Goal: Transaction & Acquisition: Purchase product/service

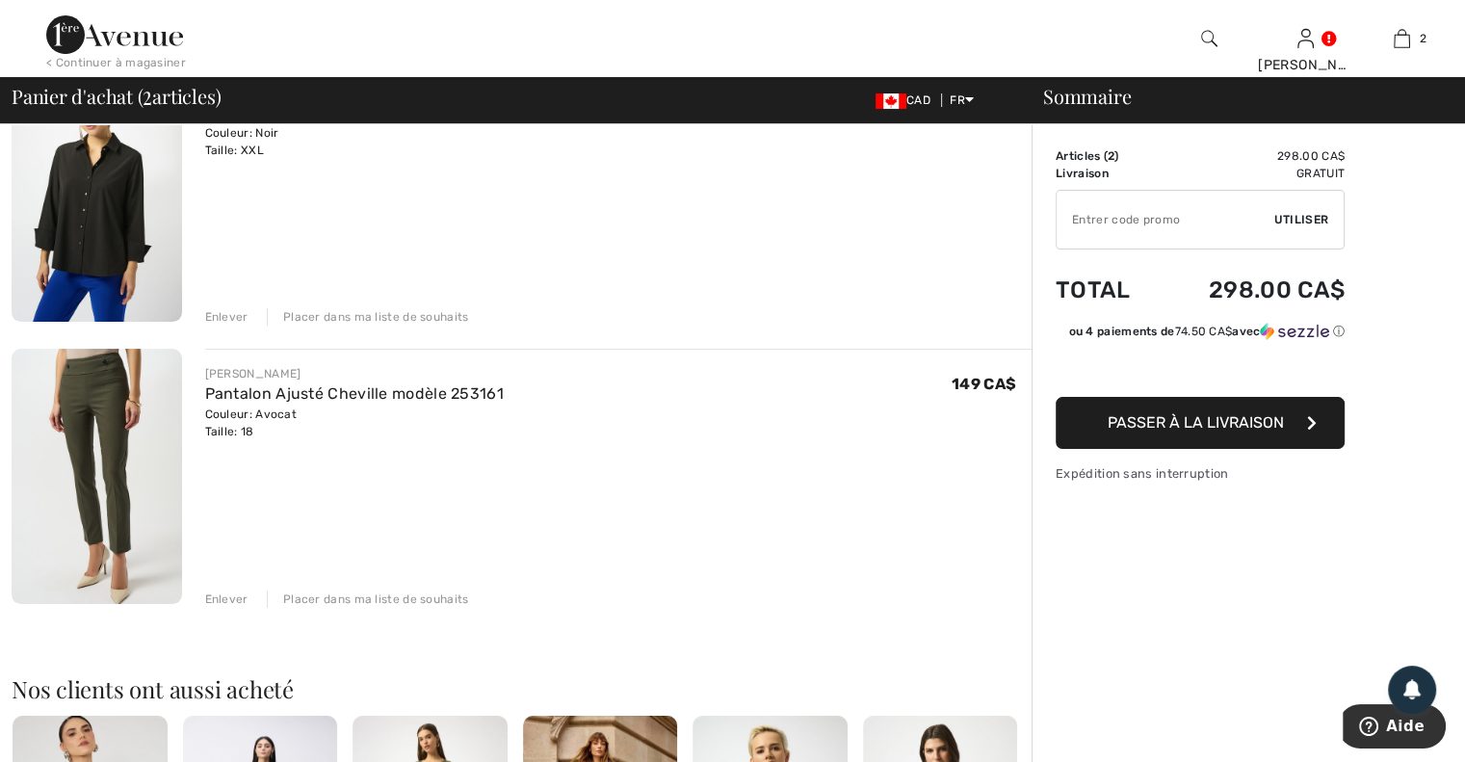
scroll to position [193, 0]
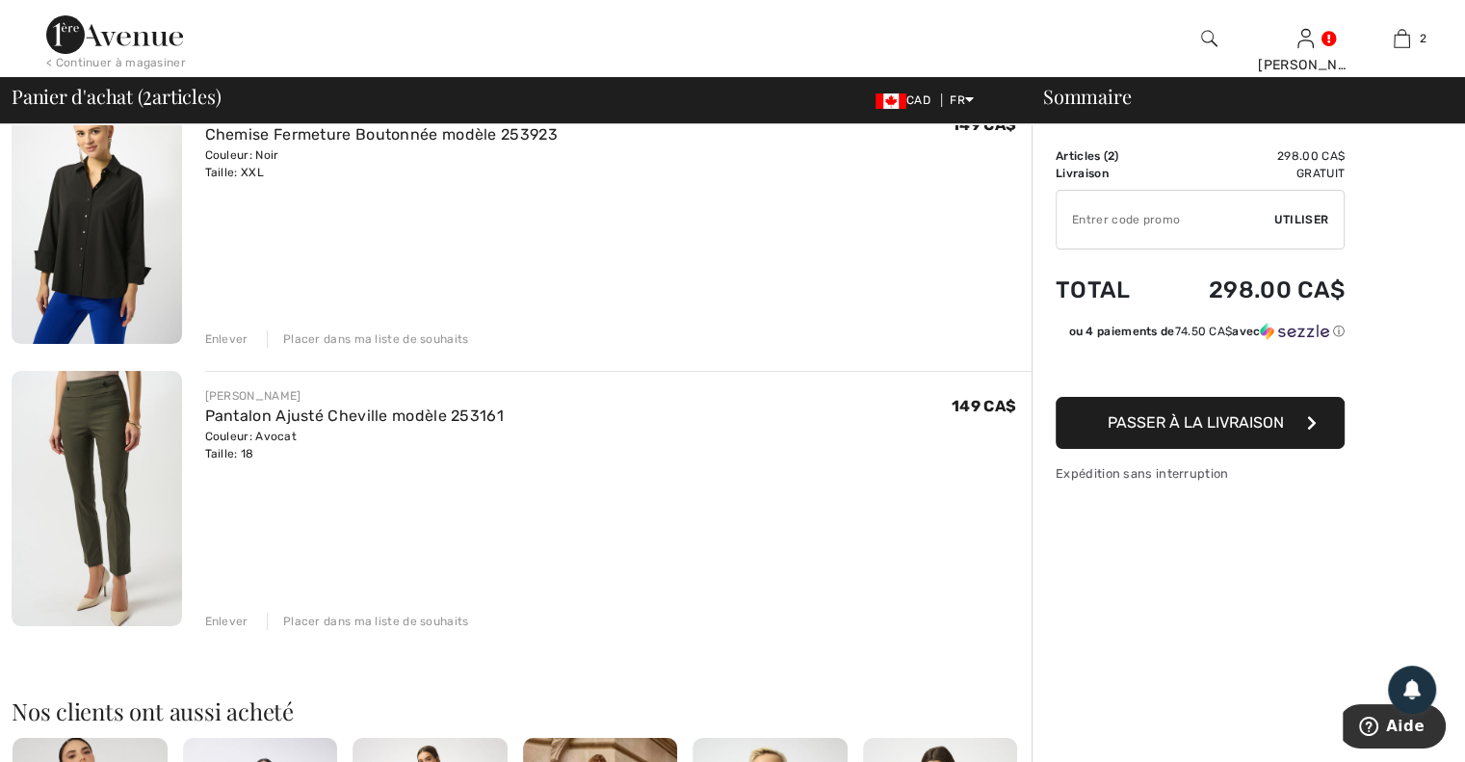
click at [104, 451] on img at bounding box center [97, 498] width 170 height 254
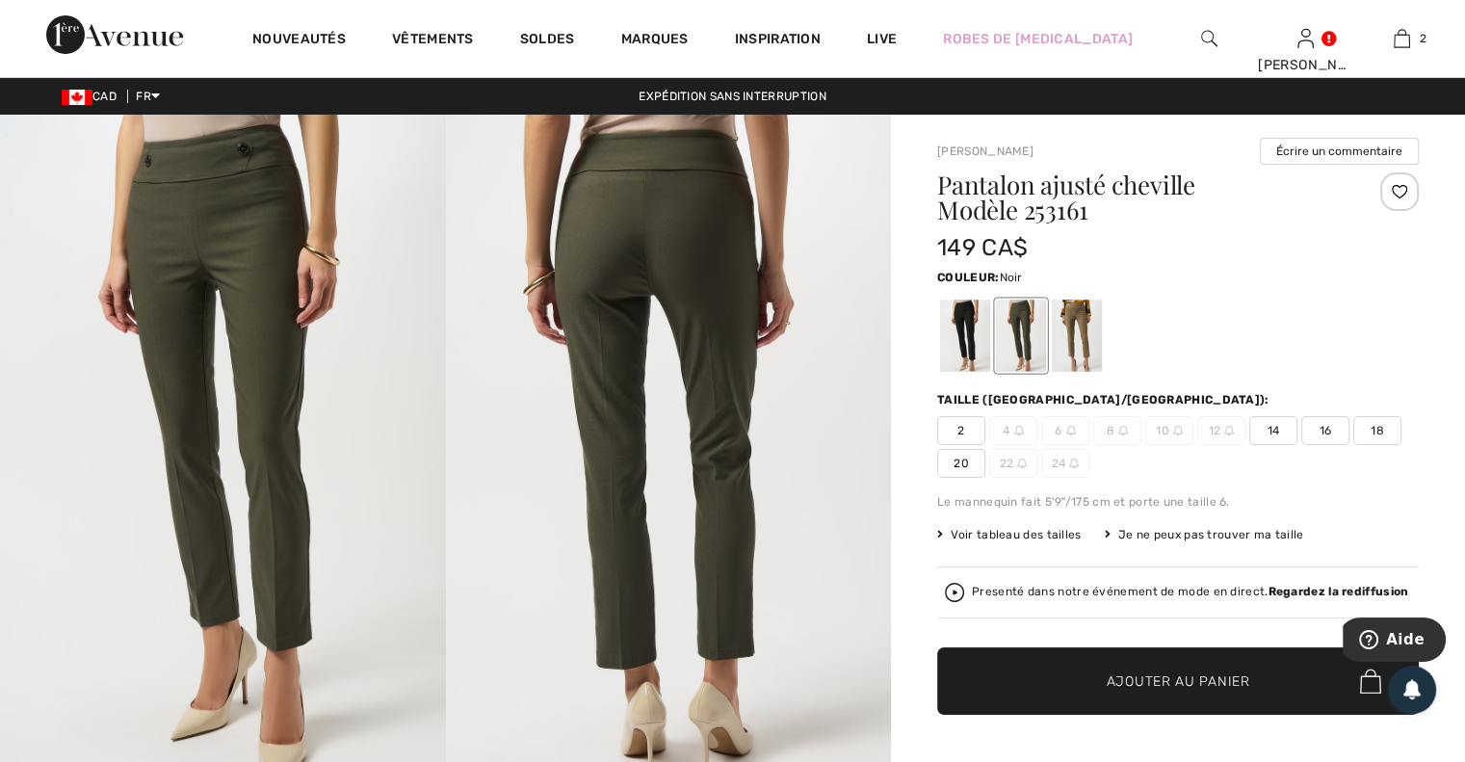
click at [967, 317] on div at bounding box center [965, 335] width 50 height 72
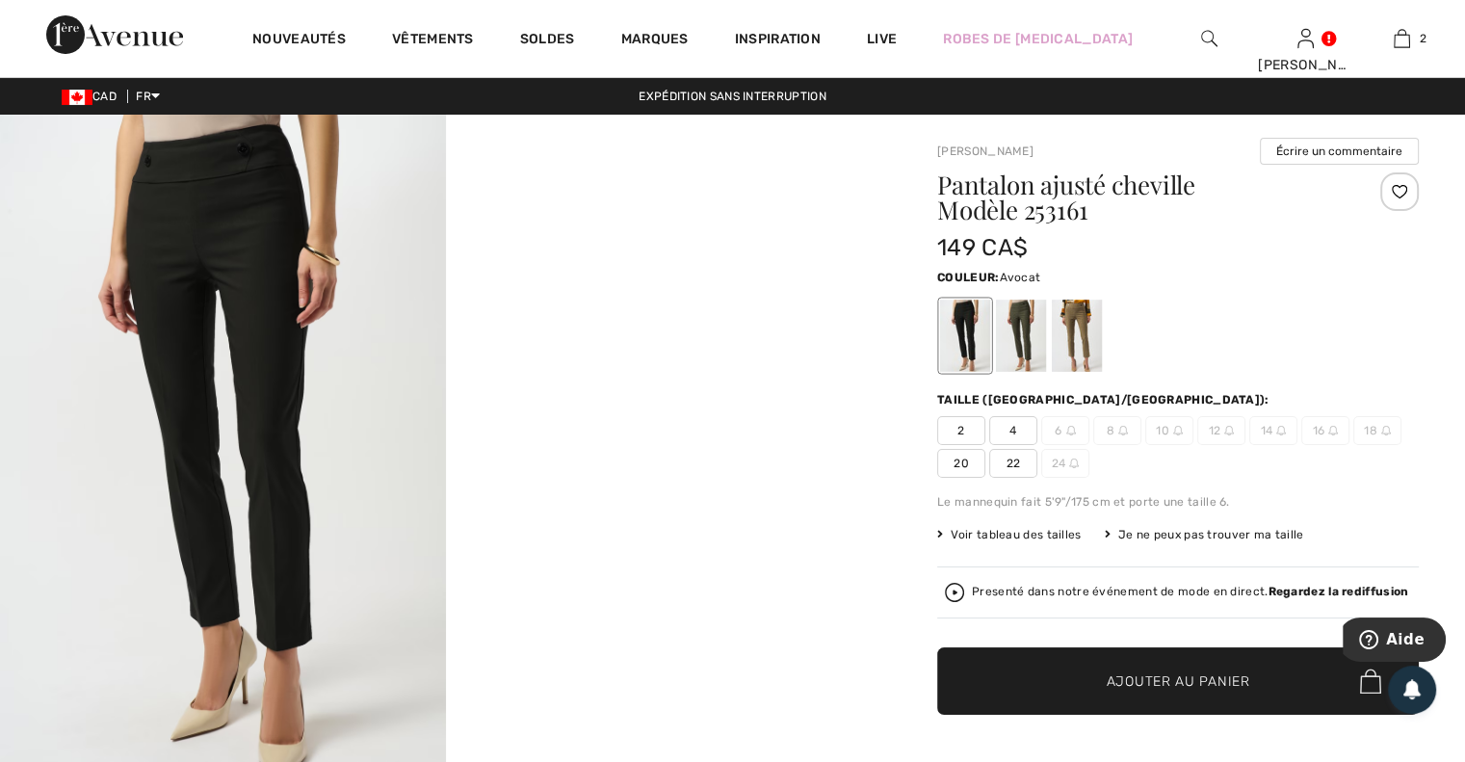
click at [1016, 324] on div at bounding box center [1021, 335] width 50 height 72
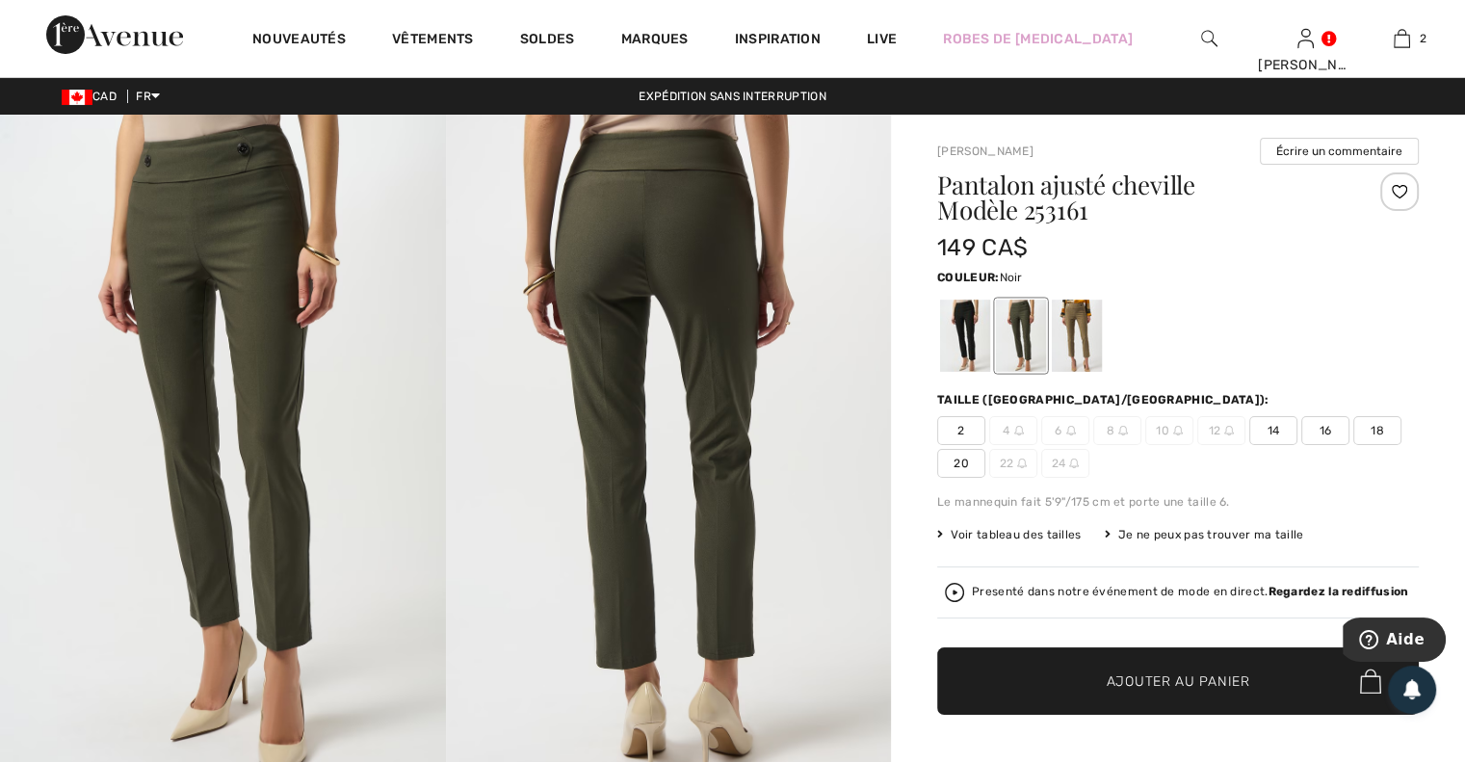
click at [968, 321] on div at bounding box center [965, 335] width 50 height 72
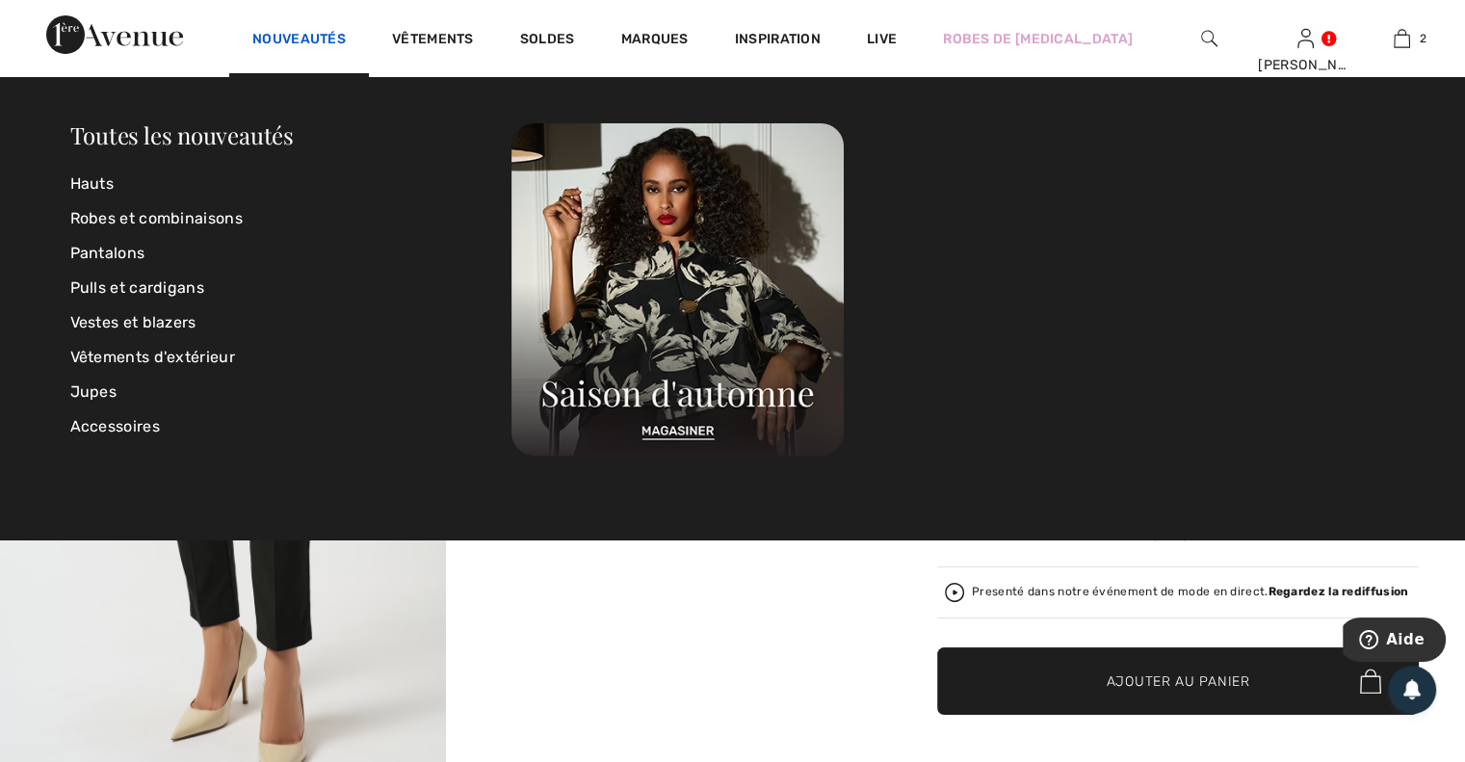
click at [324, 37] on link "Nouveautés" at bounding box center [298, 41] width 93 height 20
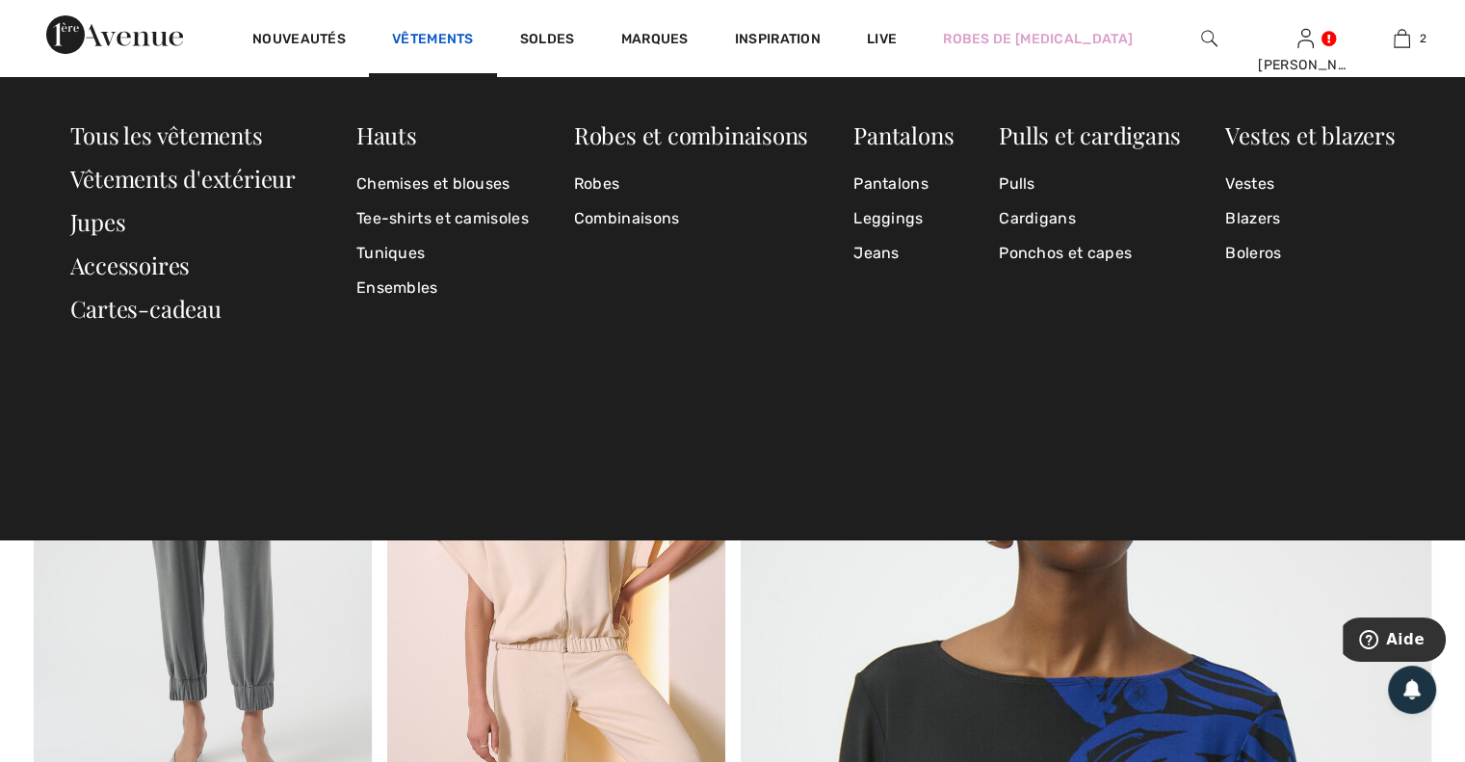
click at [420, 36] on link "Vêtements" at bounding box center [433, 41] width 82 height 20
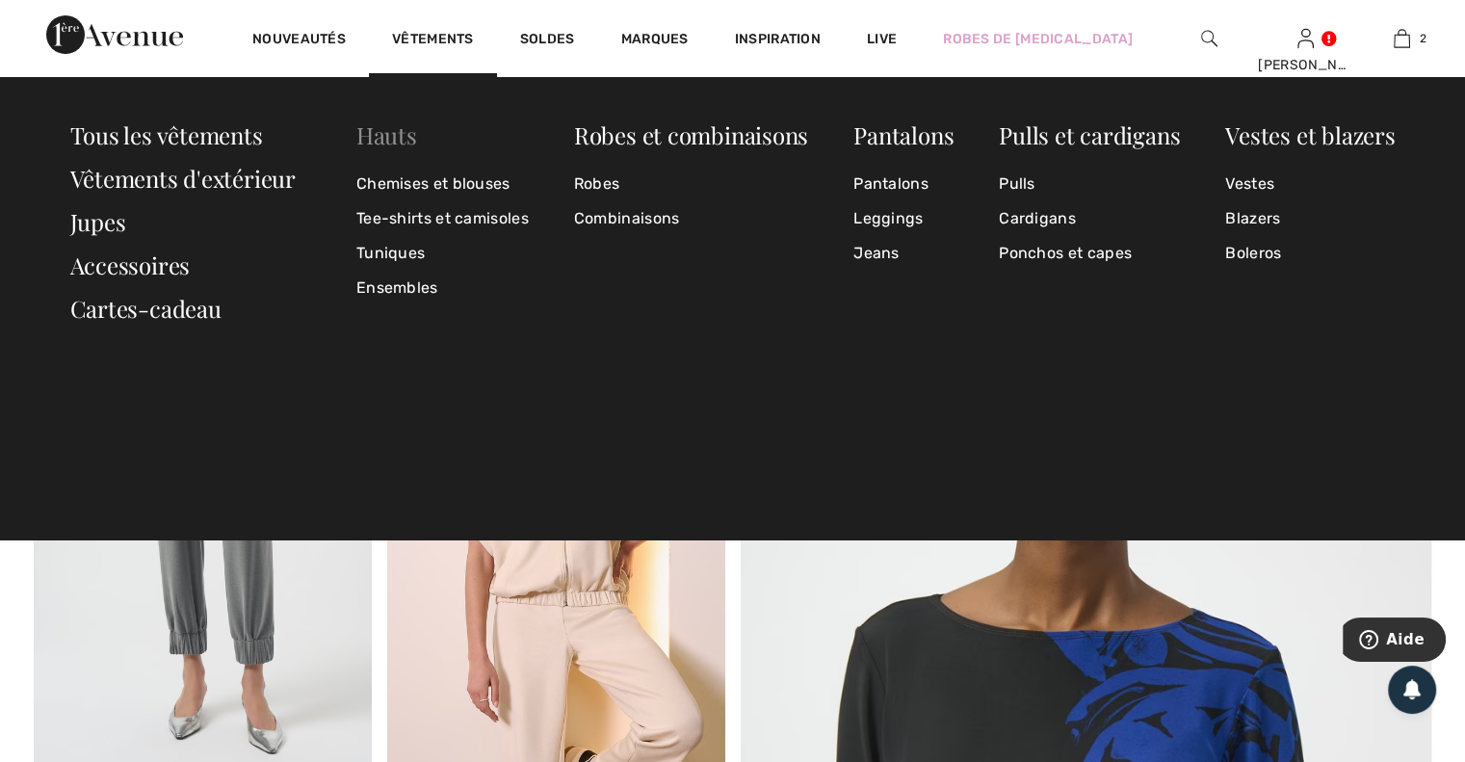
click at [384, 144] on link "Hauts" at bounding box center [386, 134] width 61 height 31
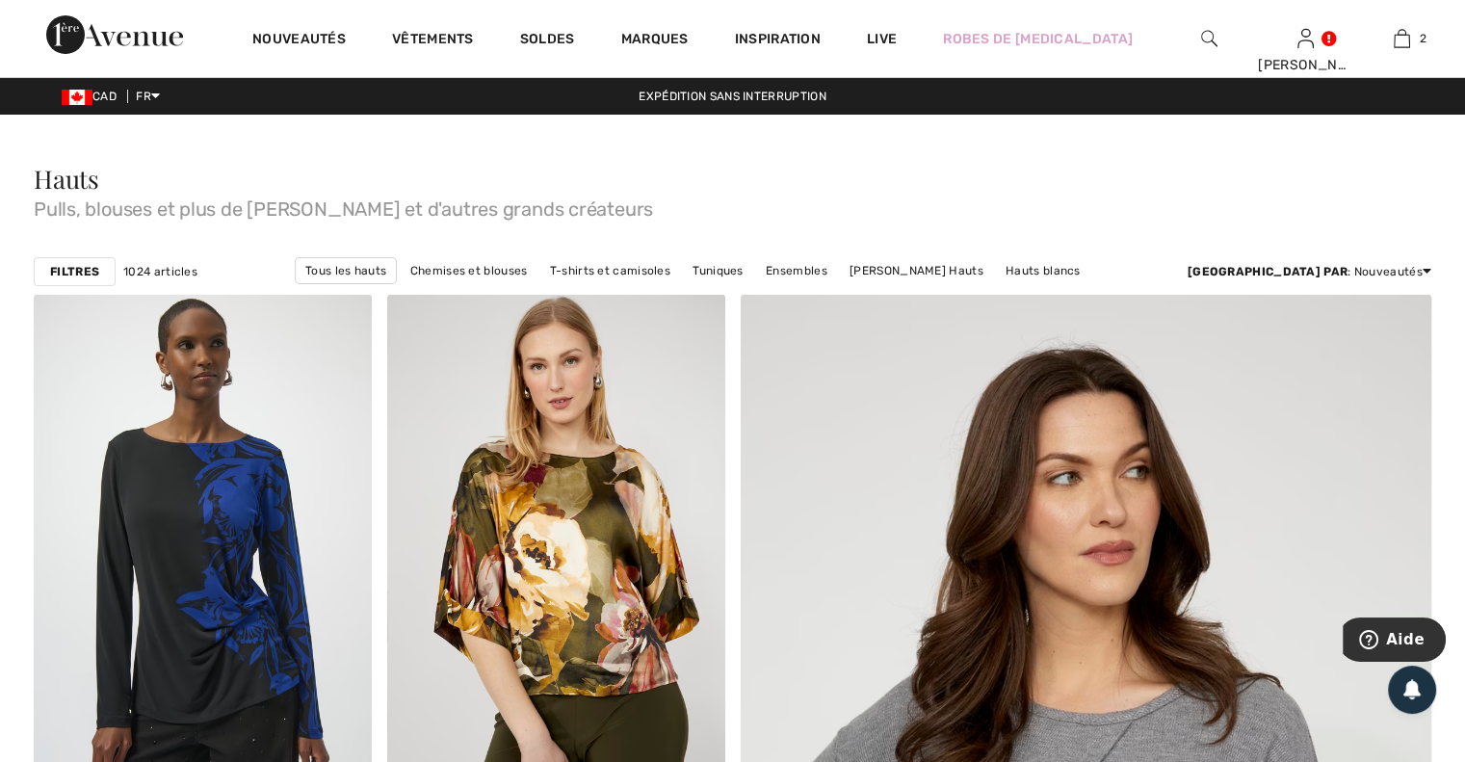
click at [57, 276] on strong "Filtres" at bounding box center [74, 271] width 49 height 17
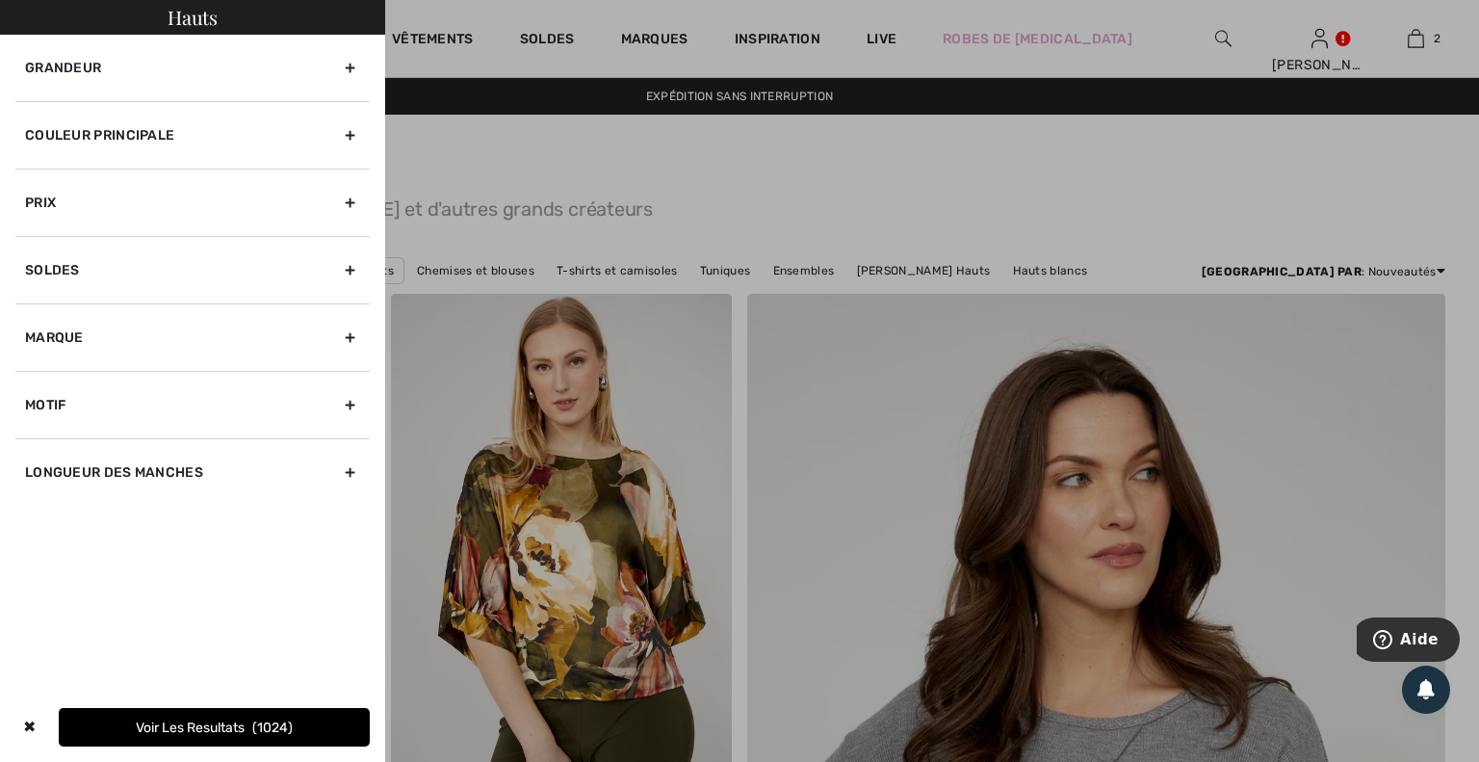
click at [93, 334] on div "Marque" at bounding box center [192, 336] width 354 height 67
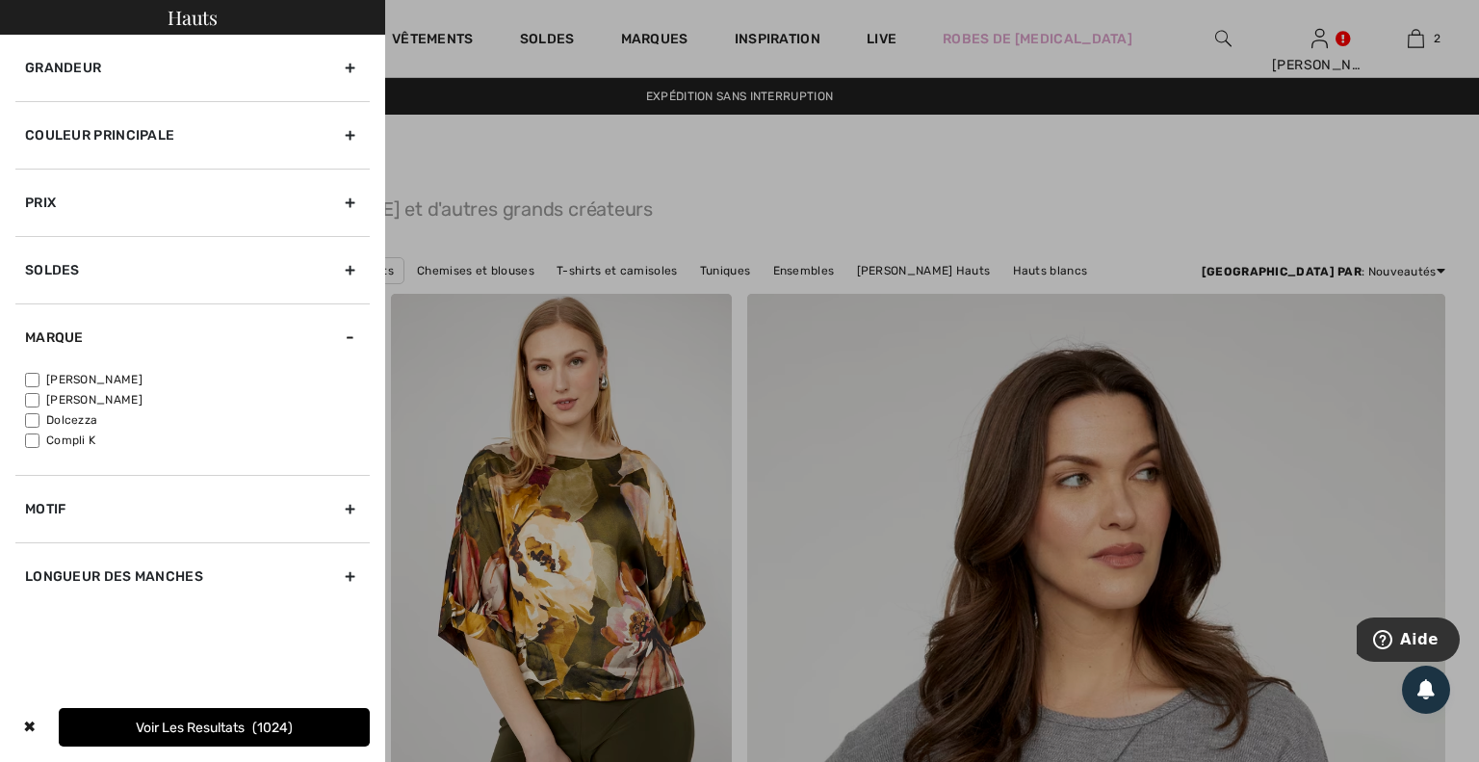
click at [23, 377] on div "Joseph Ribkoff Frank Lyman Dolcezza Compli K" at bounding box center [192, 423] width 354 height 104
click at [30, 376] on input"] "[PERSON_NAME]" at bounding box center [32, 380] width 14 height 14
checkbox input"] "true"
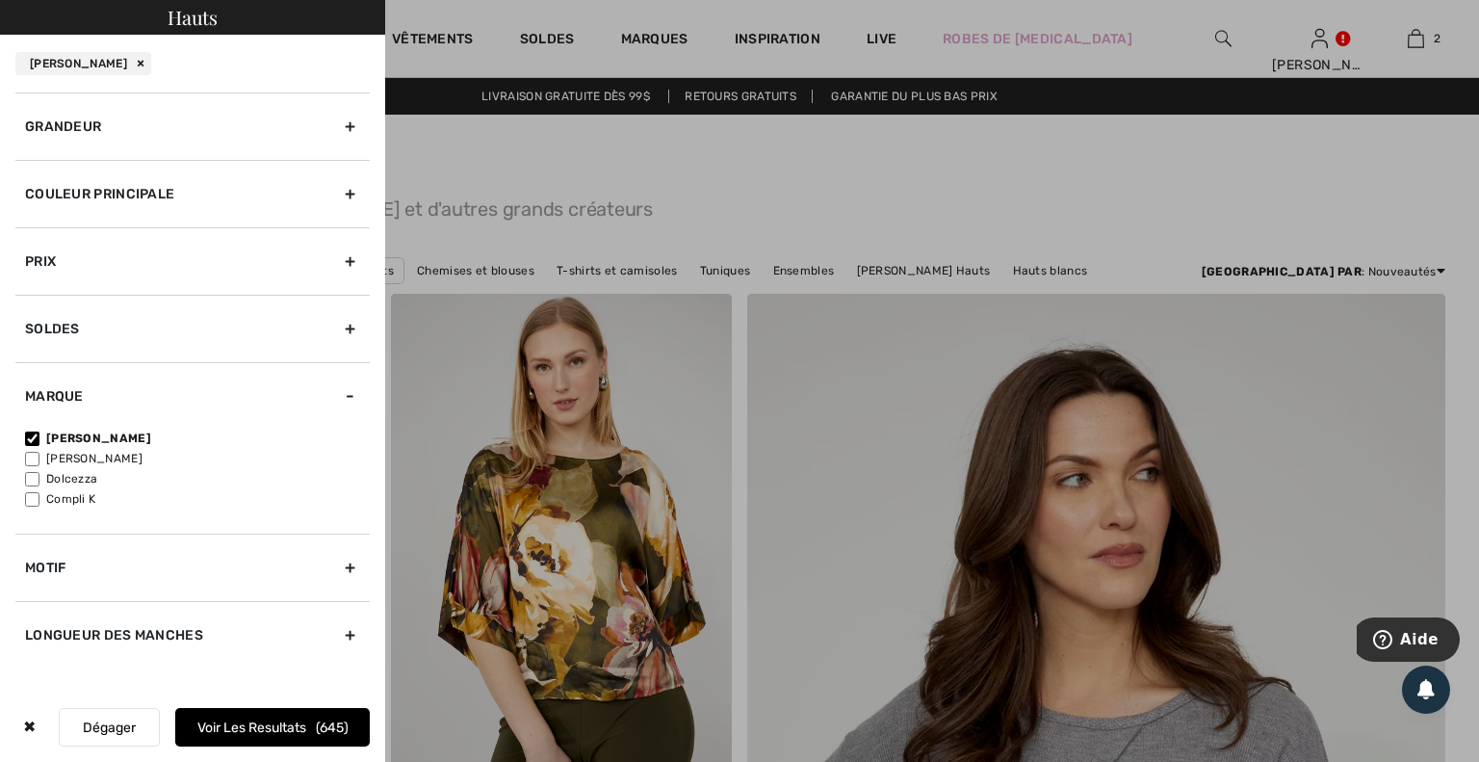
click at [243, 719] on button "Voir les resultats 645" at bounding box center [272, 727] width 195 height 39
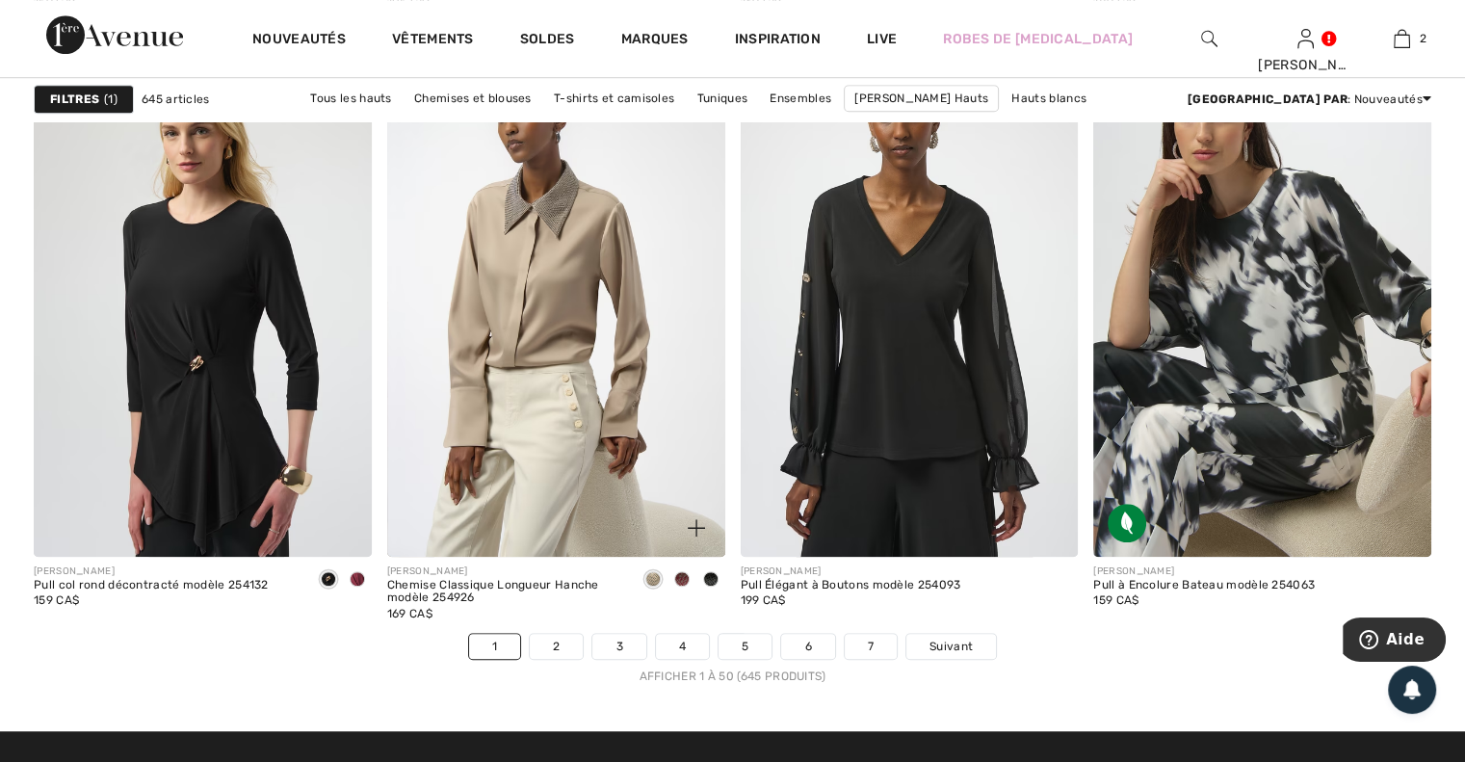
scroll to position [8667, 0]
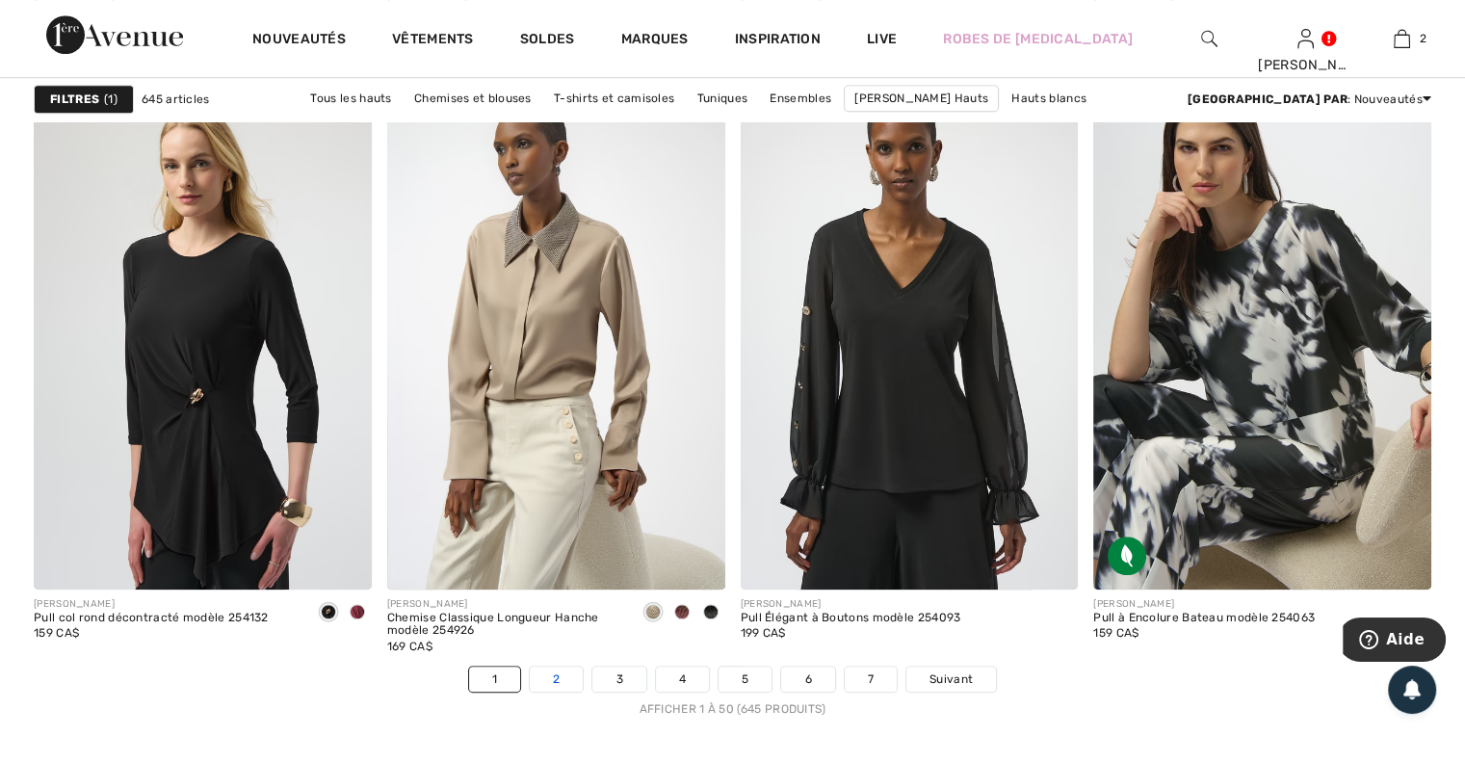
click at [555, 676] on link "2" at bounding box center [556, 678] width 53 height 25
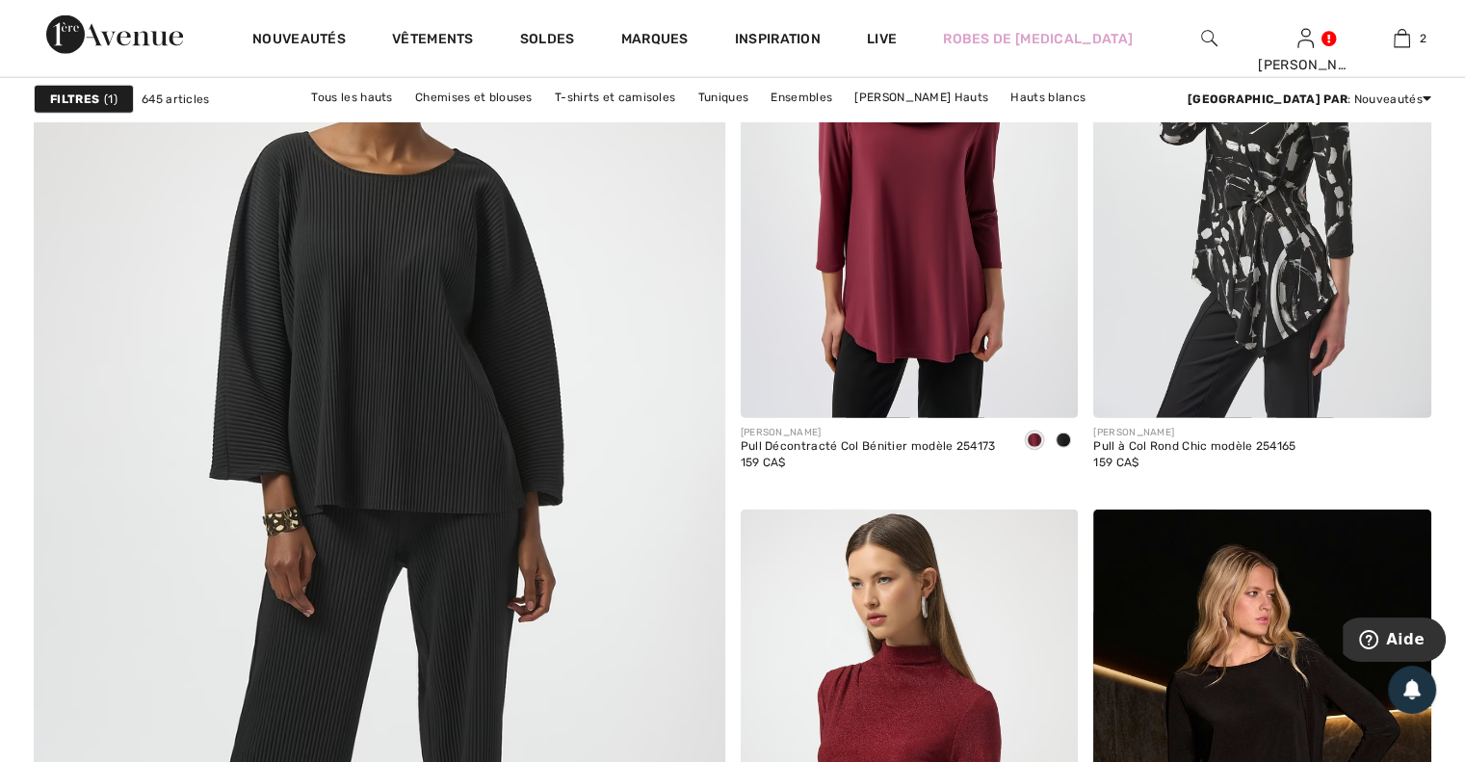
scroll to position [5007, 0]
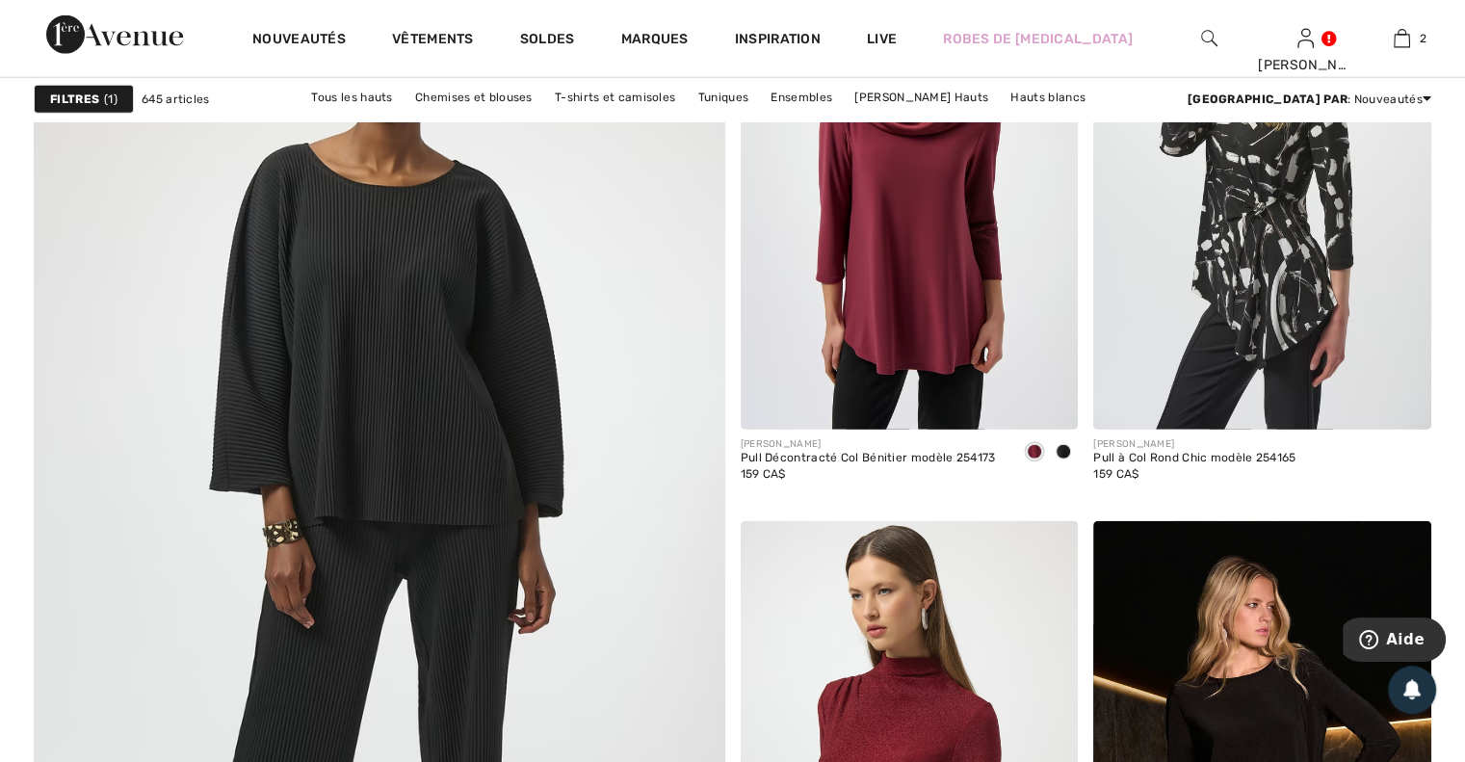
click at [407, 280] on img at bounding box center [378, 545] width 829 height 1244
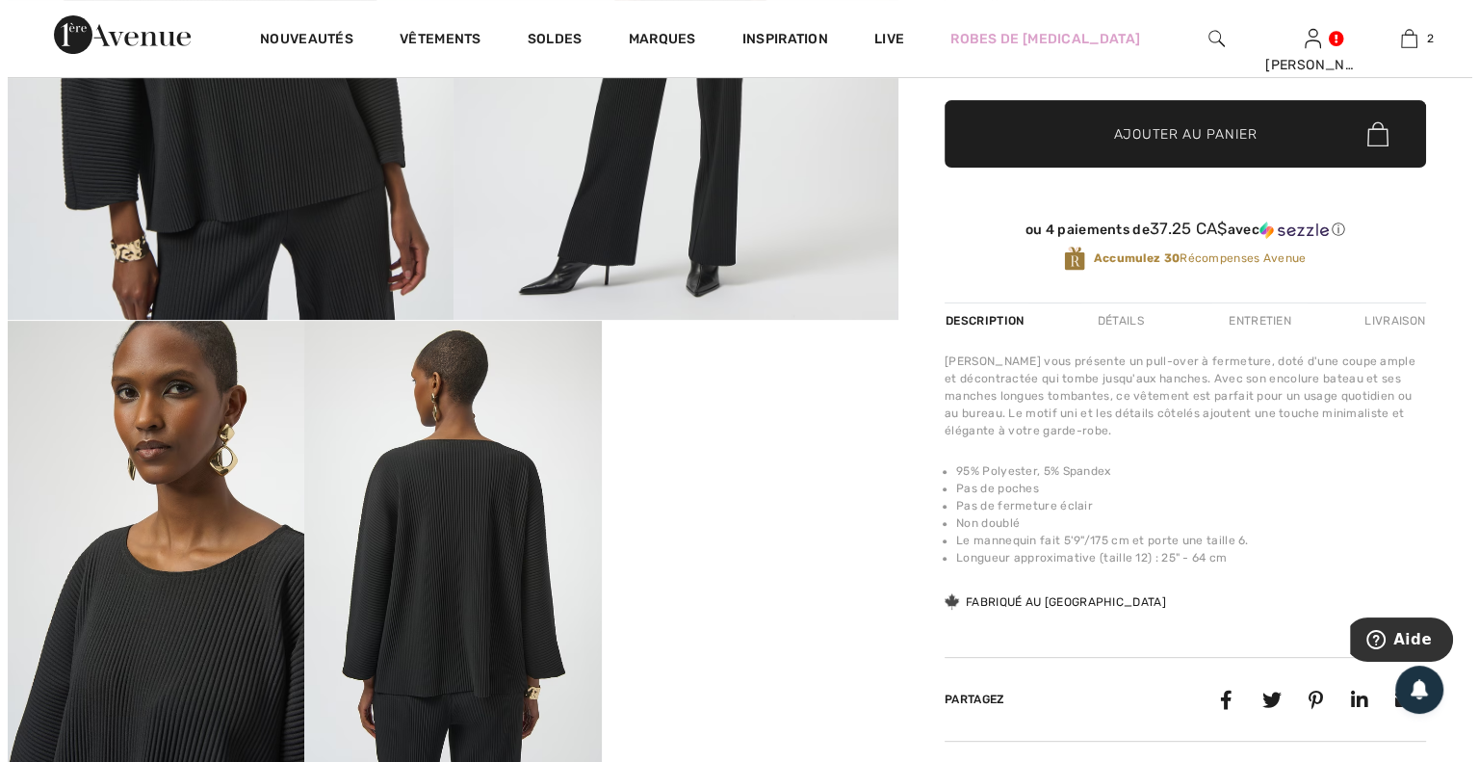
scroll to position [481, 0]
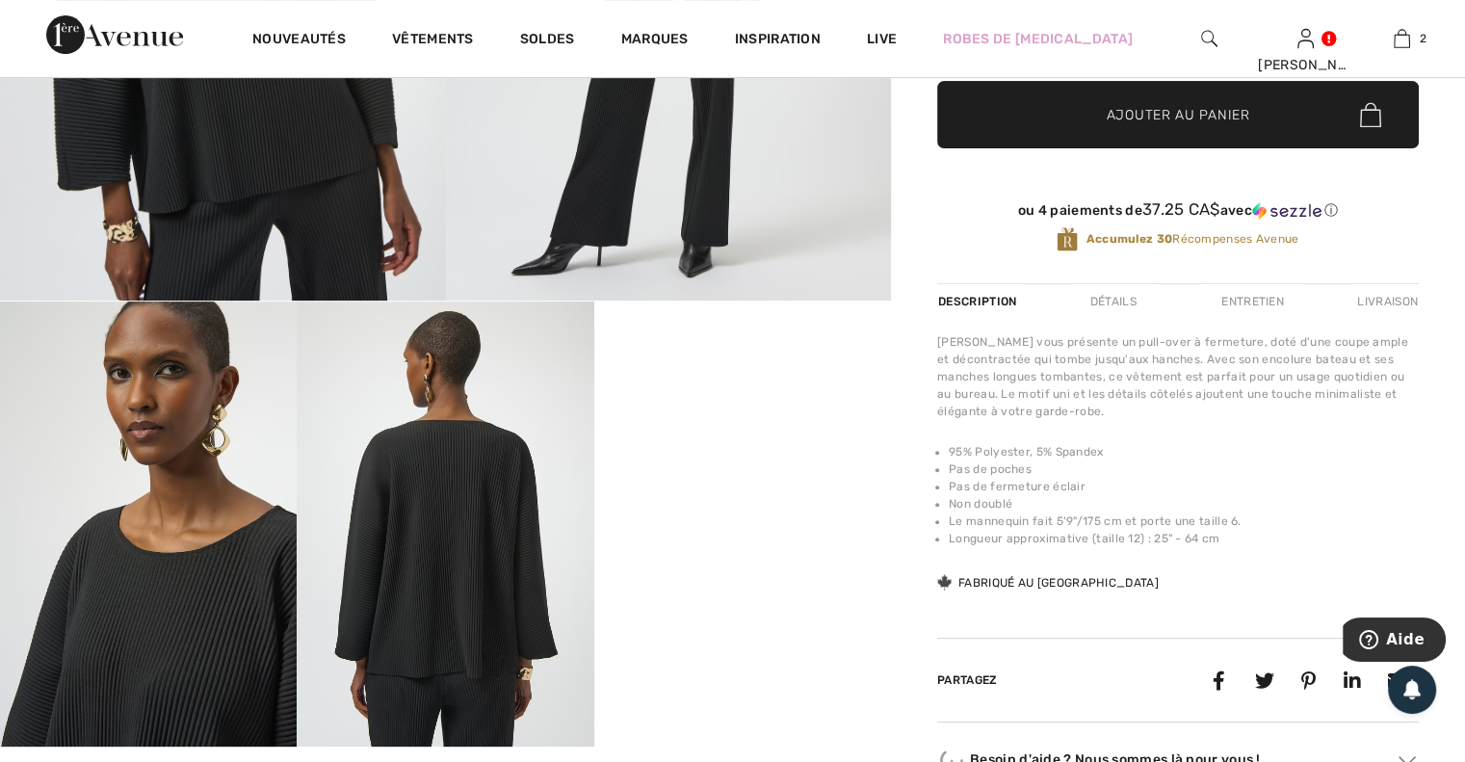
click at [485, 535] on img at bounding box center [445, 523] width 297 height 445
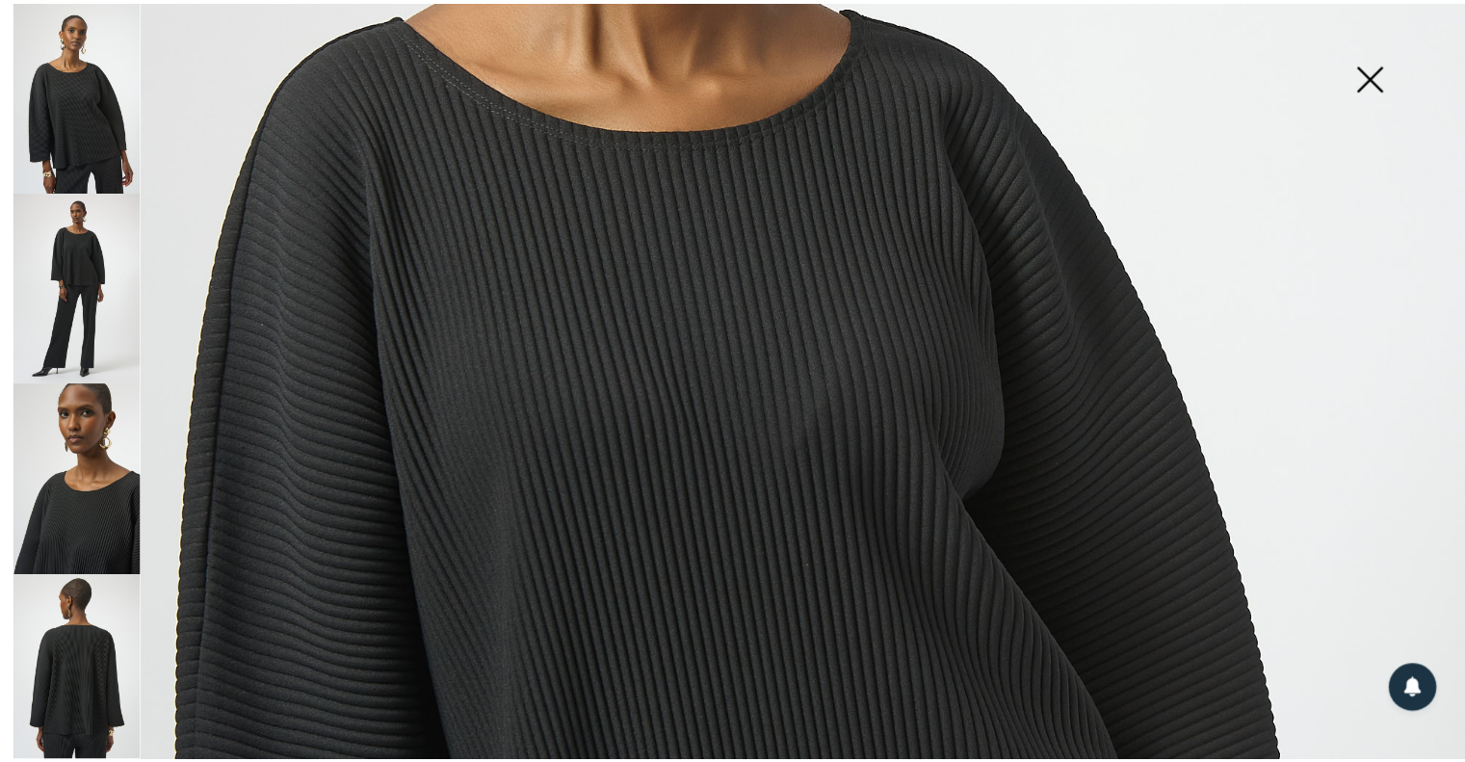
scroll to position [193, 0]
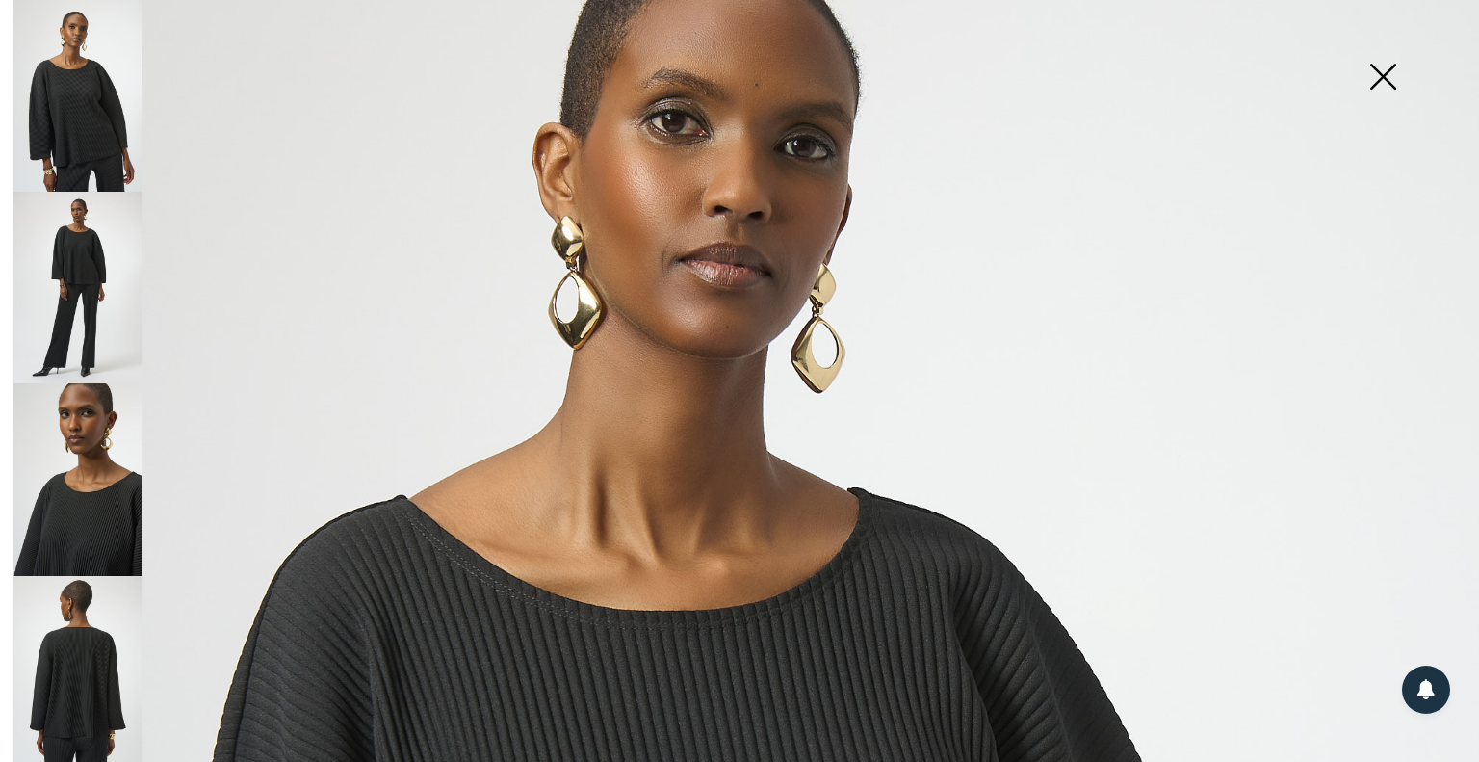
click at [1379, 80] on img at bounding box center [1383, 78] width 96 height 99
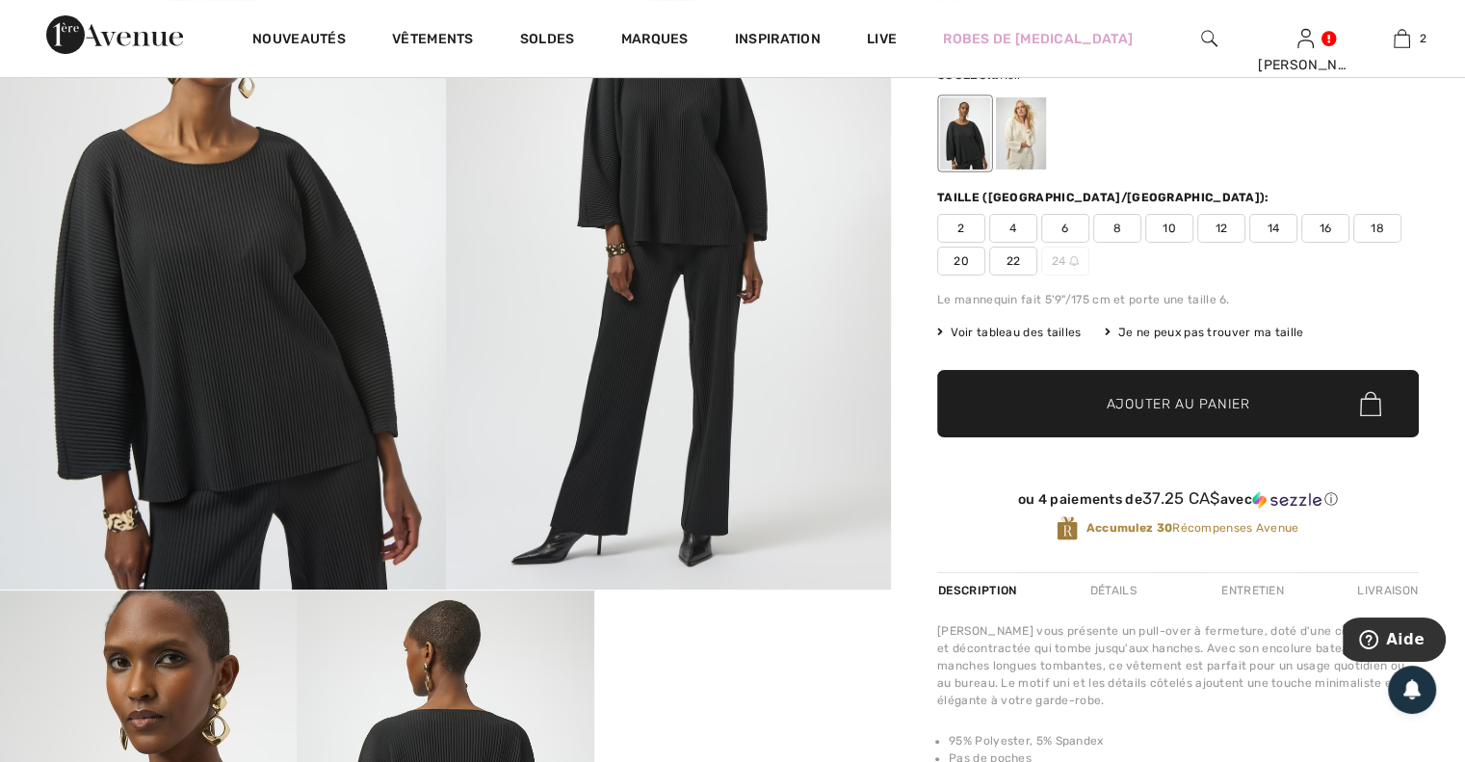
scroll to position [0, 0]
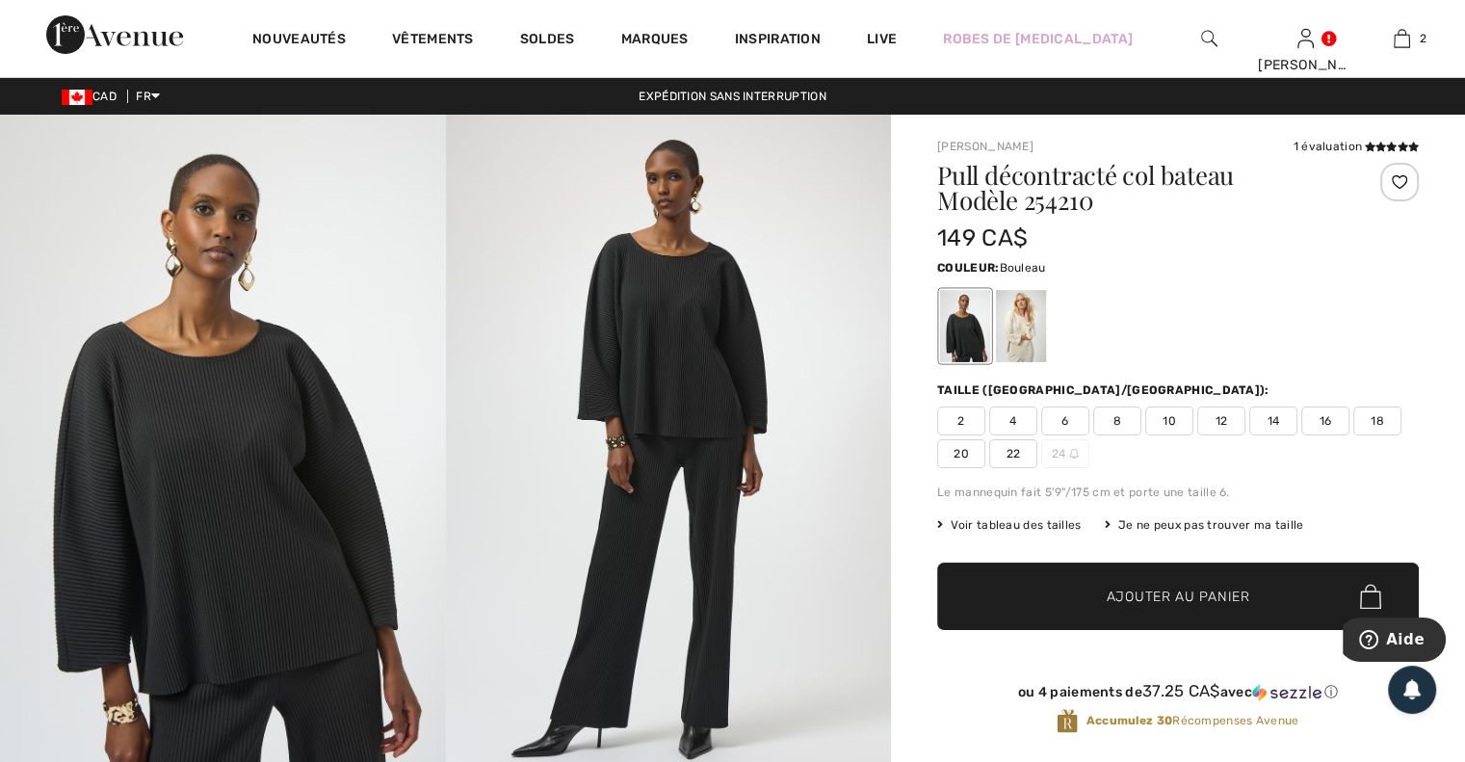
click at [1026, 329] on div at bounding box center [1021, 326] width 50 height 72
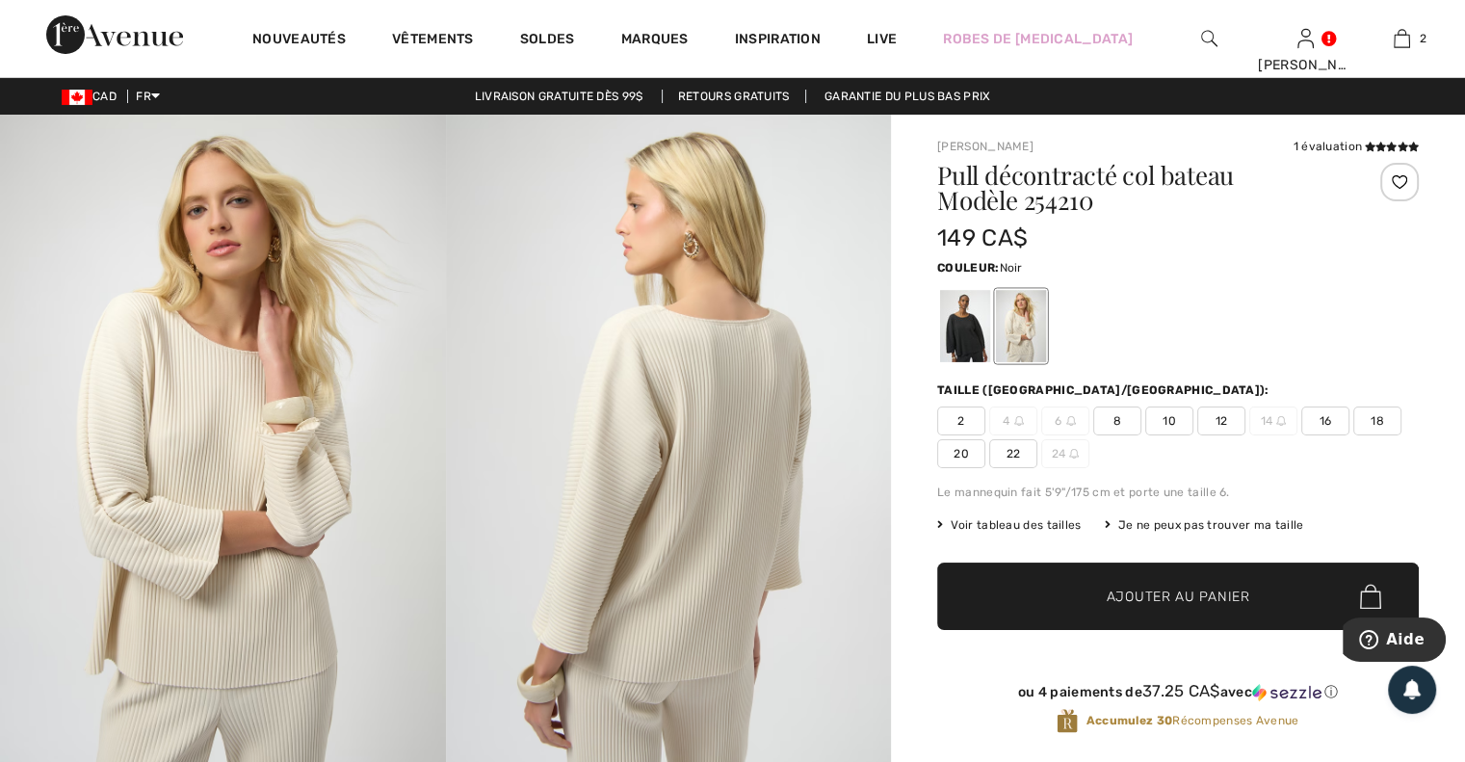
click at [989, 328] on div at bounding box center [965, 326] width 50 height 72
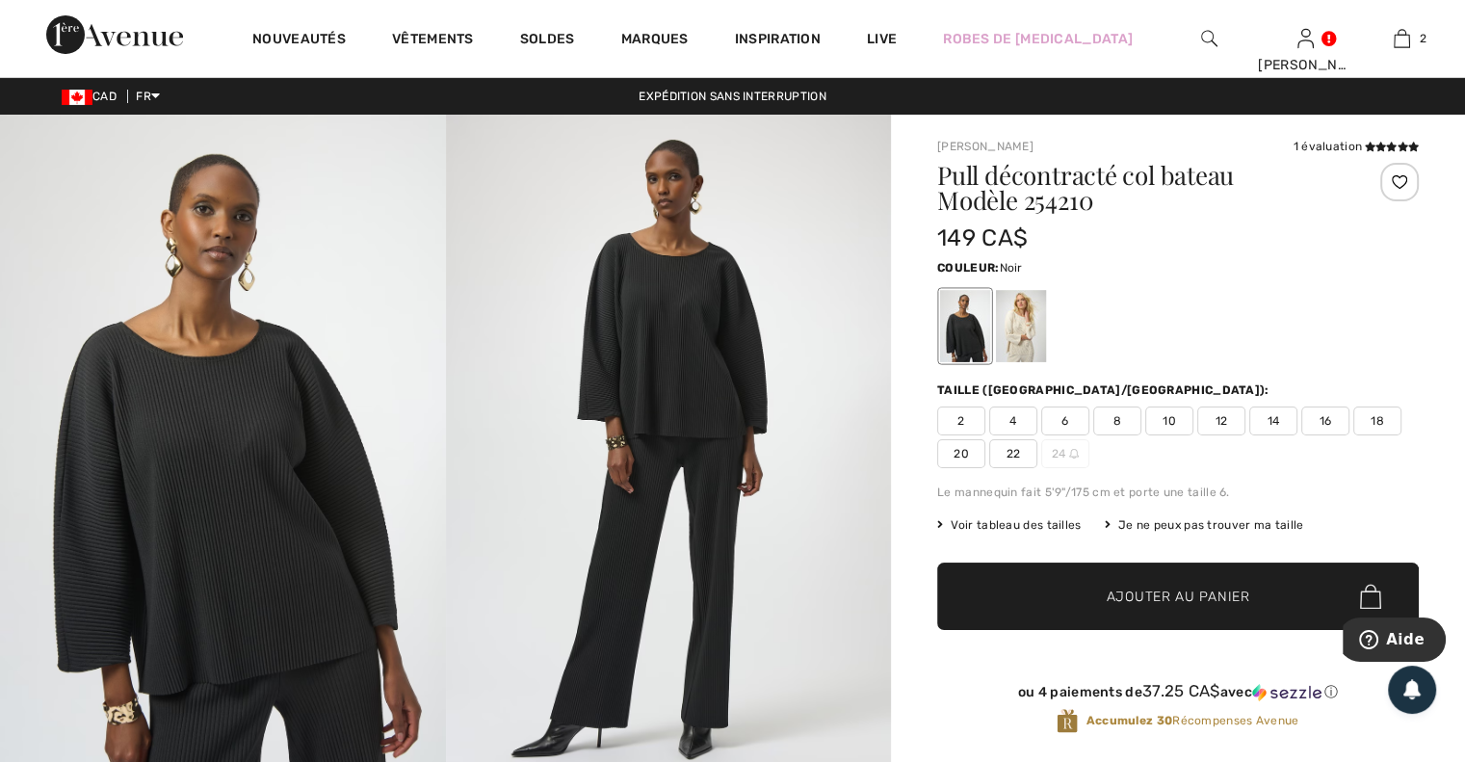
click at [964, 453] on span "20" at bounding box center [961, 453] width 48 height 29
click at [1024, 573] on span "✔ Ajouté au panier Ajouter au panier" at bounding box center [1177, 595] width 481 height 67
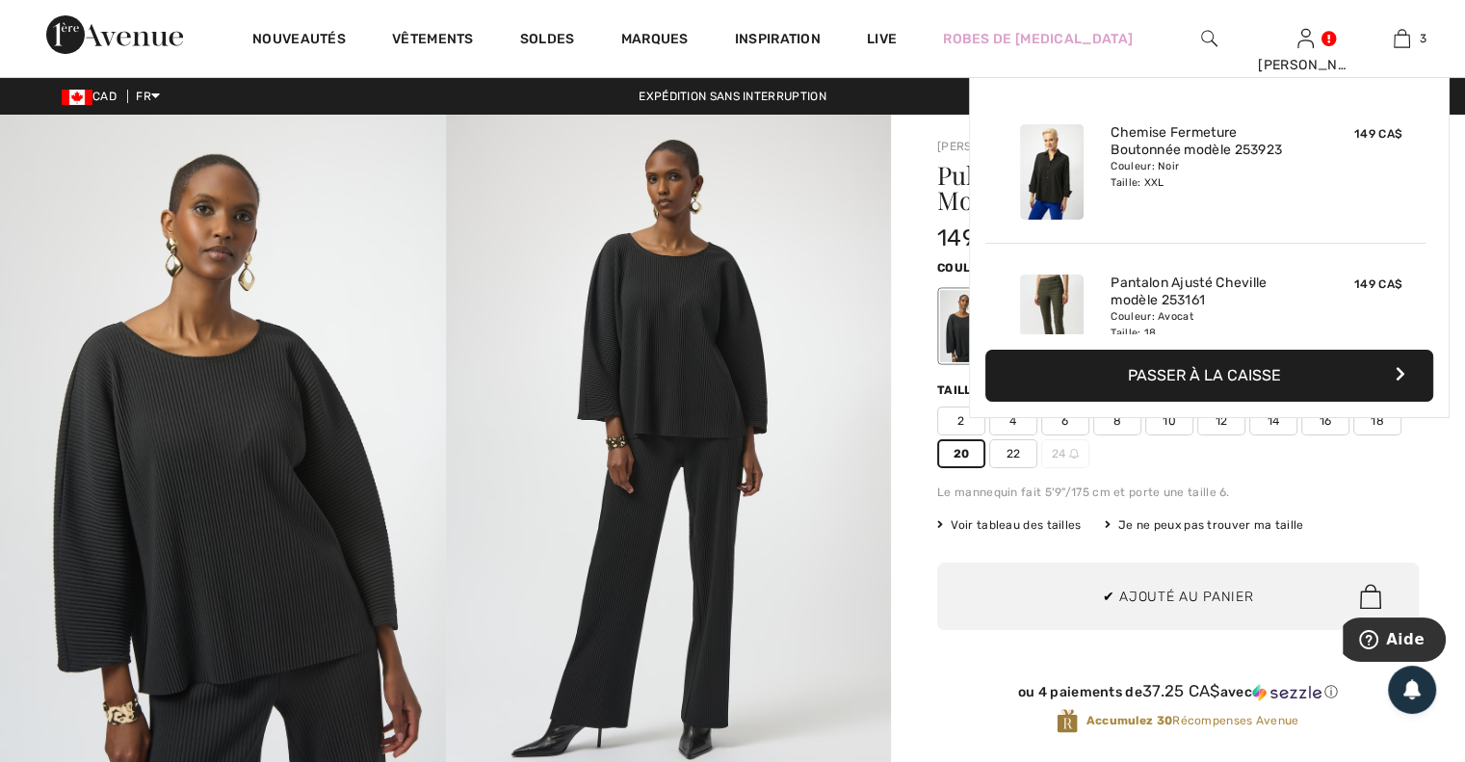
scroll to position [208, 0]
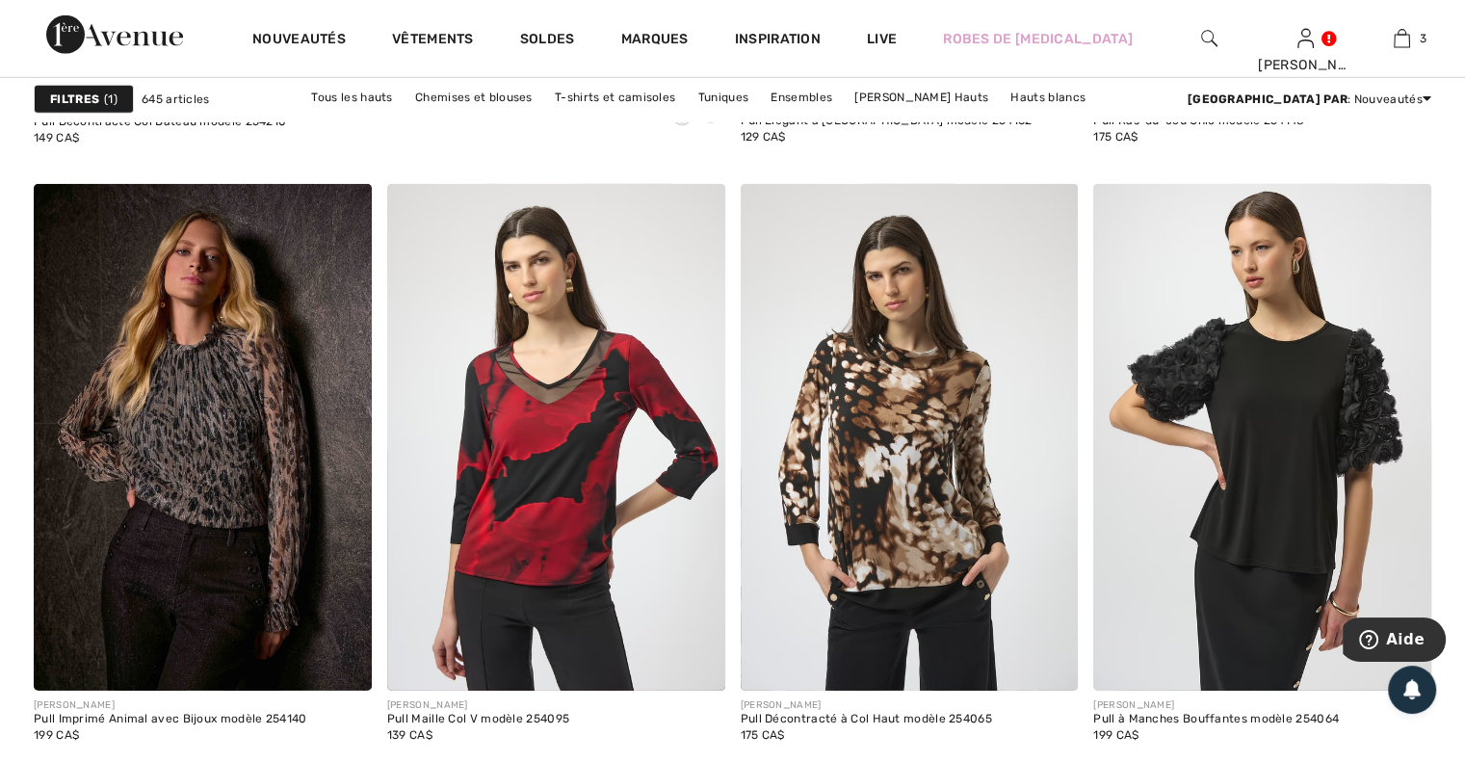
scroll to position [5970, 0]
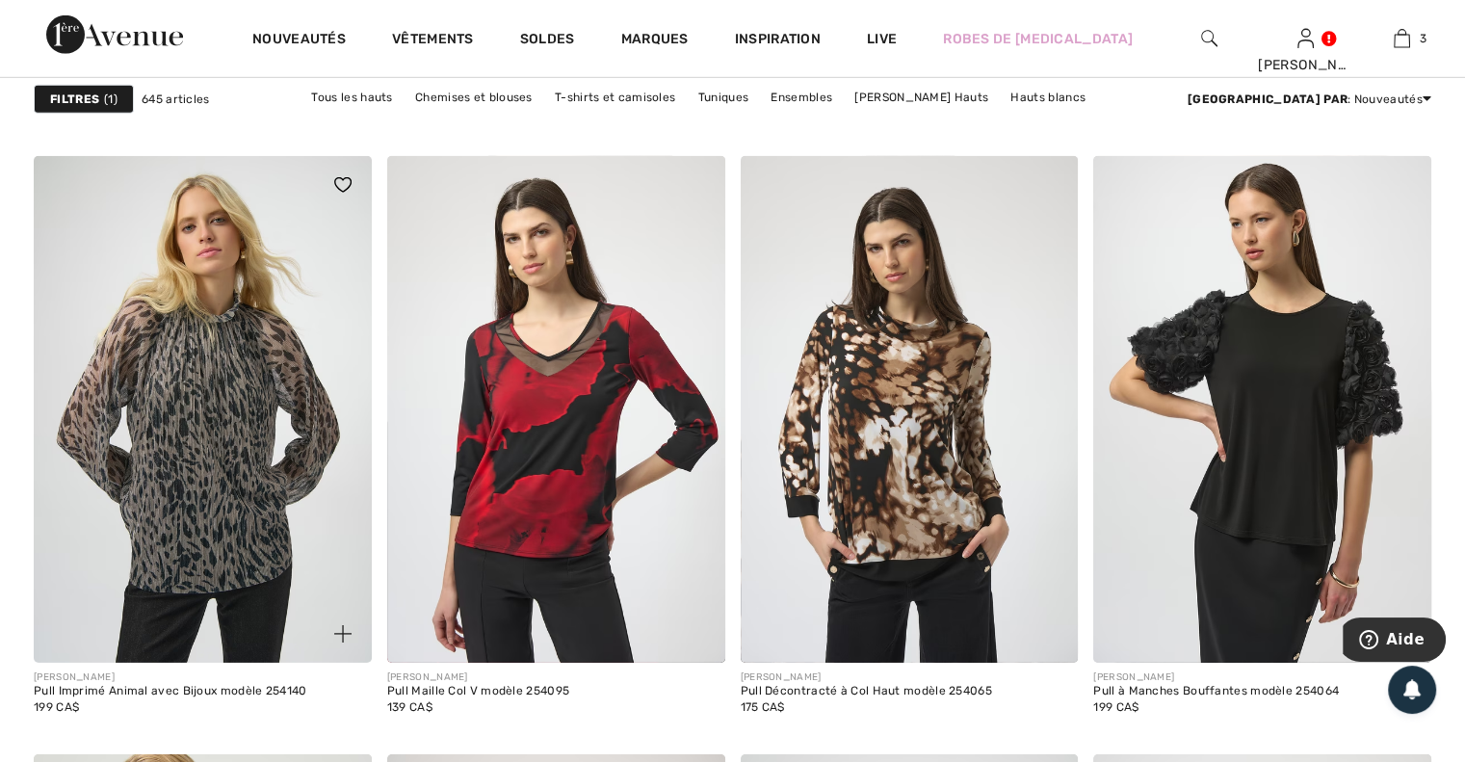
click at [280, 414] on img at bounding box center [203, 409] width 338 height 507
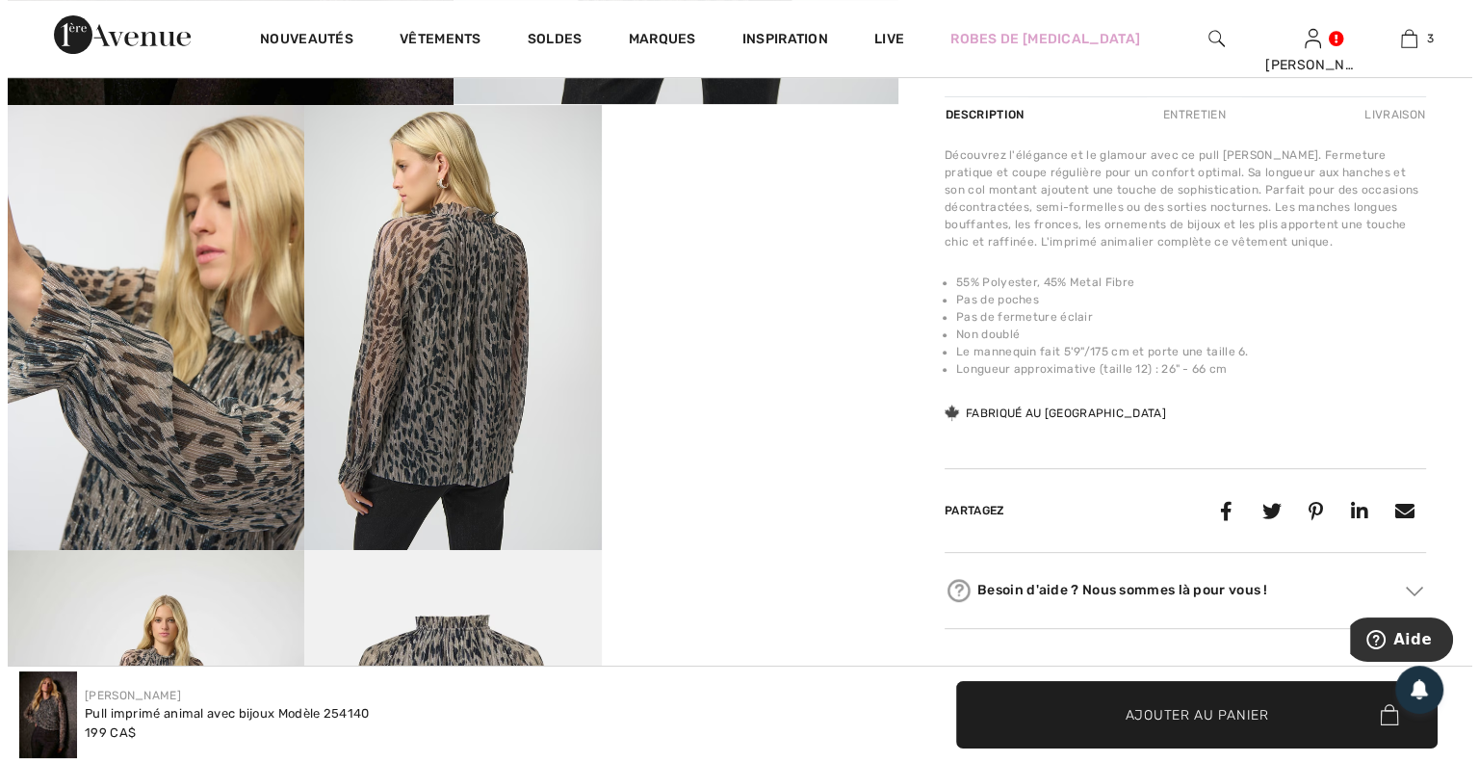
scroll to position [674, 0]
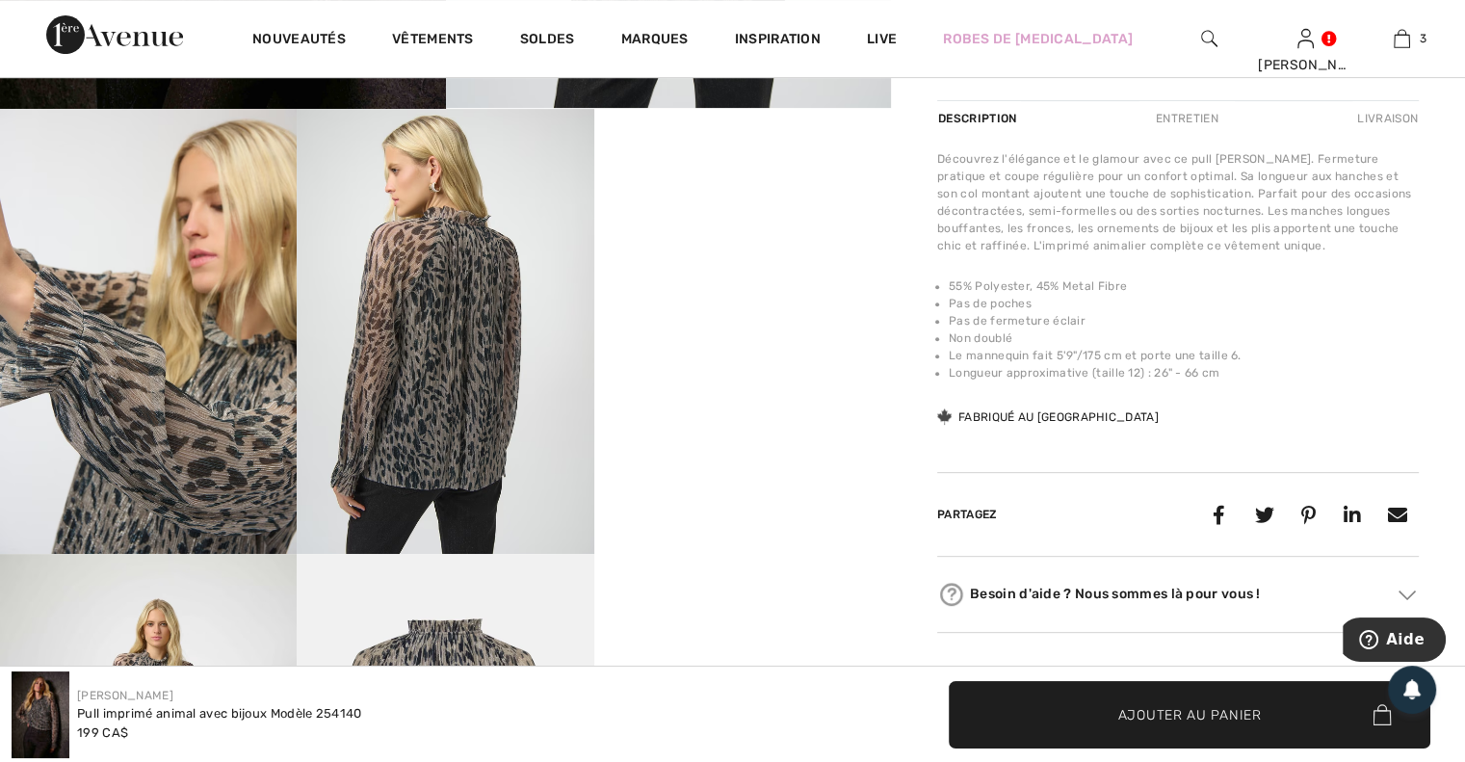
click at [455, 300] on img at bounding box center [445, 331] width 297 height 445
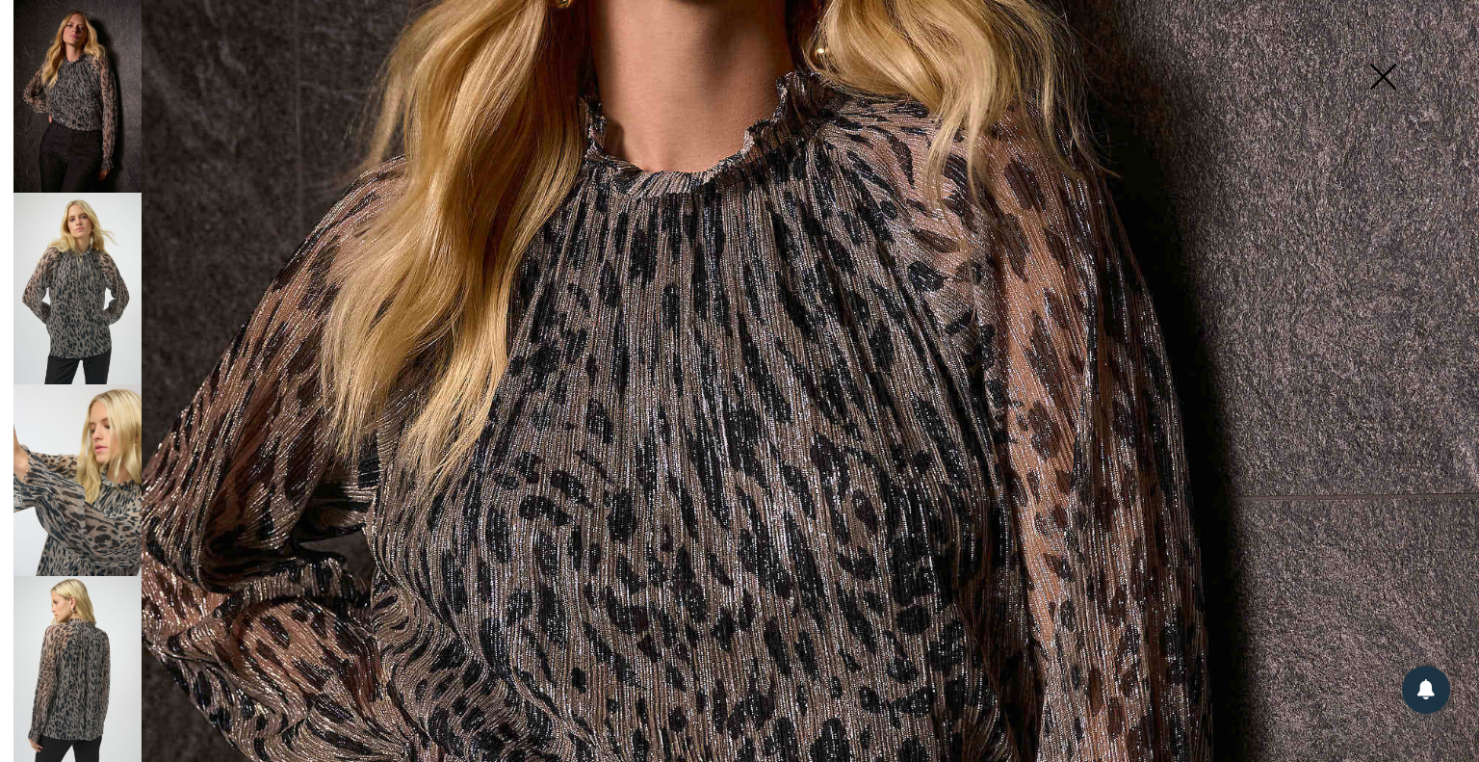
scroll to position [481, 0]
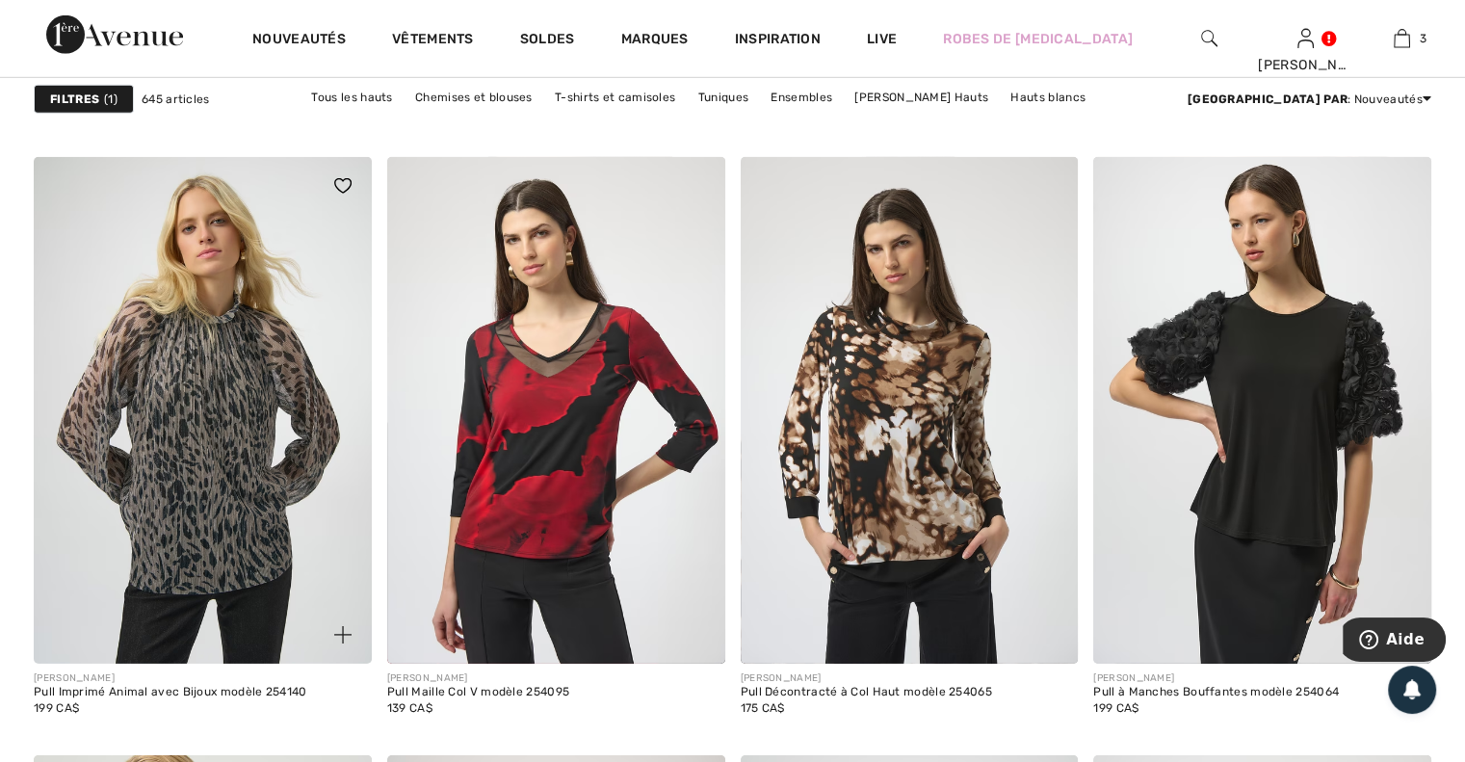
click at [227, 438] on img at bounding box center [203, 410] width 338 height 507
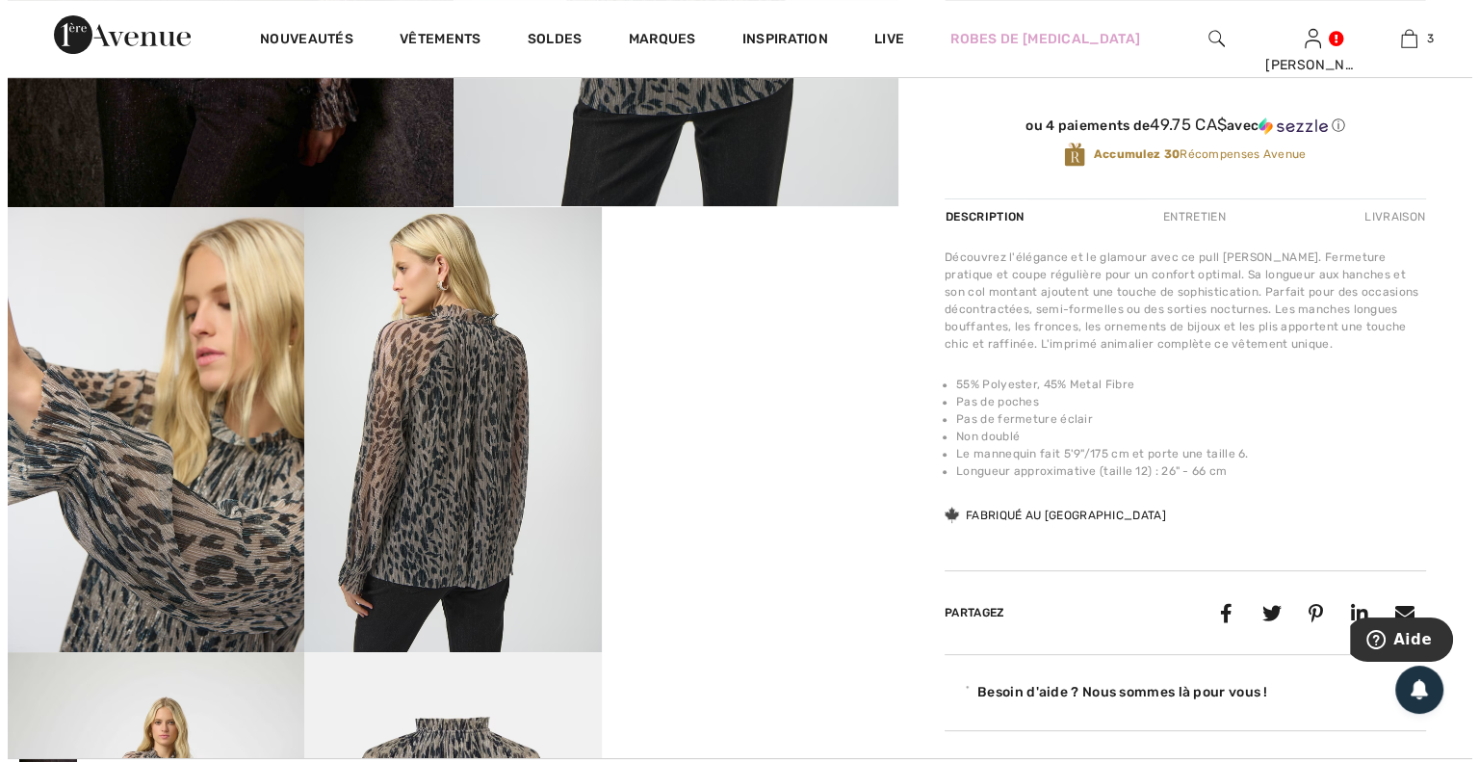
scroll to position [578, 0]
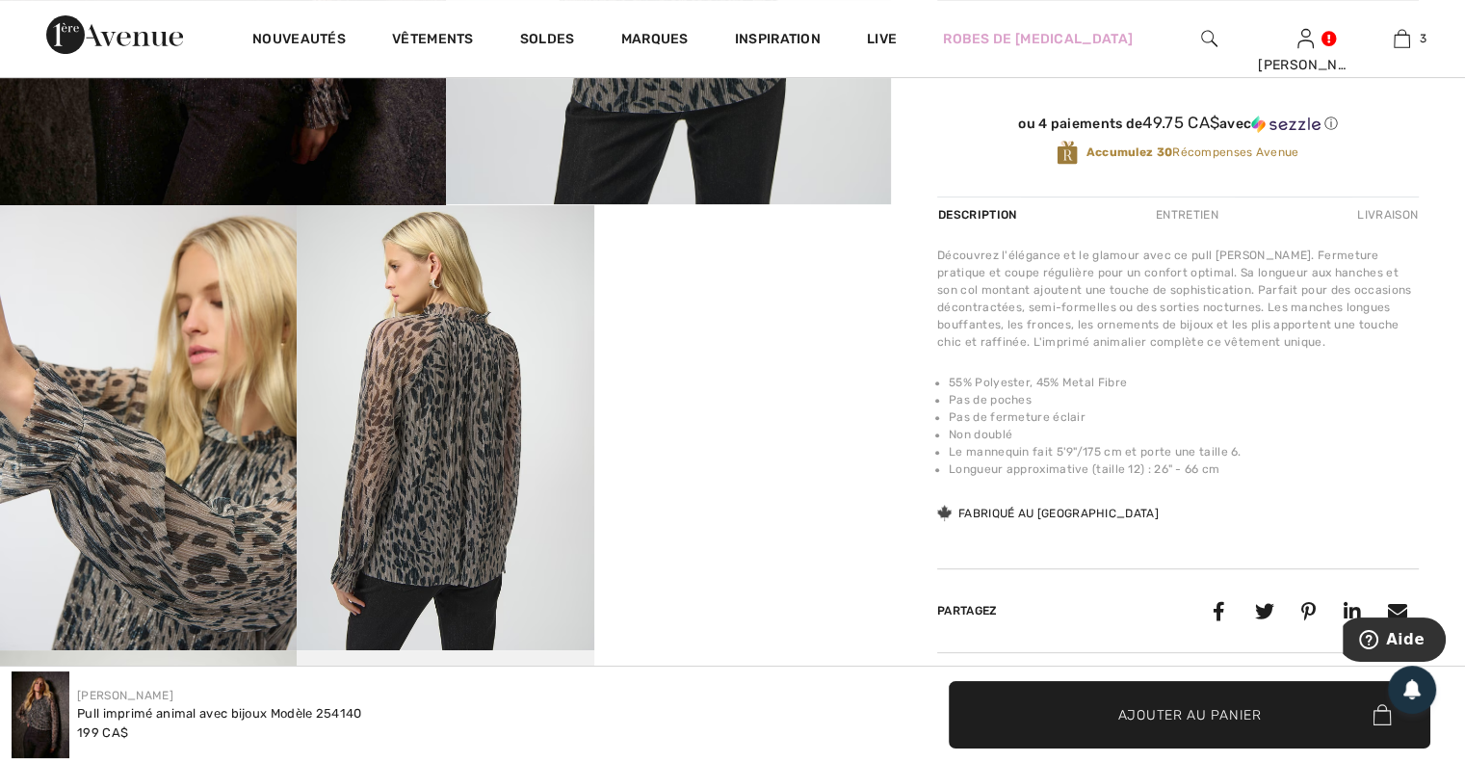
click at [488, 411] on img at bounding box center [445, 427] width 297 height 445
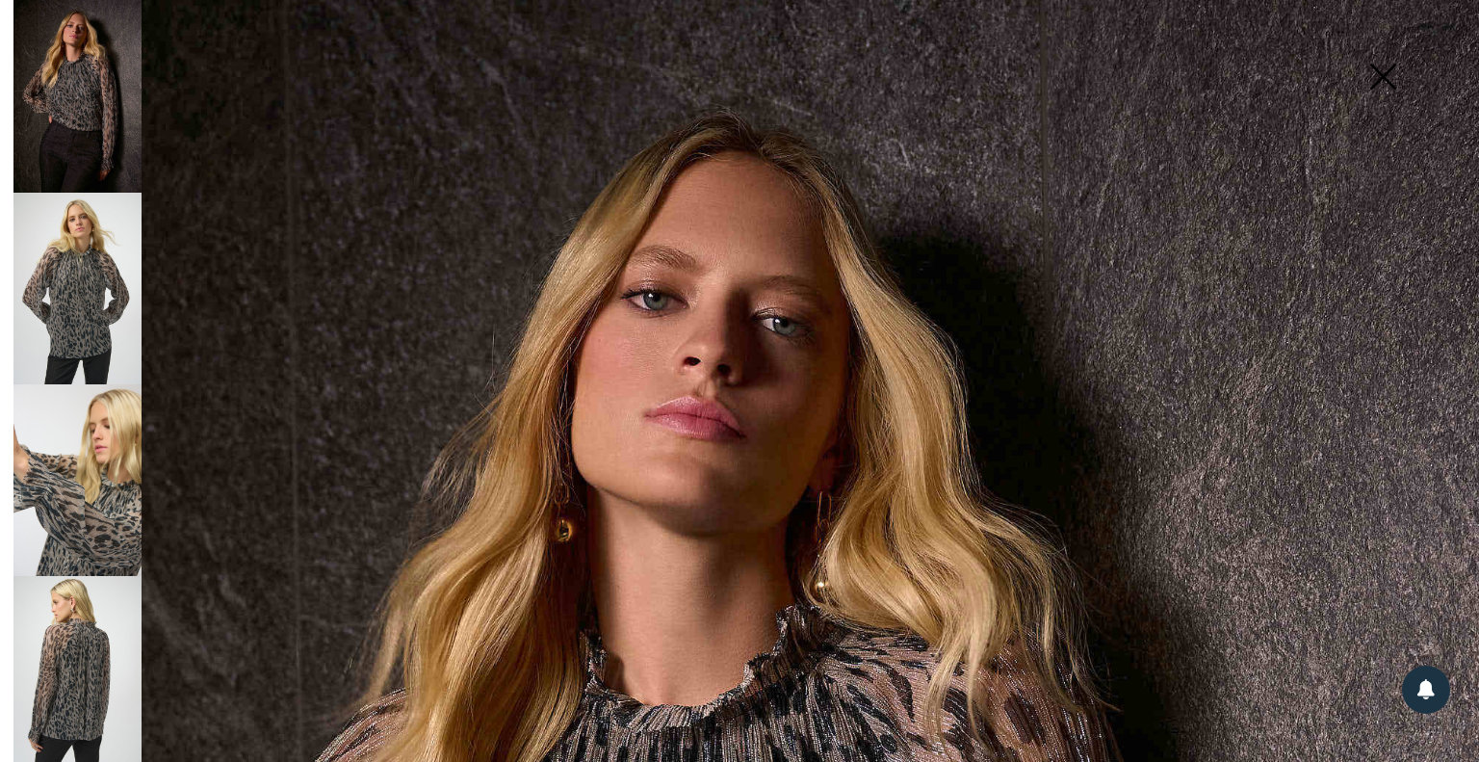
click at [85, 650] on img at bounding box center [77, 672] width 128 height 192
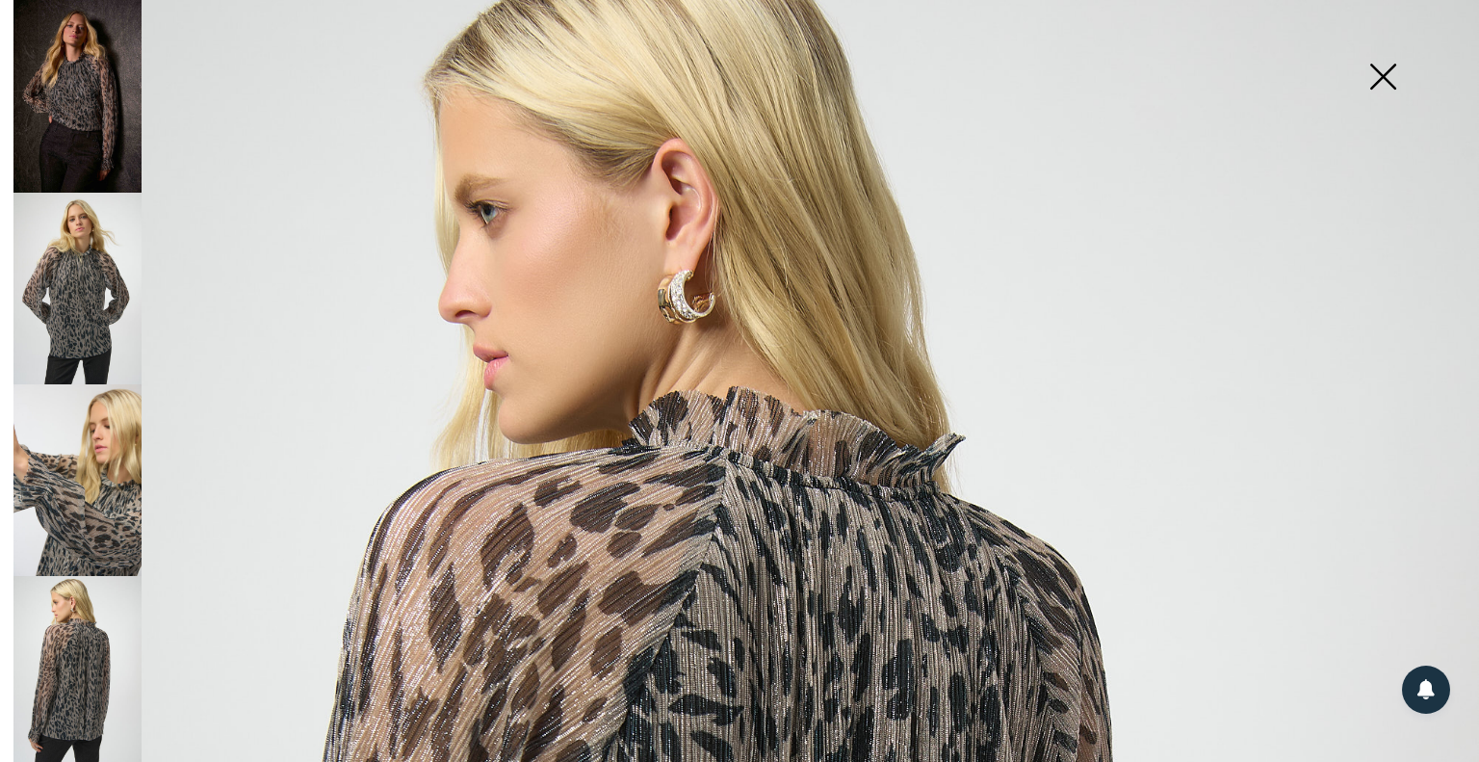
scroll to position [85, 0]
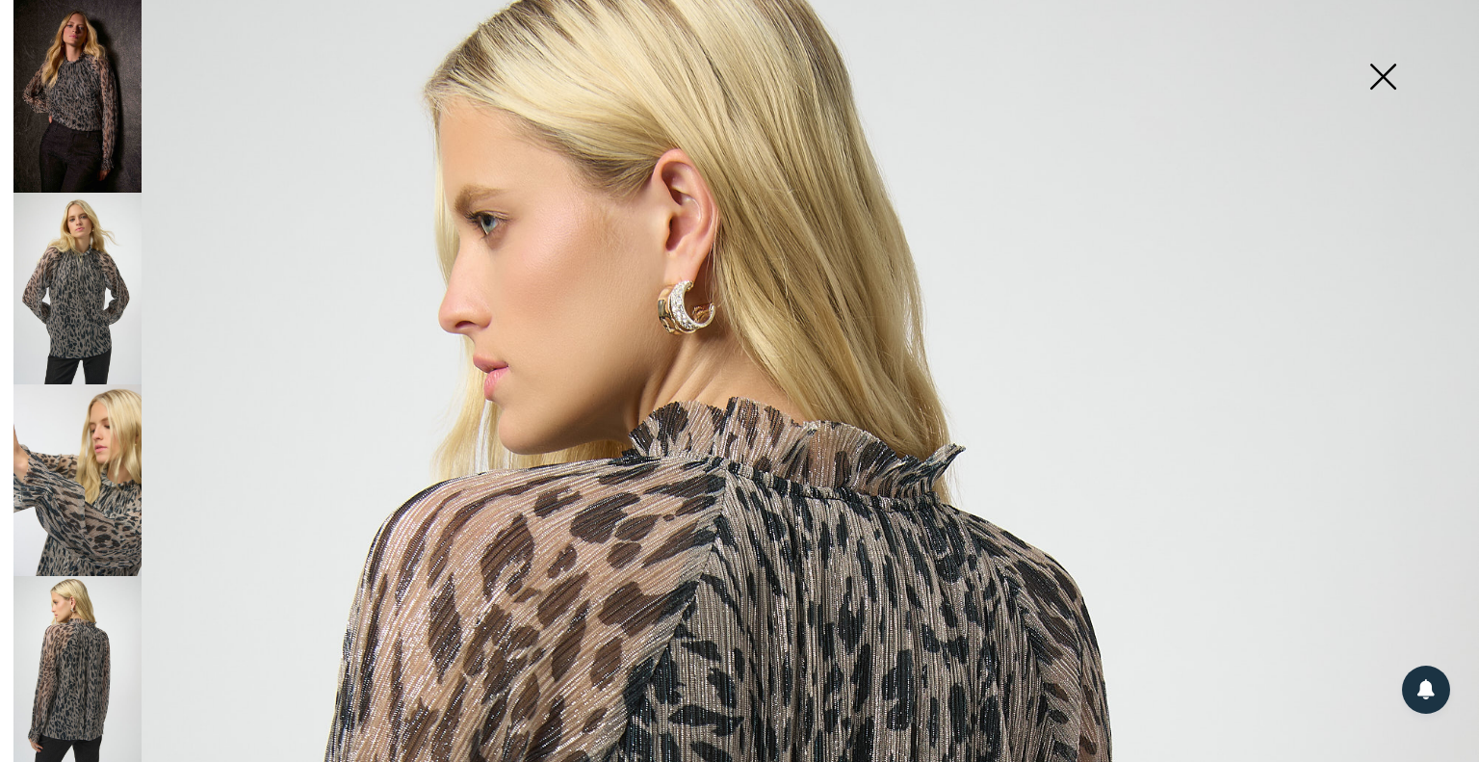
click at [65, 317] on img at bounding box center [77, 289] width 128 height 192
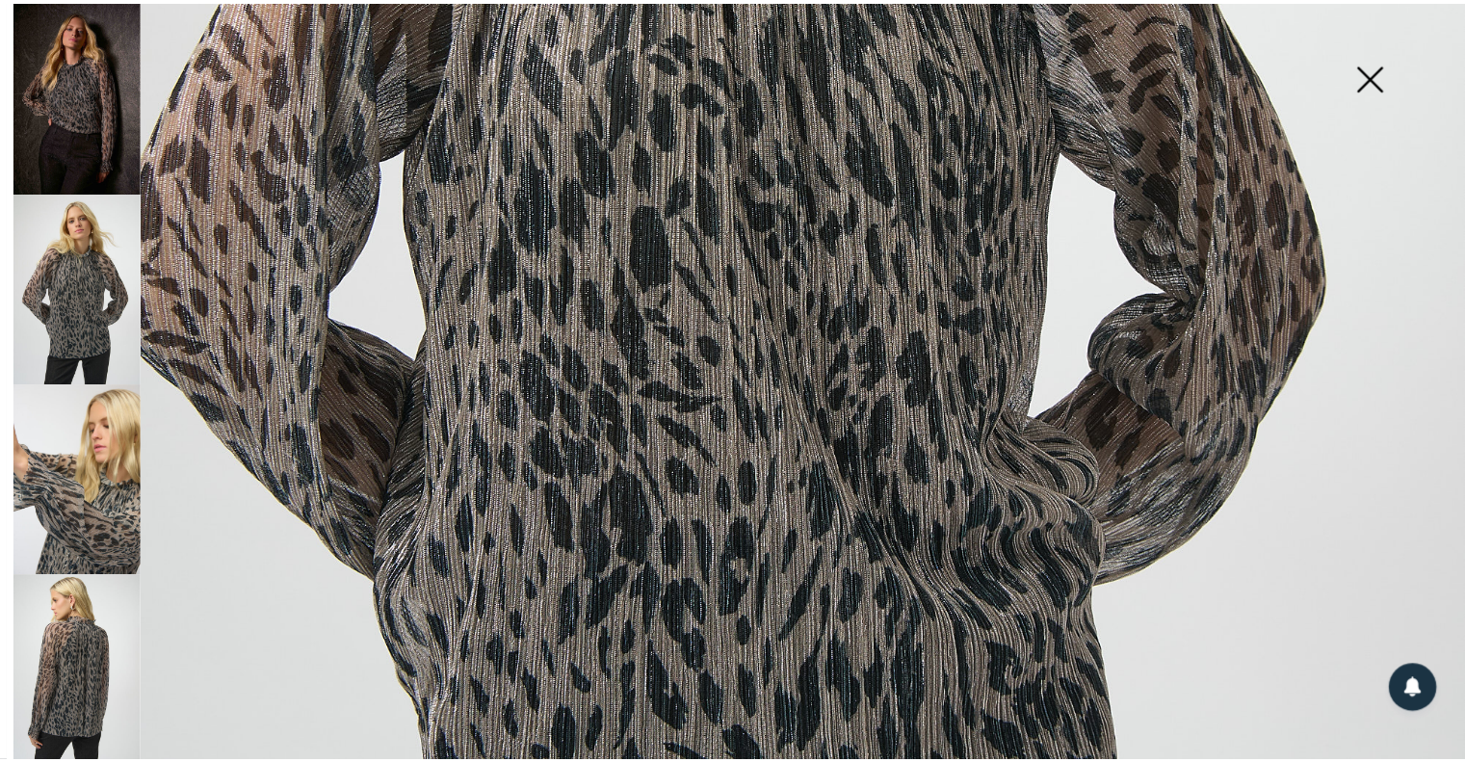
scroll to position [951, 0]
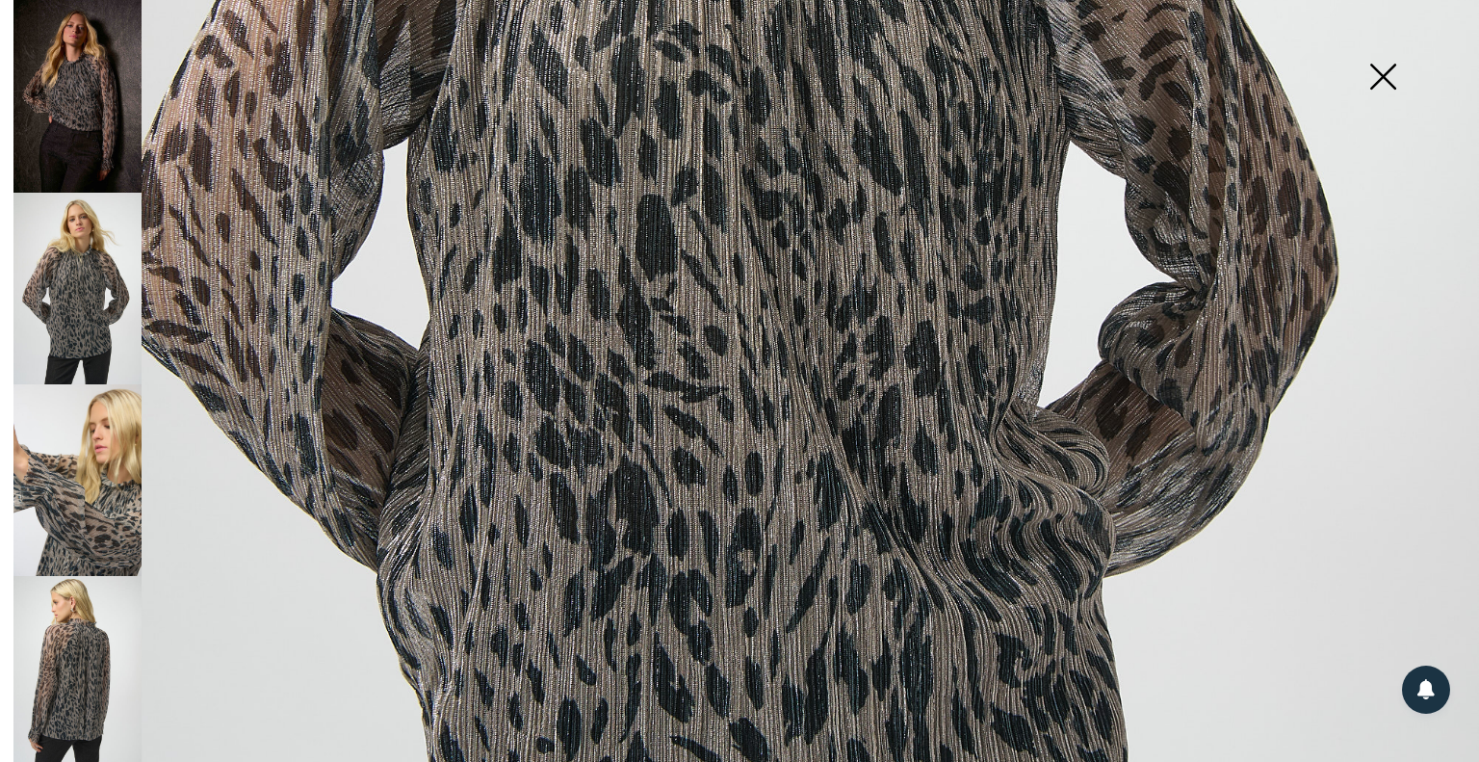
drag, startPoint x: 58, startPoint y: 14, endPoint x: 705, endPoint y: 190, distance: 670.4
click at [713, 190] on img at bounding box center [739, 157] width 1479 height 2217
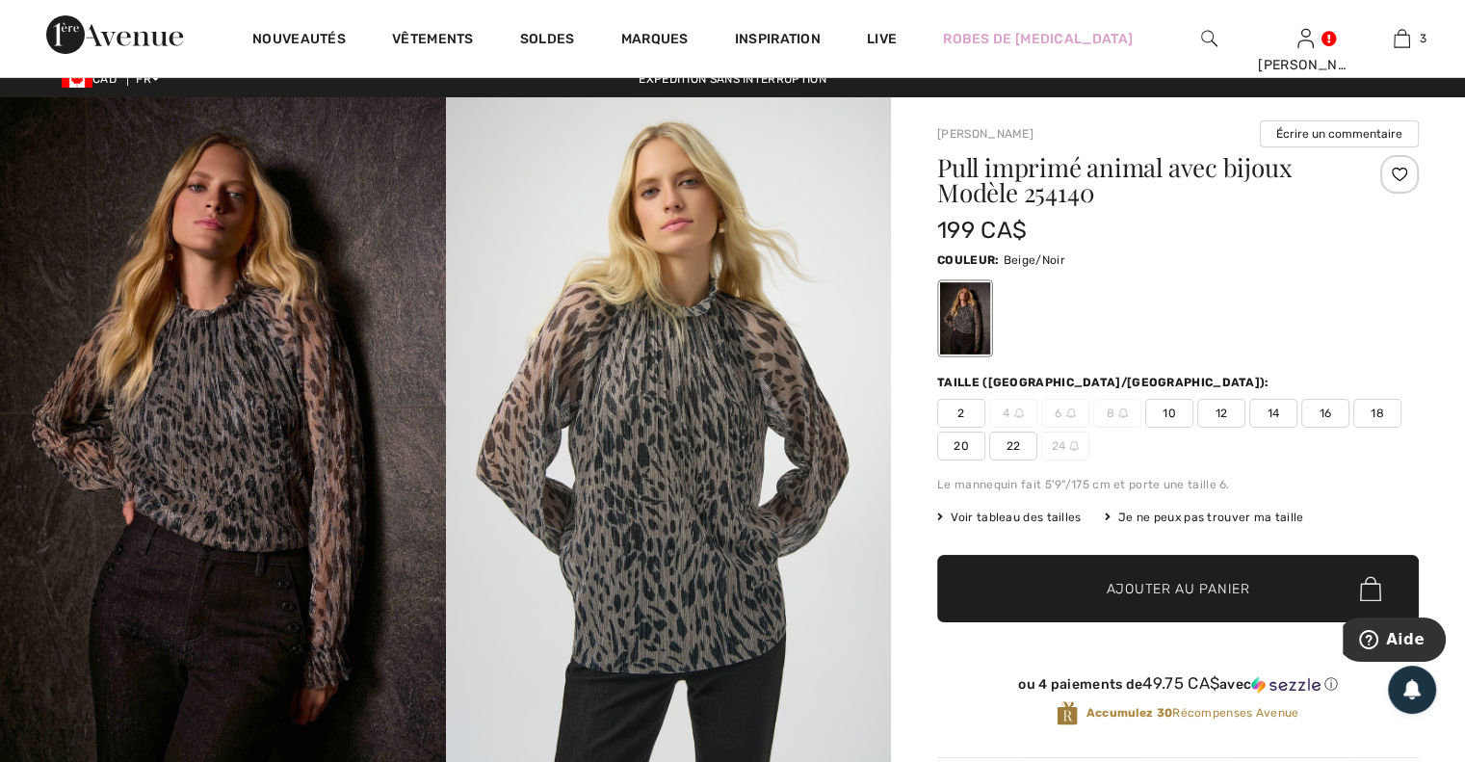
scroll to position [0, 0]
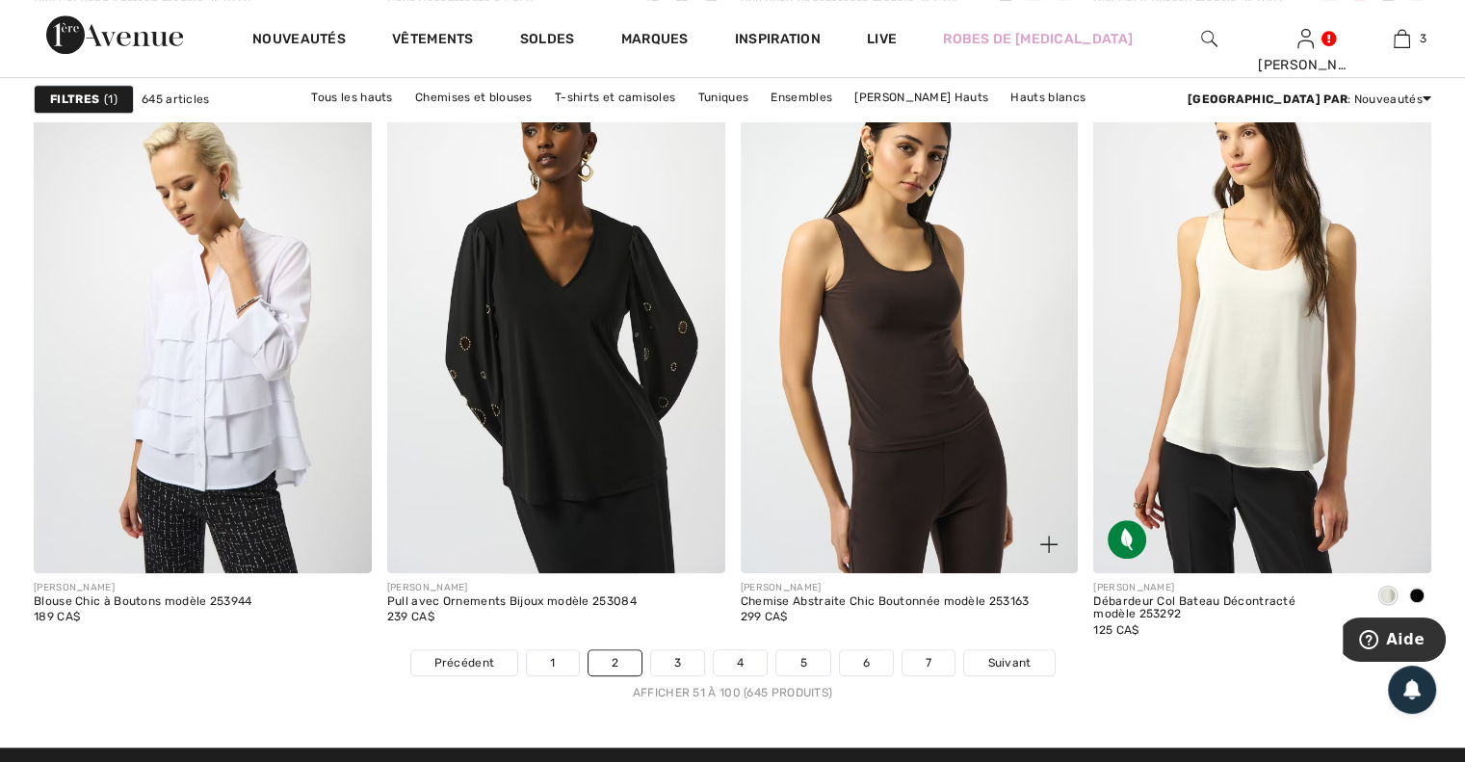
scroll to position [8761, 0]
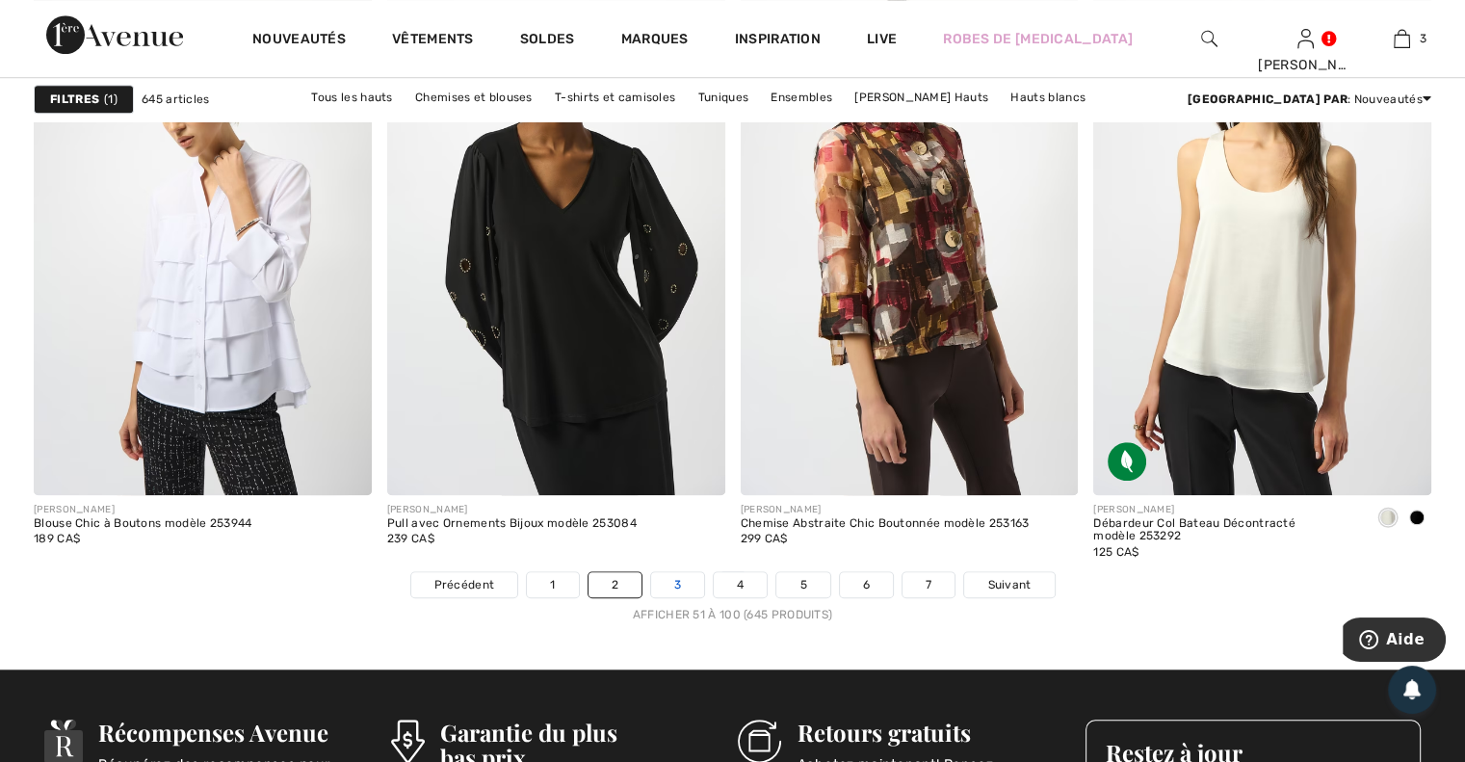
click at [666, 572] on link "3" at bounding box center [677, 584] width 53 height 25
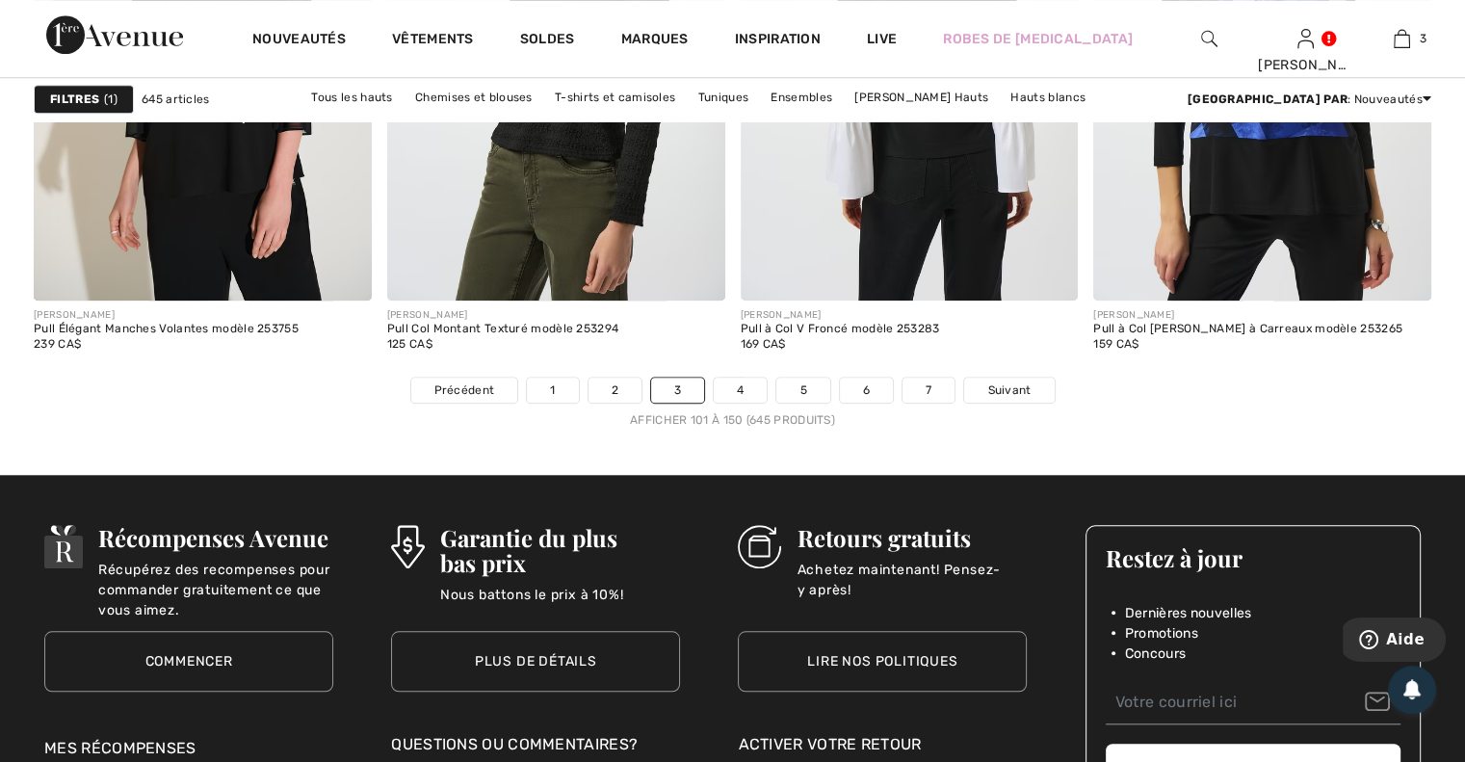
scroll to position [9052, 0]
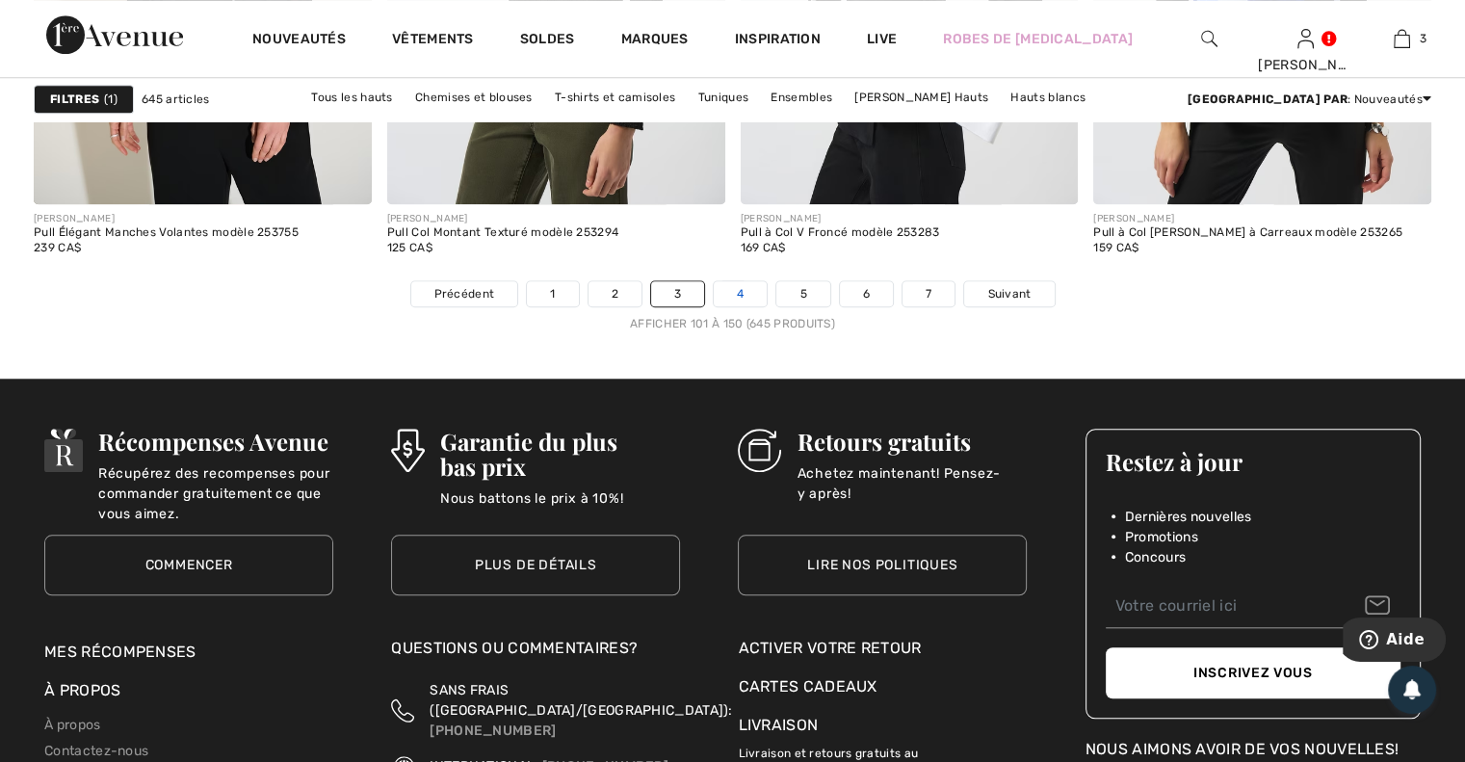
click at [738, 299] on link "4" at bounding box center [740, 293] width 53 height 25
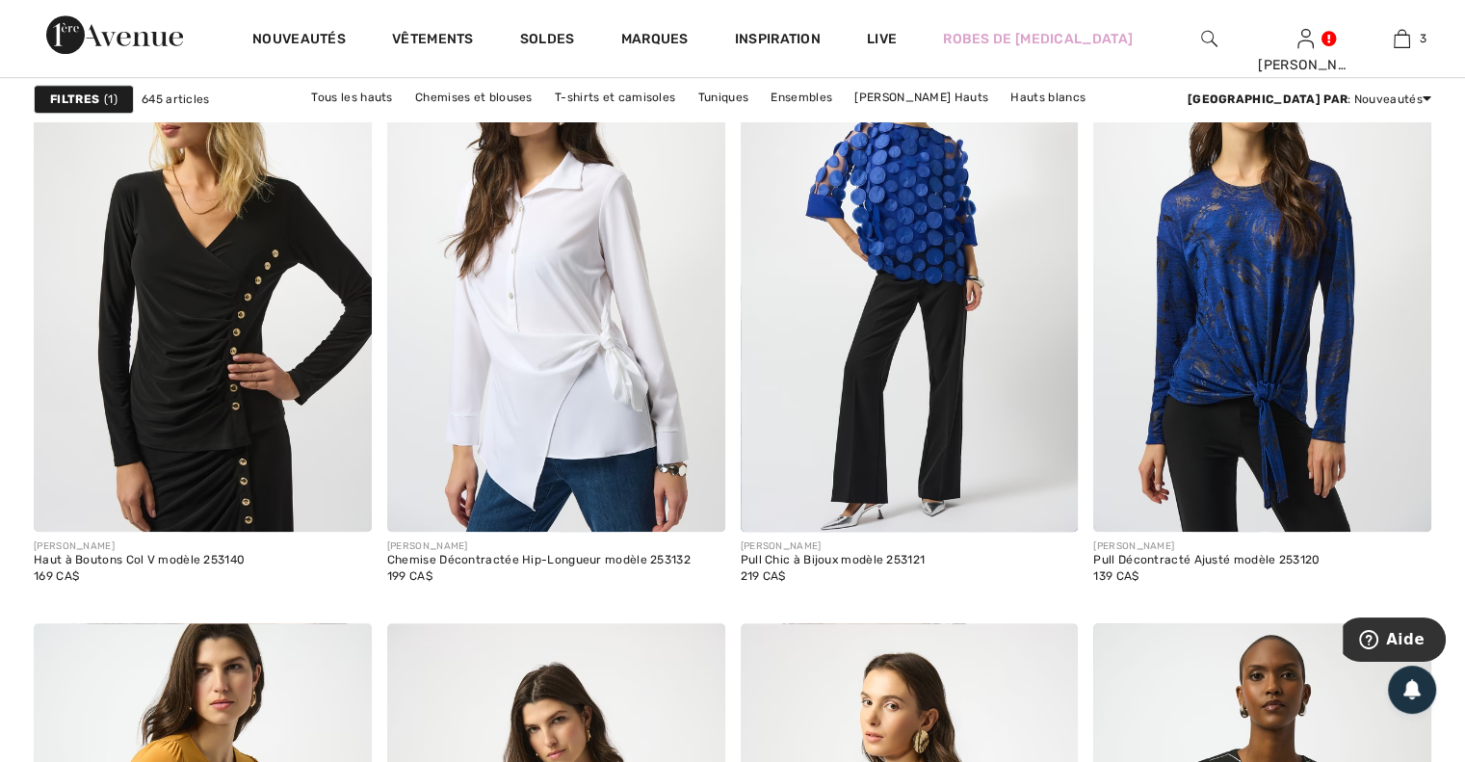
scroll to position [1444, 0]
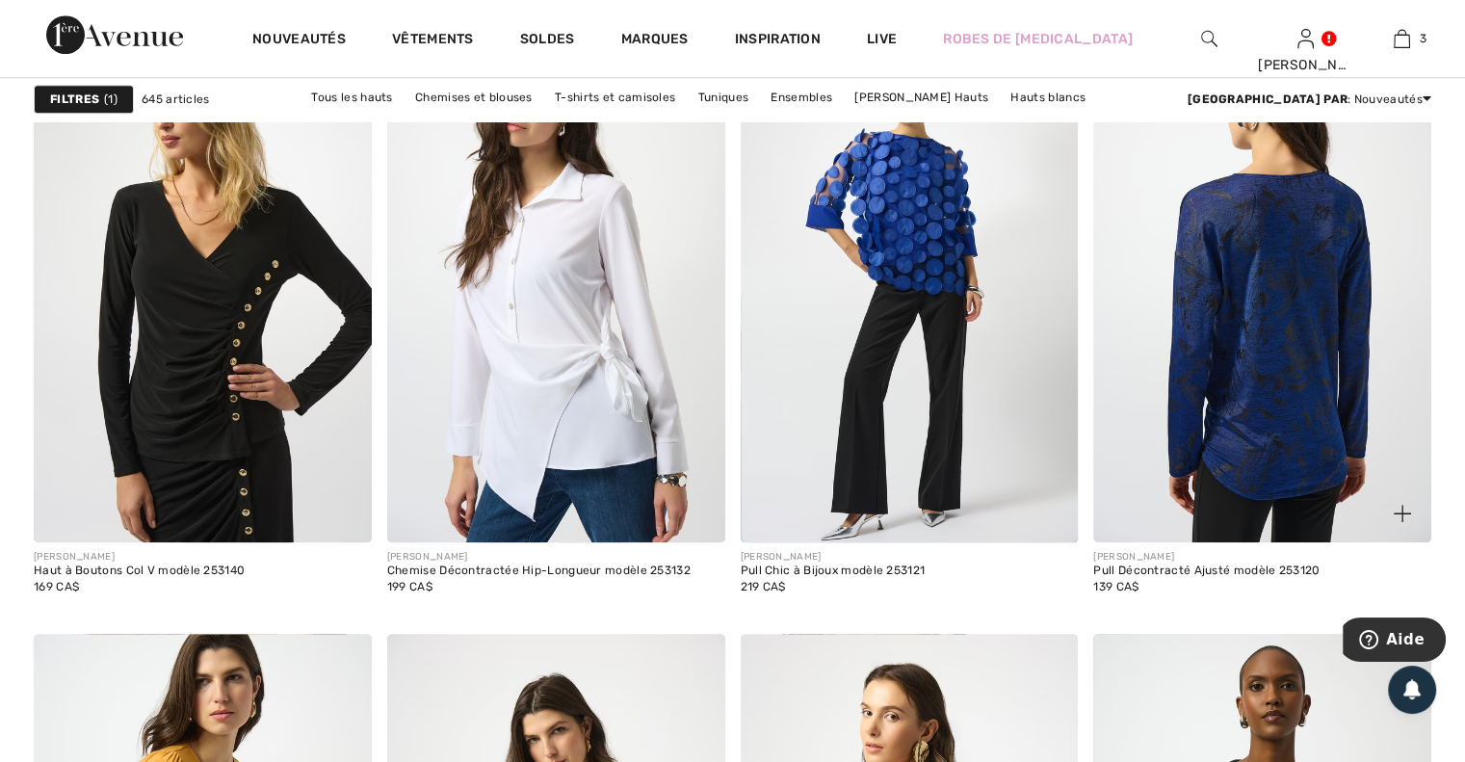
click at [1215, 310] on img at bounding box center [1262, 289] width 338 height 507
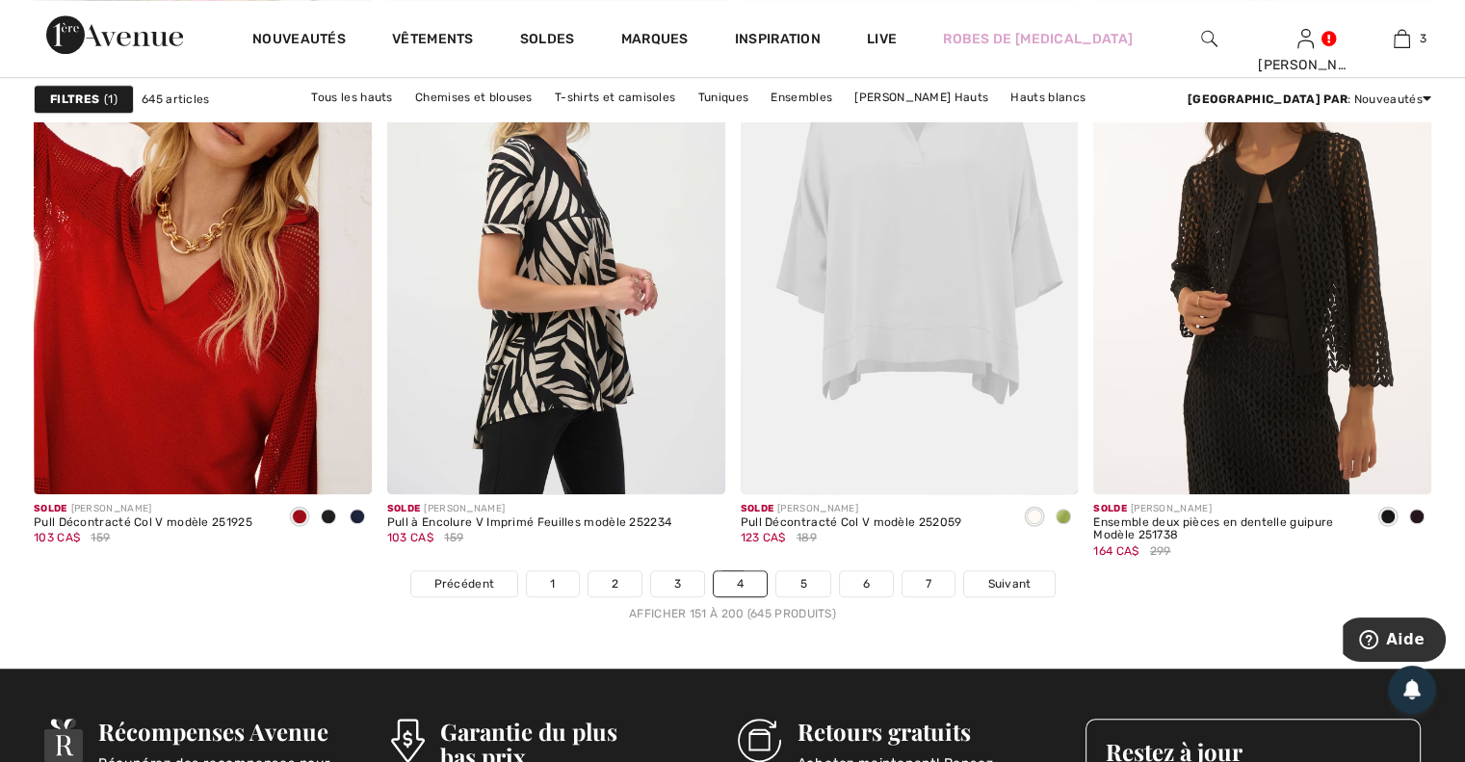
scroll to position [8763, 0]
click at [813, 584] on link "5" at bounding box center [802, 582] width 53 height 25
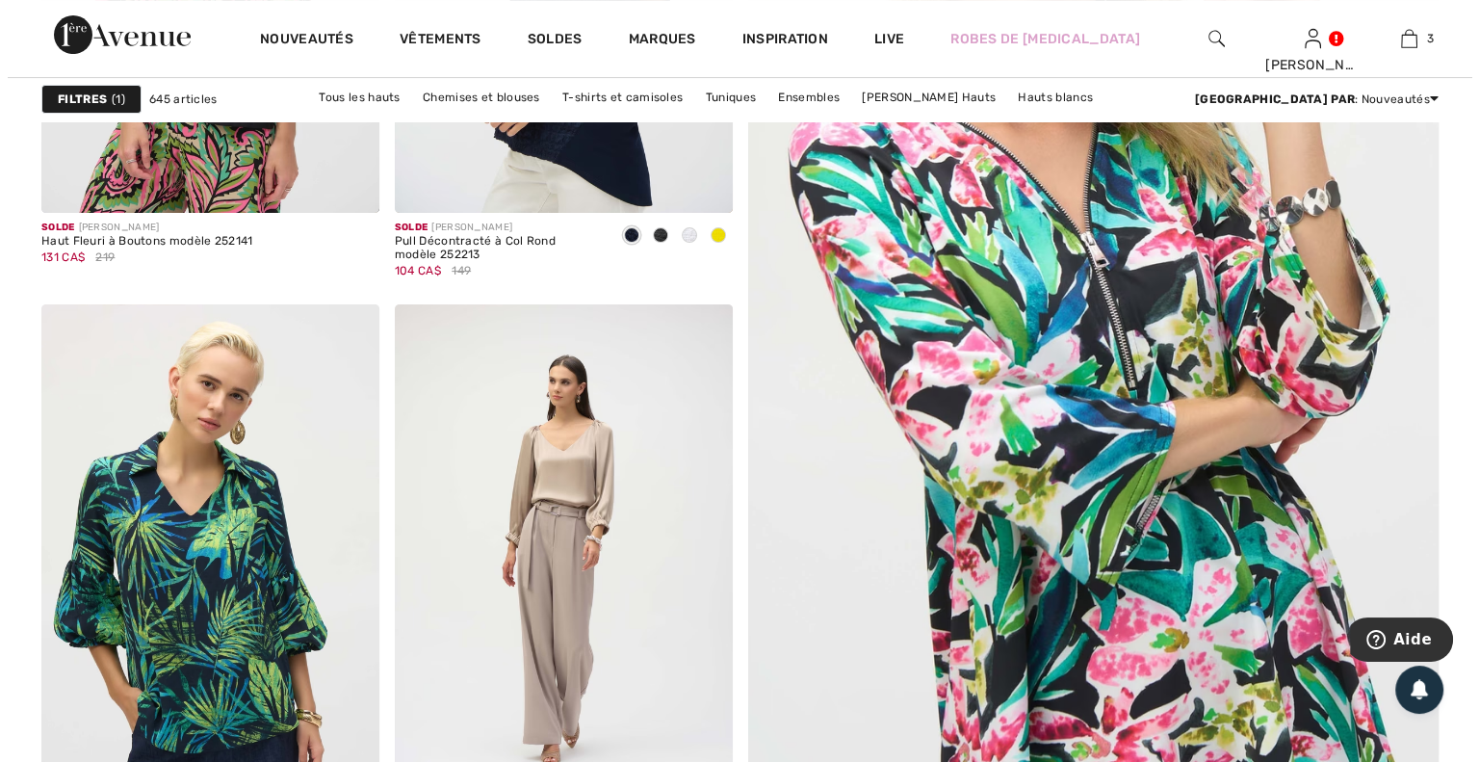
scroll to position [867, 0]
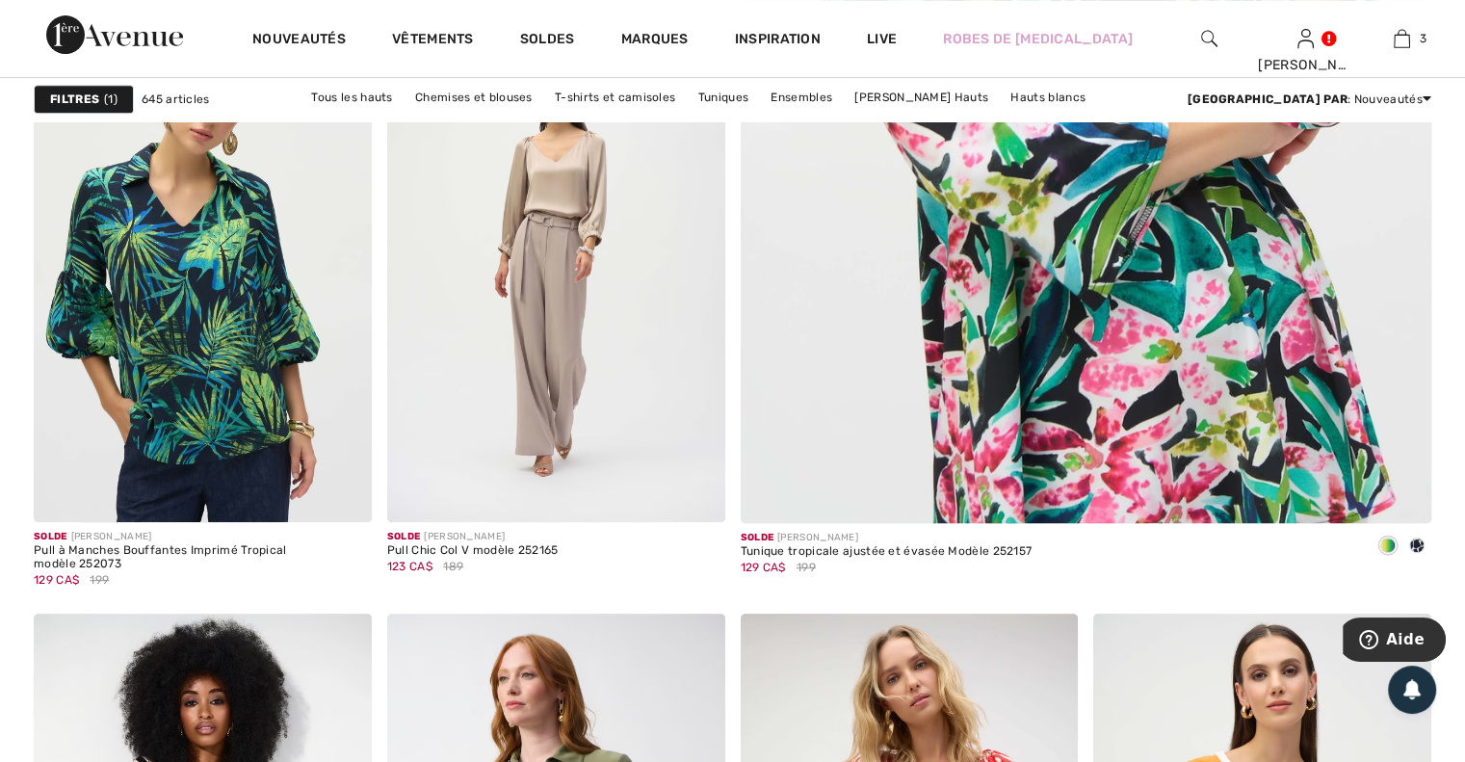
click at [107, 93] on span "1" at bounding box center [110, 99] width 13 height 17
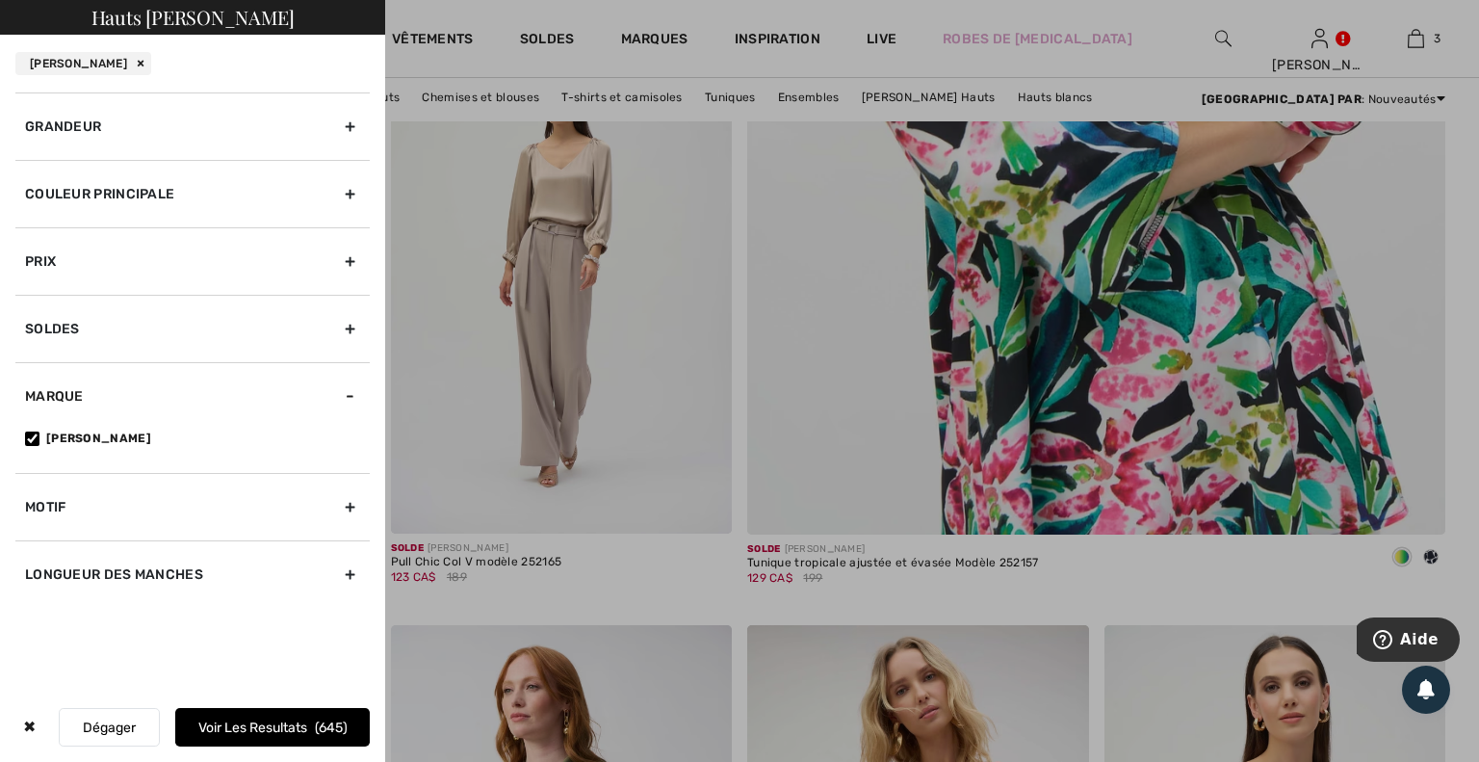
click at [152, 184] on div "Couleur Principale" at bounding box center [192, 193] width 354 height 67
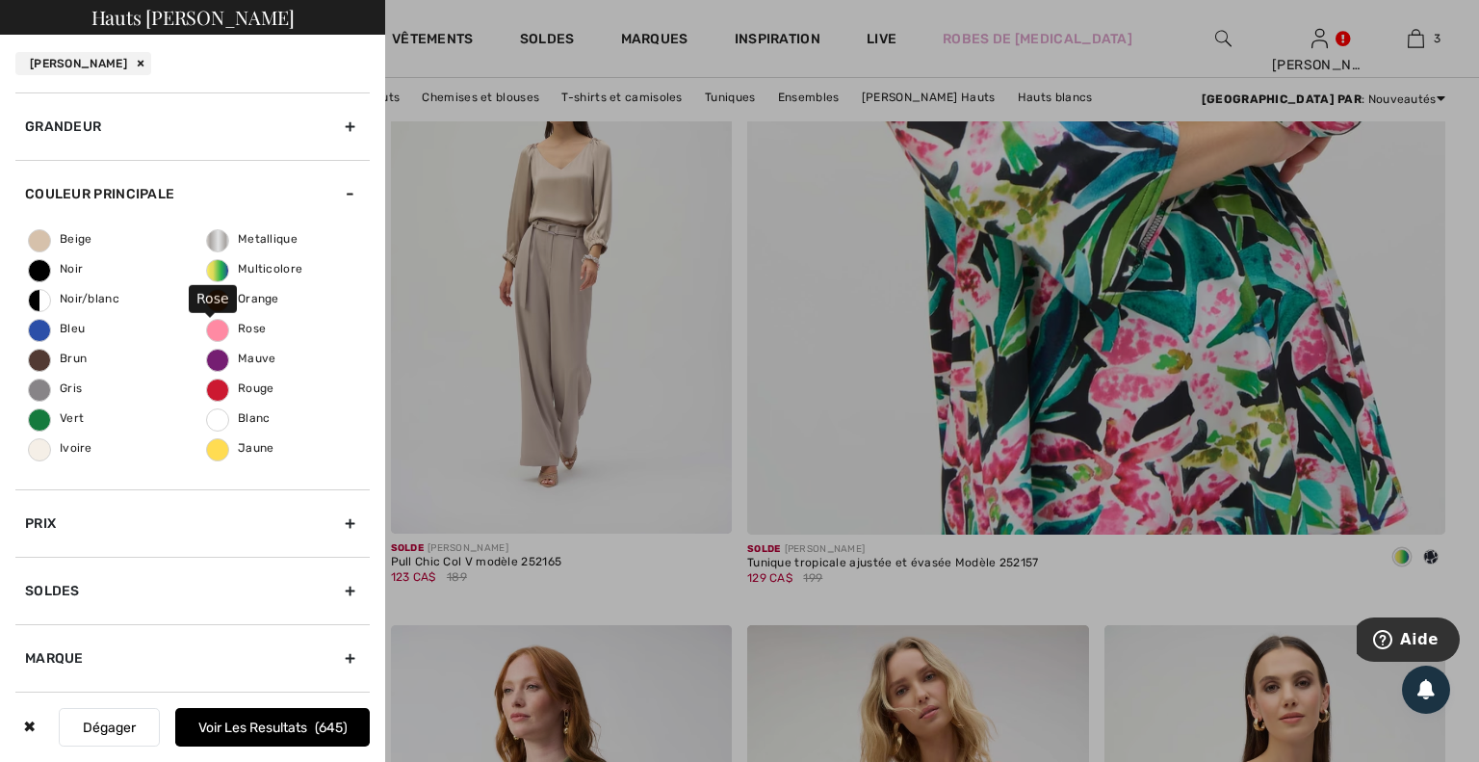
click at [208, 323] on span "Rose" at bounding box center [236, 328] width 59 height 13
click at [0, 0] on input "Rose" at bounding box center [0, 0] width 0 height 0
click at [263, 732] on button "Voir les resultats 64" at bounding box center [272, 727] width 195 height 39
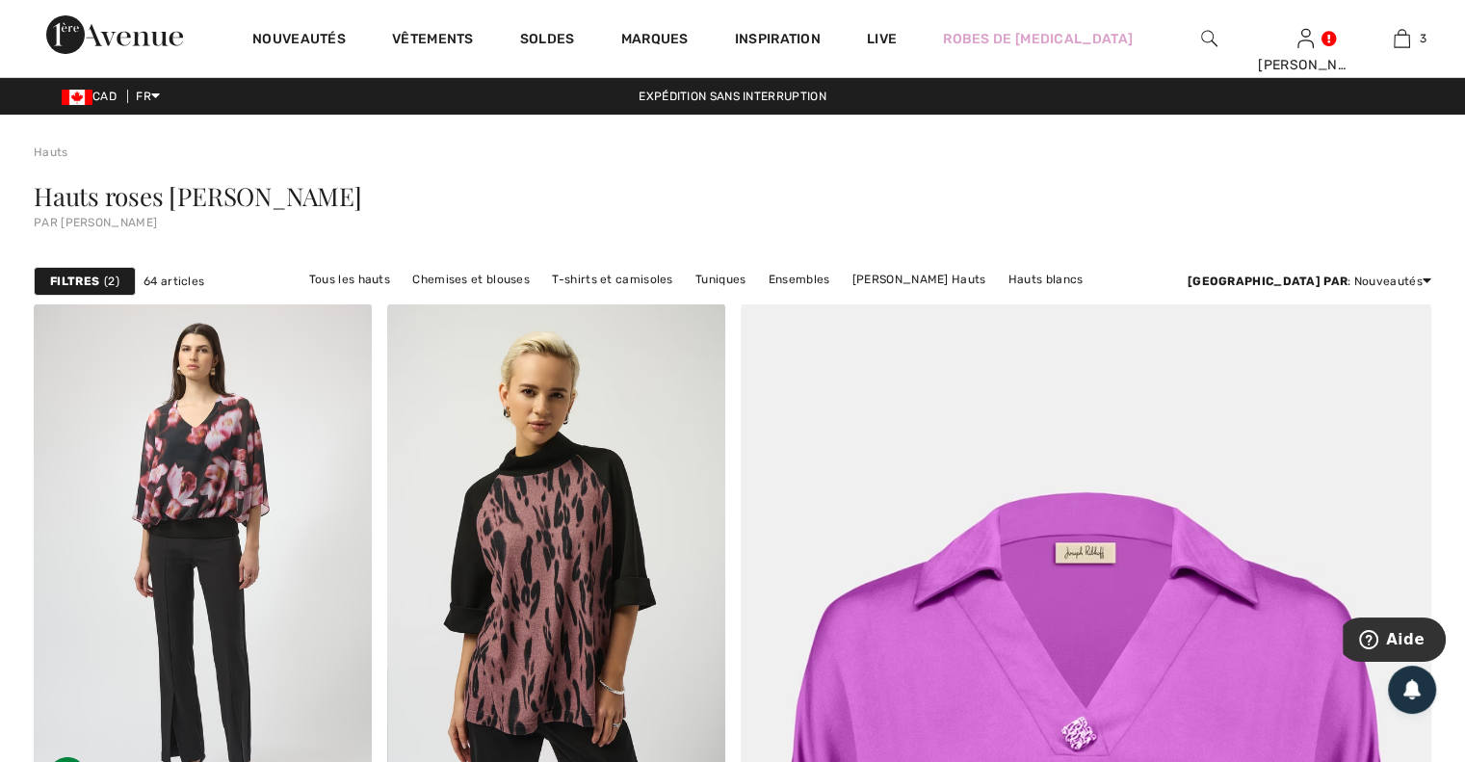
click at [112, 277] on span "2" at bounding box center [111, 281] width 15 height 17
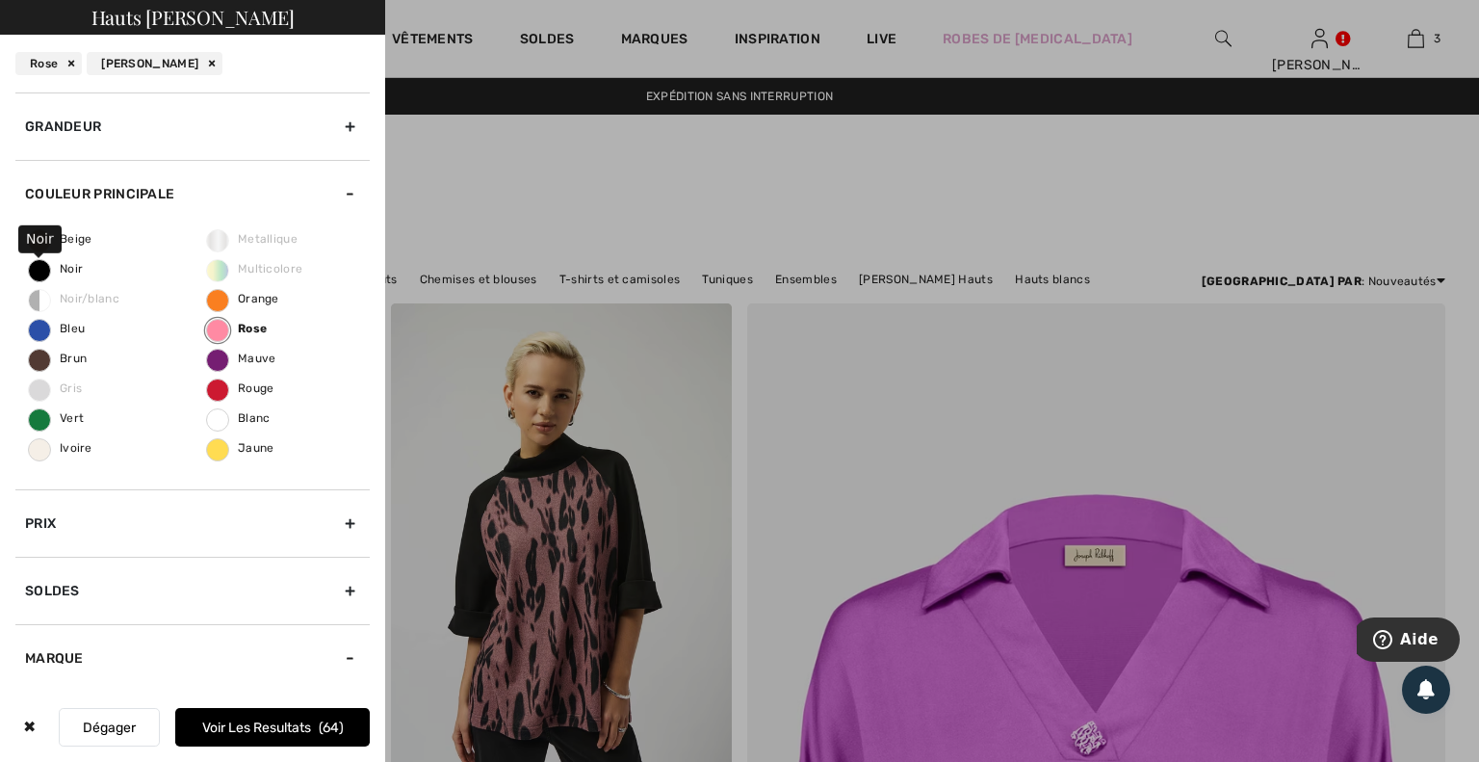
click at [35, 274] on label "Noir" at bounding box center [39, 270] width 23 height 23
click at [0, 0] on input "Noir" at bounding box center [0, 0] width 0 height 0
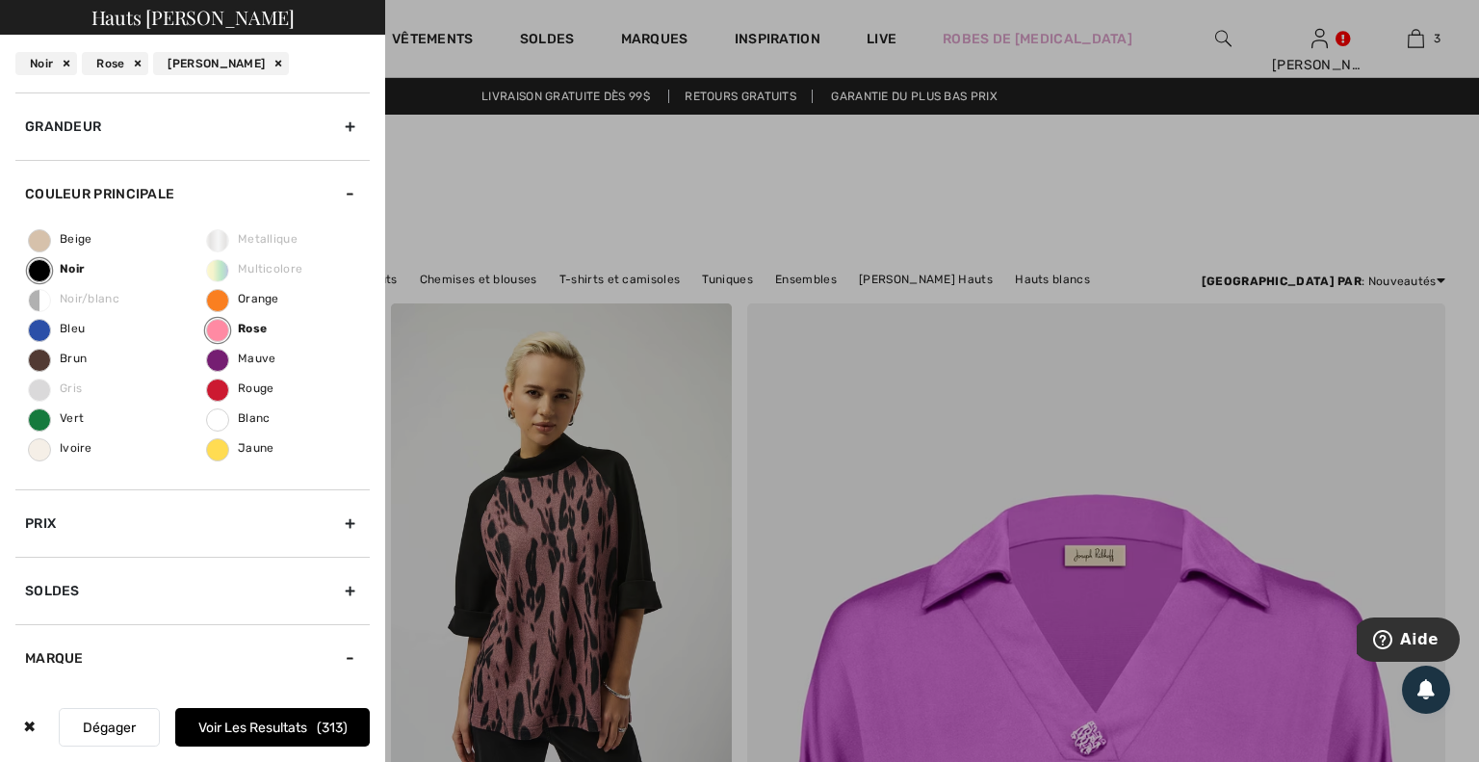
click at [273, 734] on button "Voir les resultats 313" at bounding box center [272, 727] width 195 height 39
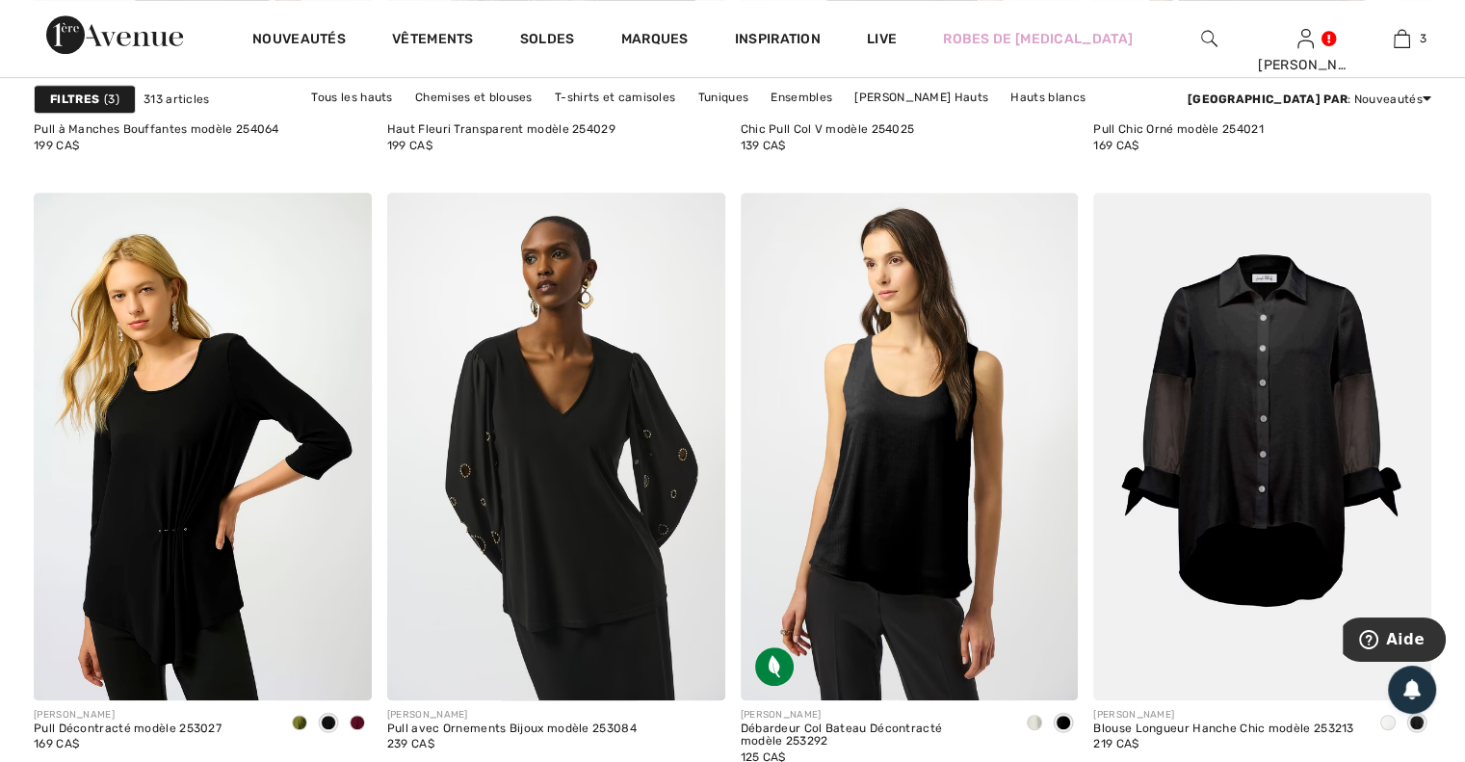
scroll to position [8859, 0]
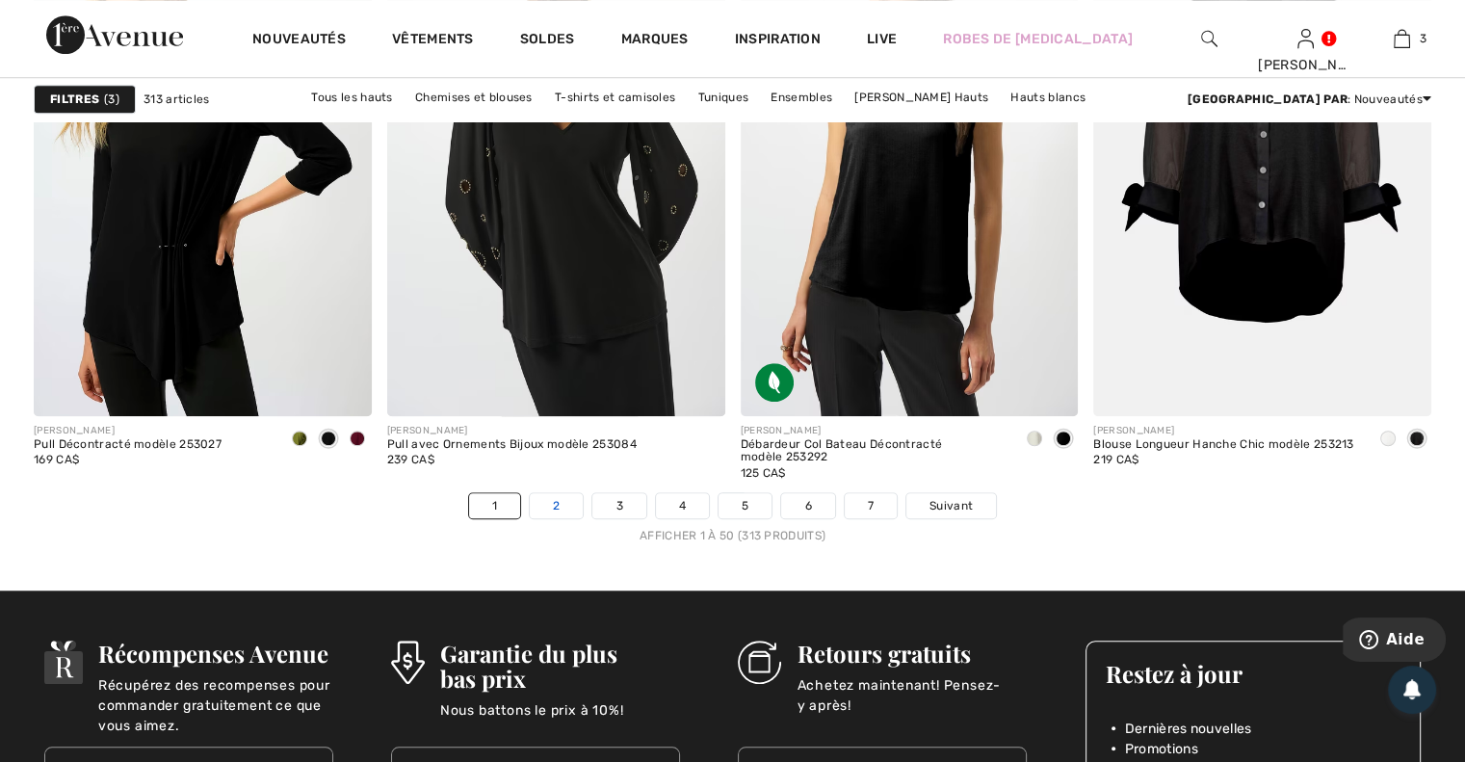
click at [562, 506] on link "2" at bounding box center [556, 505] width 53 height 25
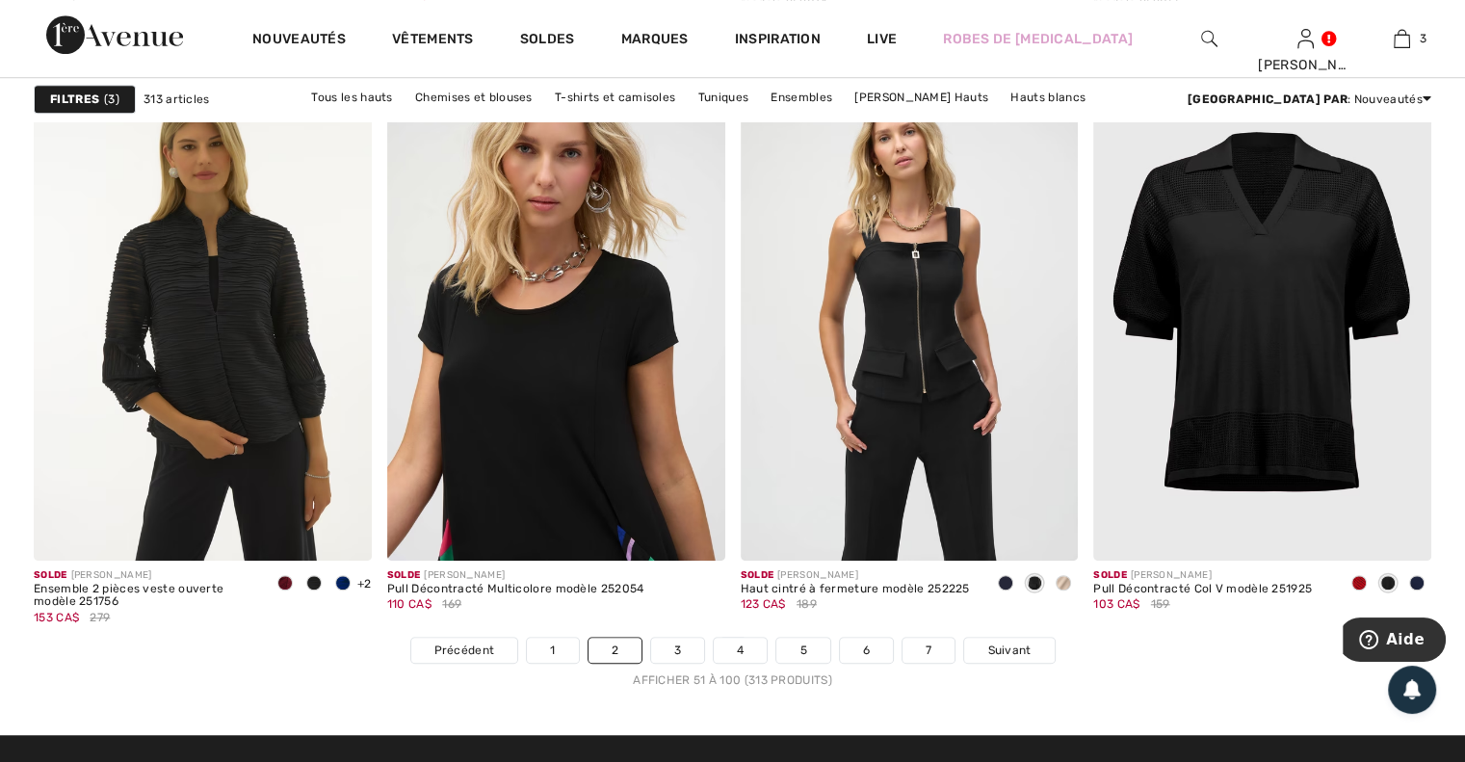
scroll to position [8763, 0]
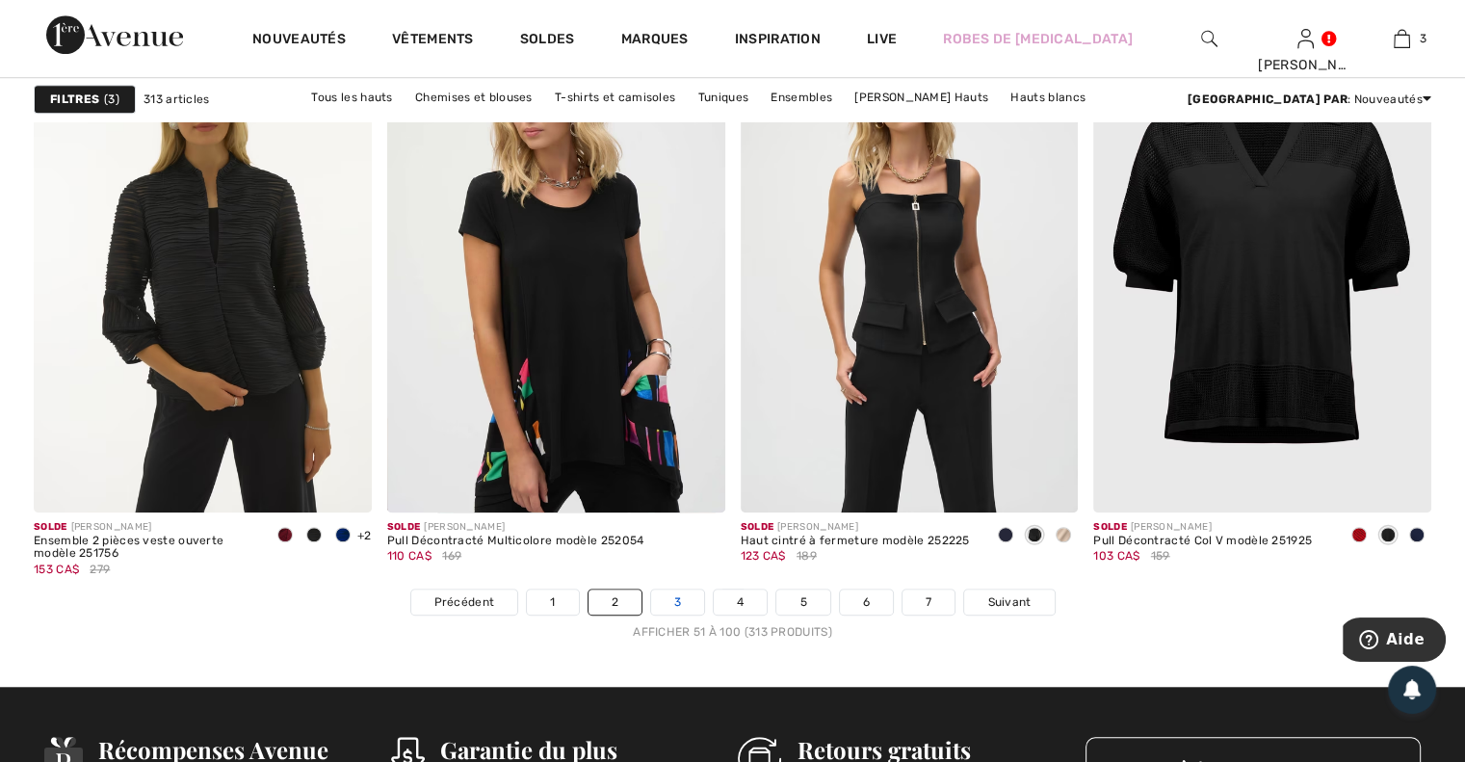
click at [689, 600] on link "3" at bounding box center [677, 601] width 53 height 25
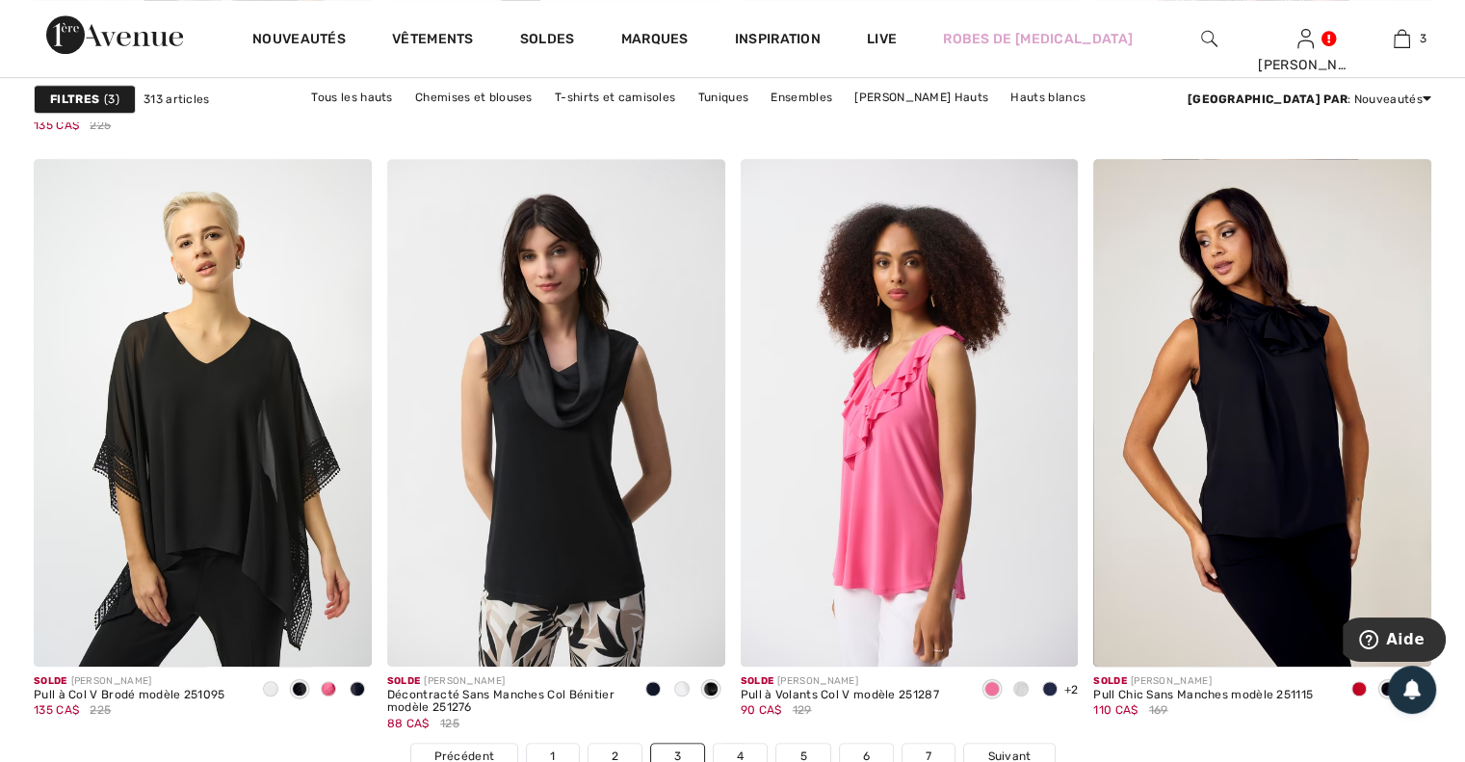
scroll to position [8667, 0]
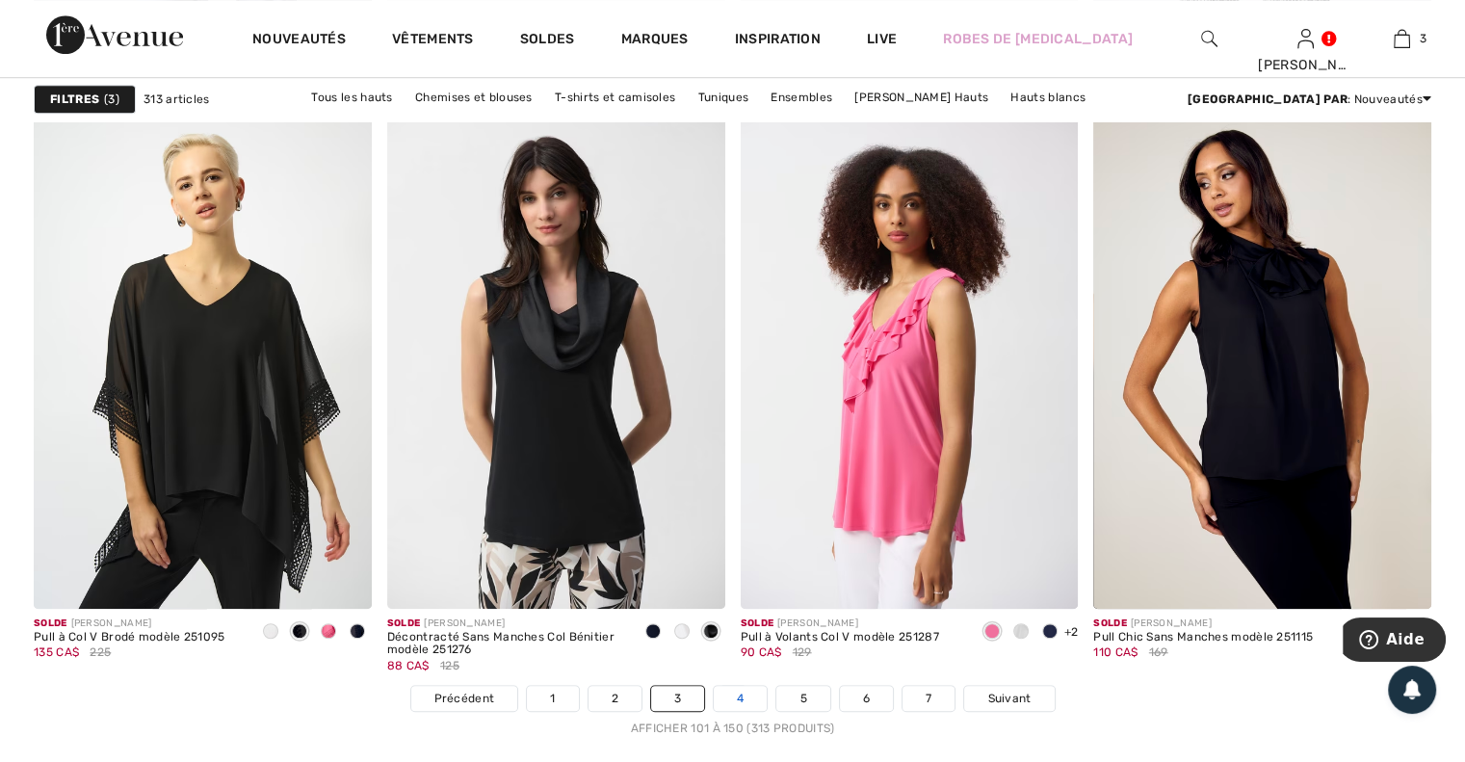
click at [744, 692] on link "4" at bounding box center [740, 698] width 53 height 25
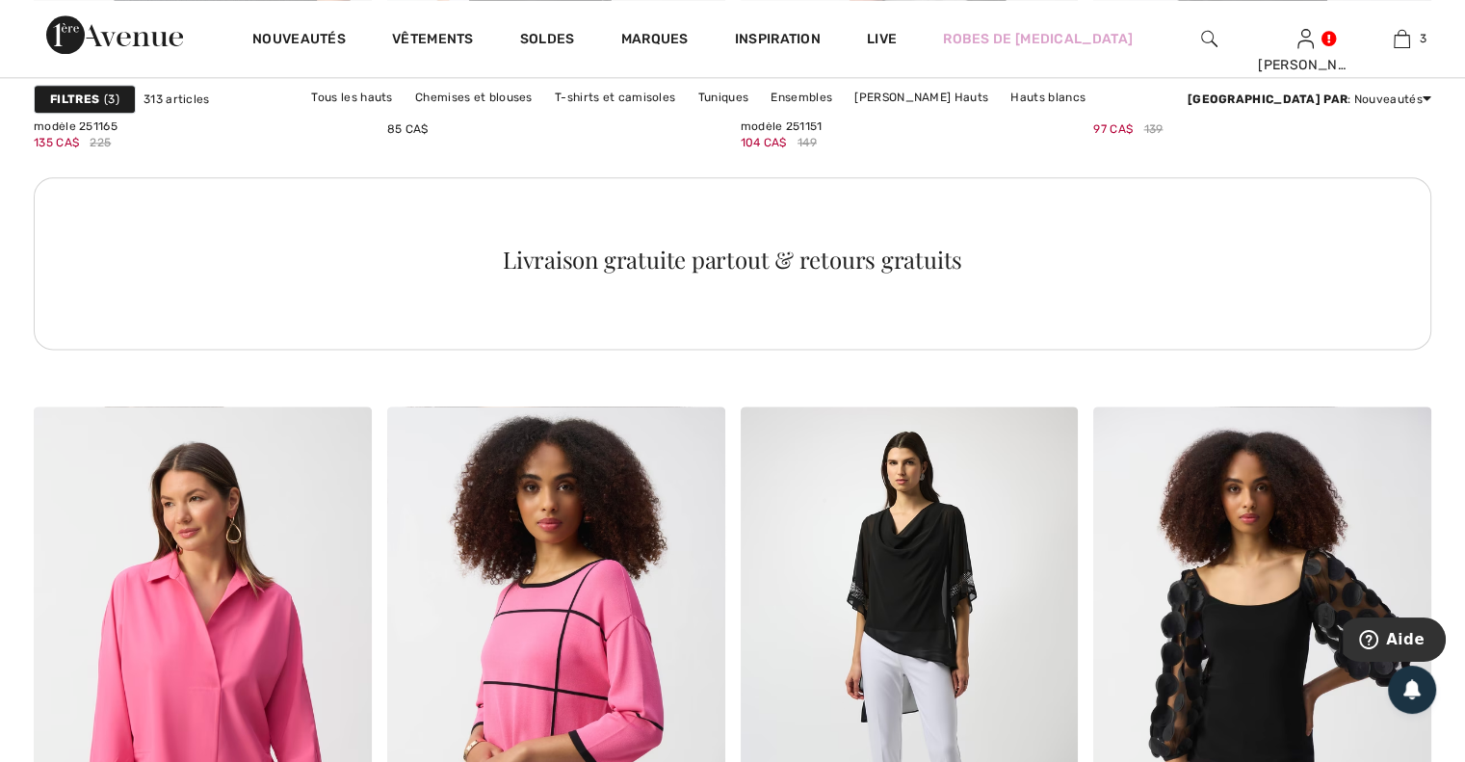
scroll to position [2696, 0]
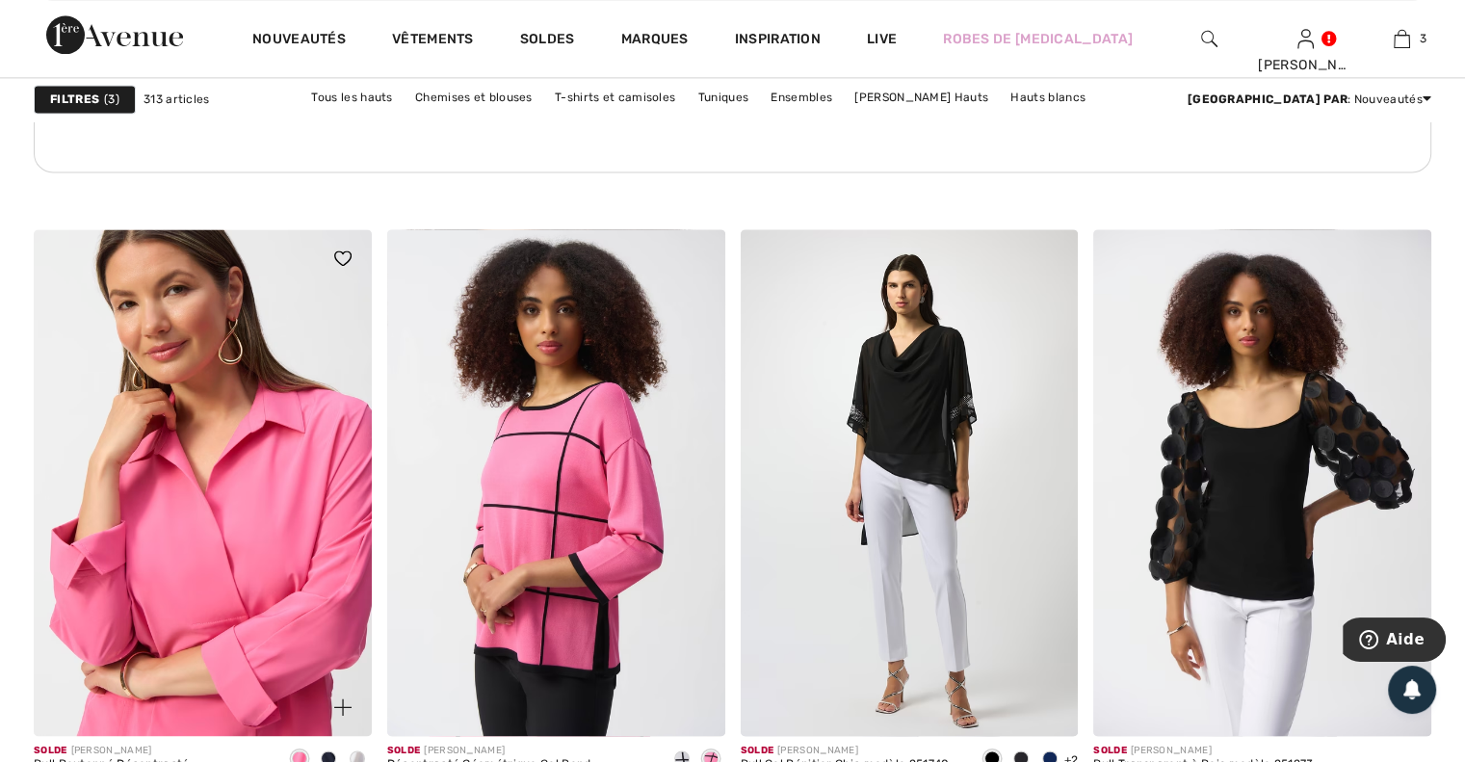
click at [257, 500] on img at bounding box center [203, 482] width 338 height 507
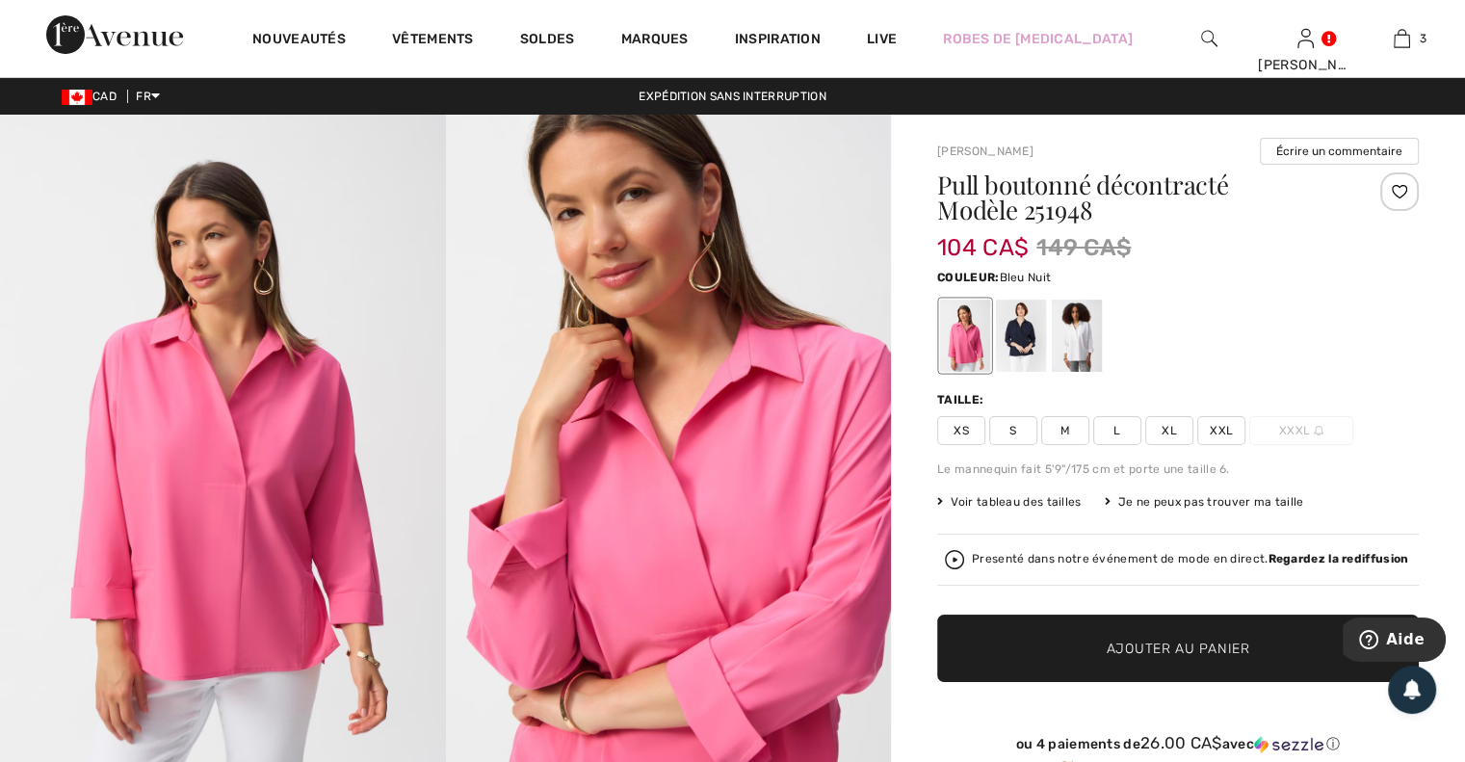
click at [1024, 342] on div at bounding box center [1021, 335] width 50 height 72
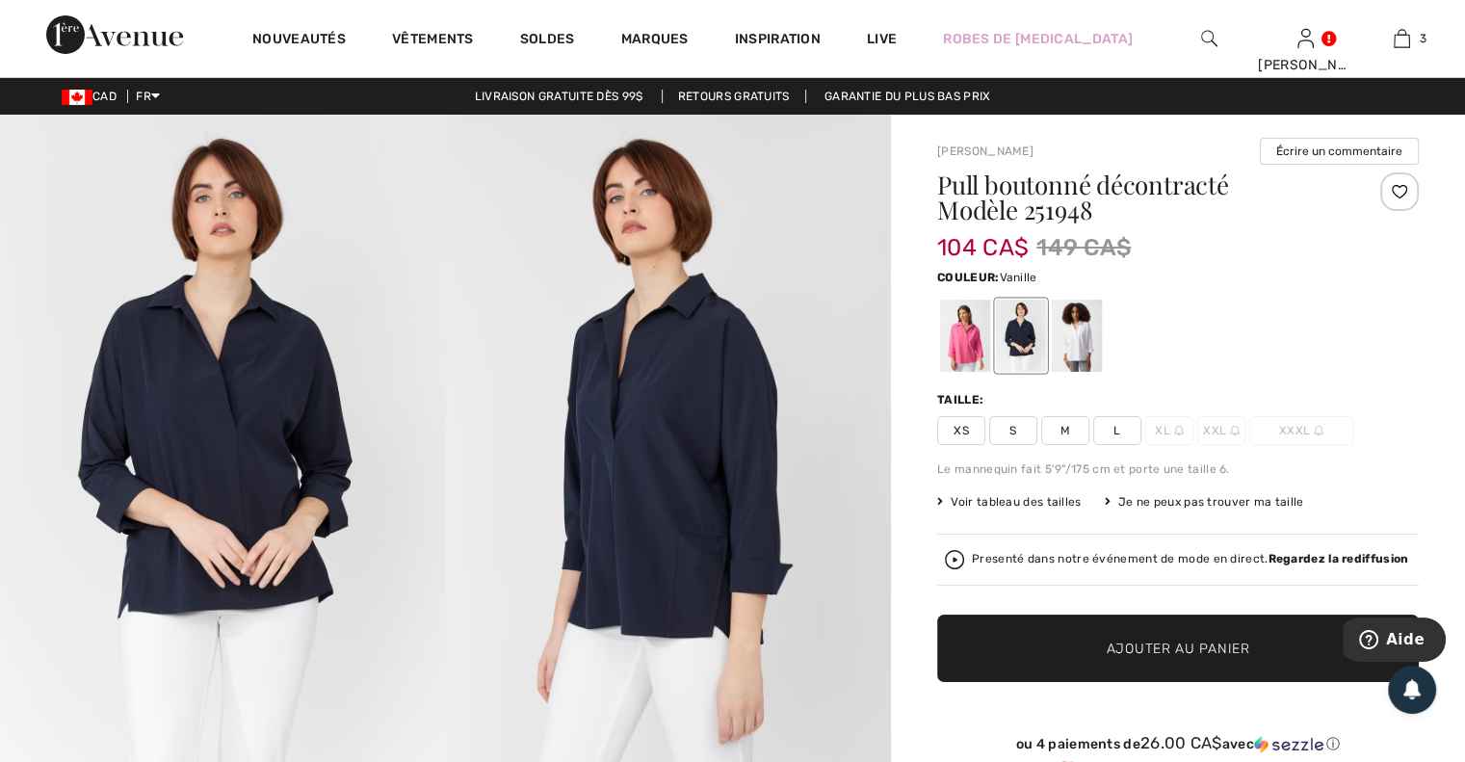
click at [1060, 334] on div at bounding box center [1077, 335] width 50 height 72
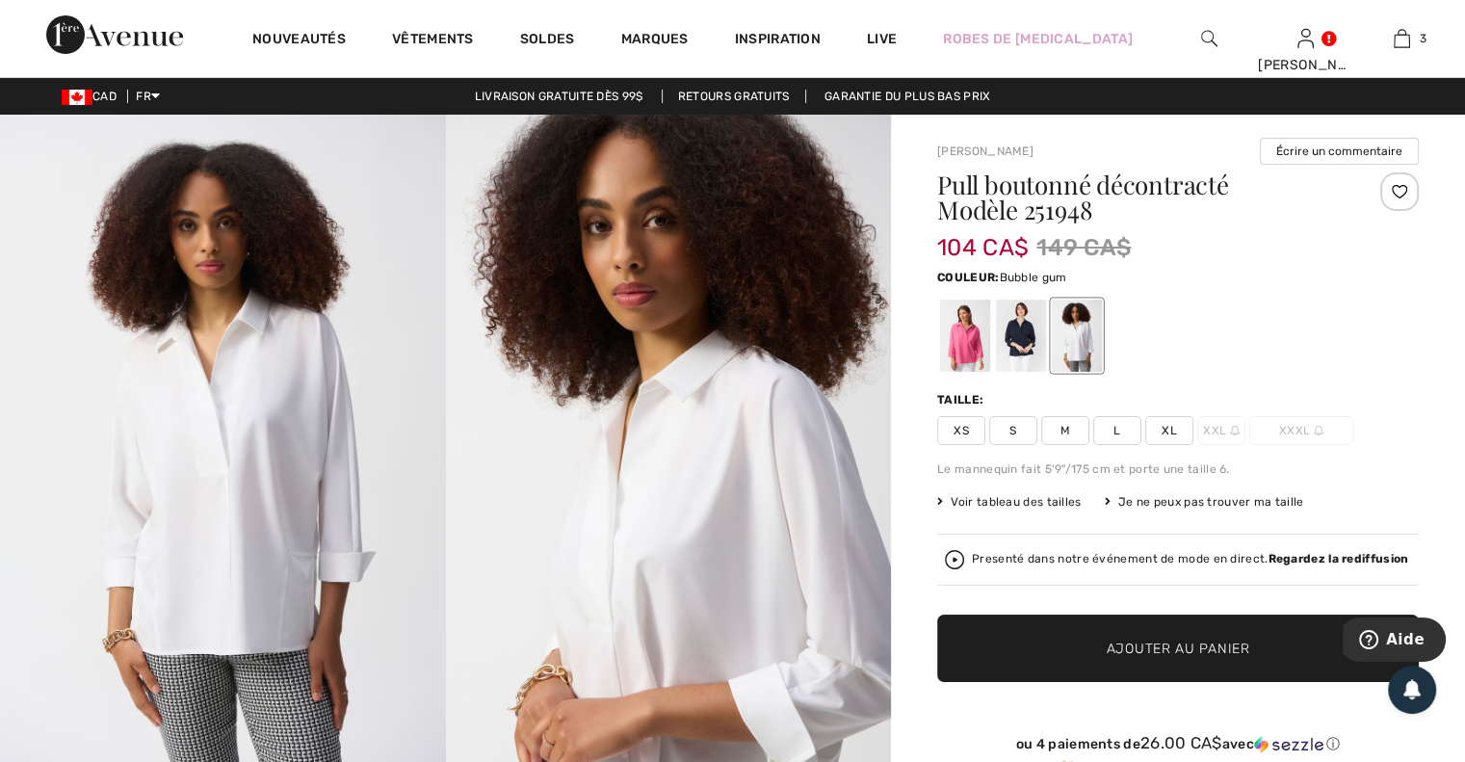
click at [975, 345] on div at bounding box center [965, 335] width 50 height 72
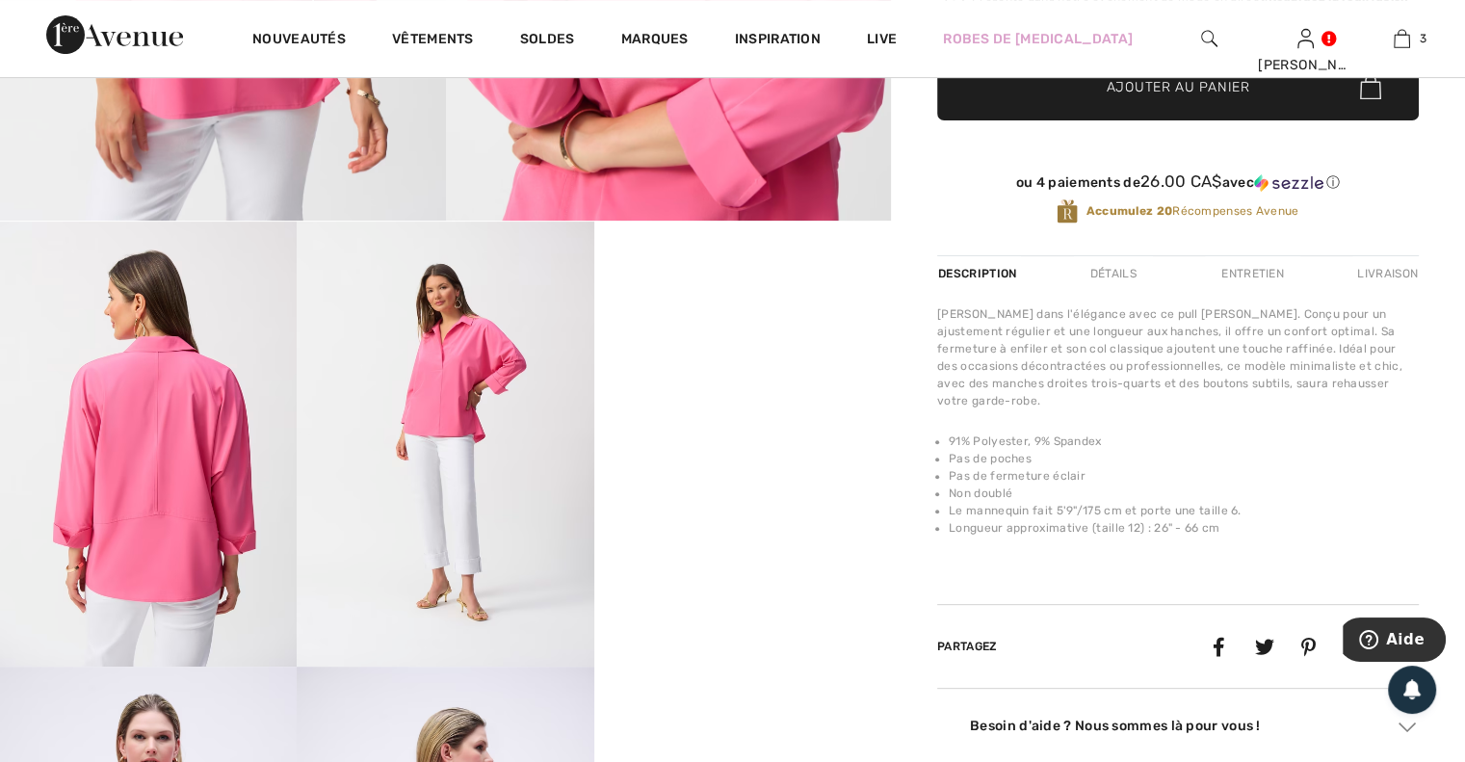
scroll to position [578, 0]
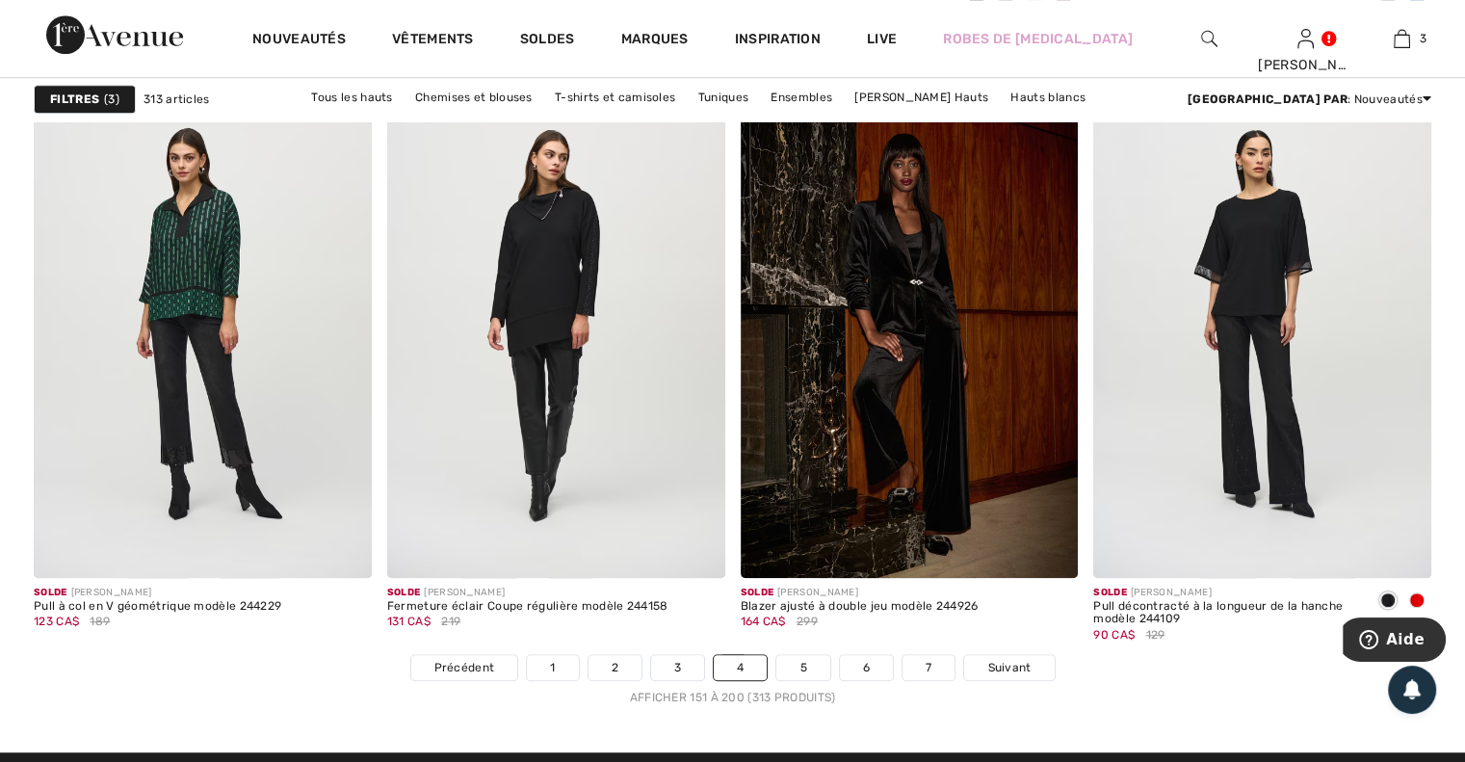
scroll to position [8697, 0]
click at [804, 674] on link "5" at bounding box center [802, 667] width 53 height 25
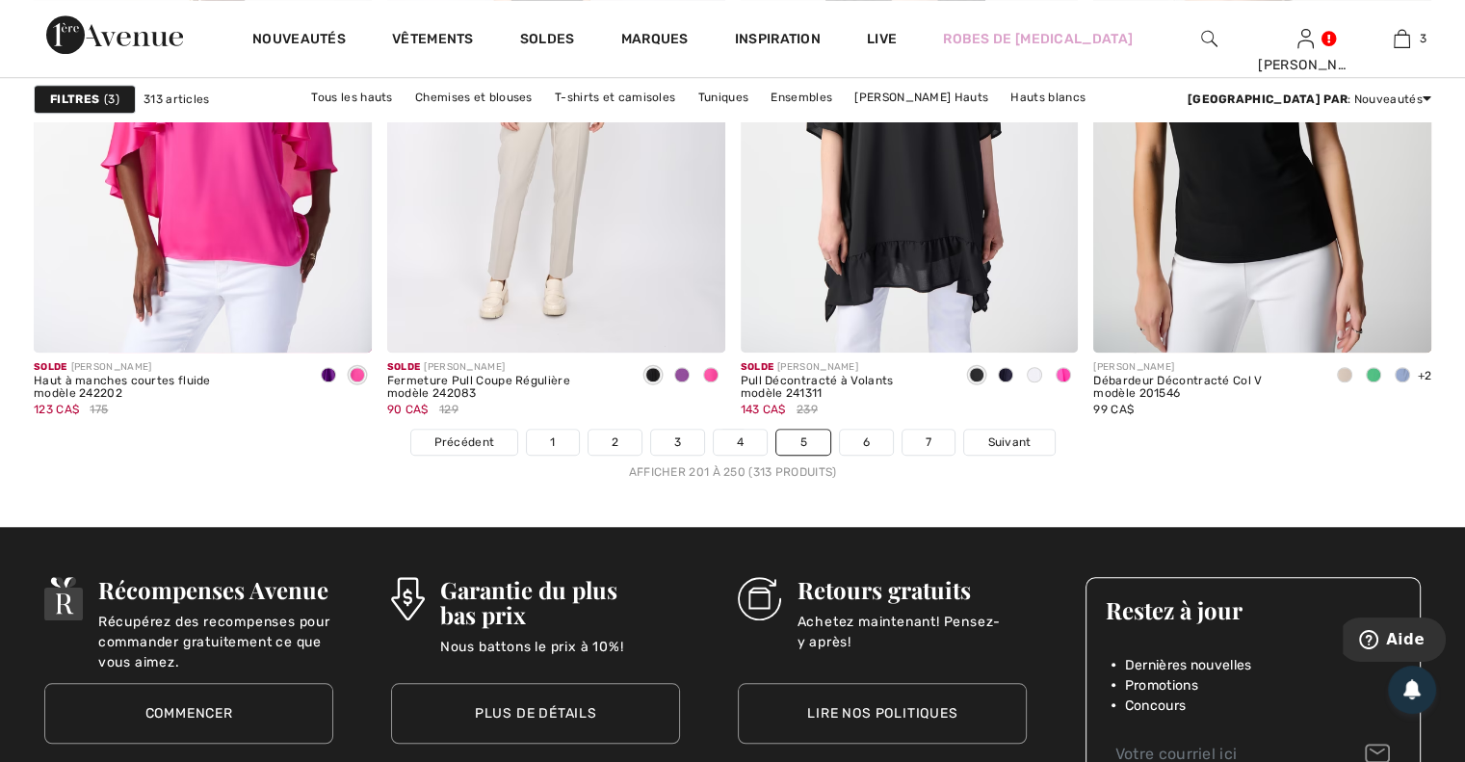
scroll to position [9052, 0]
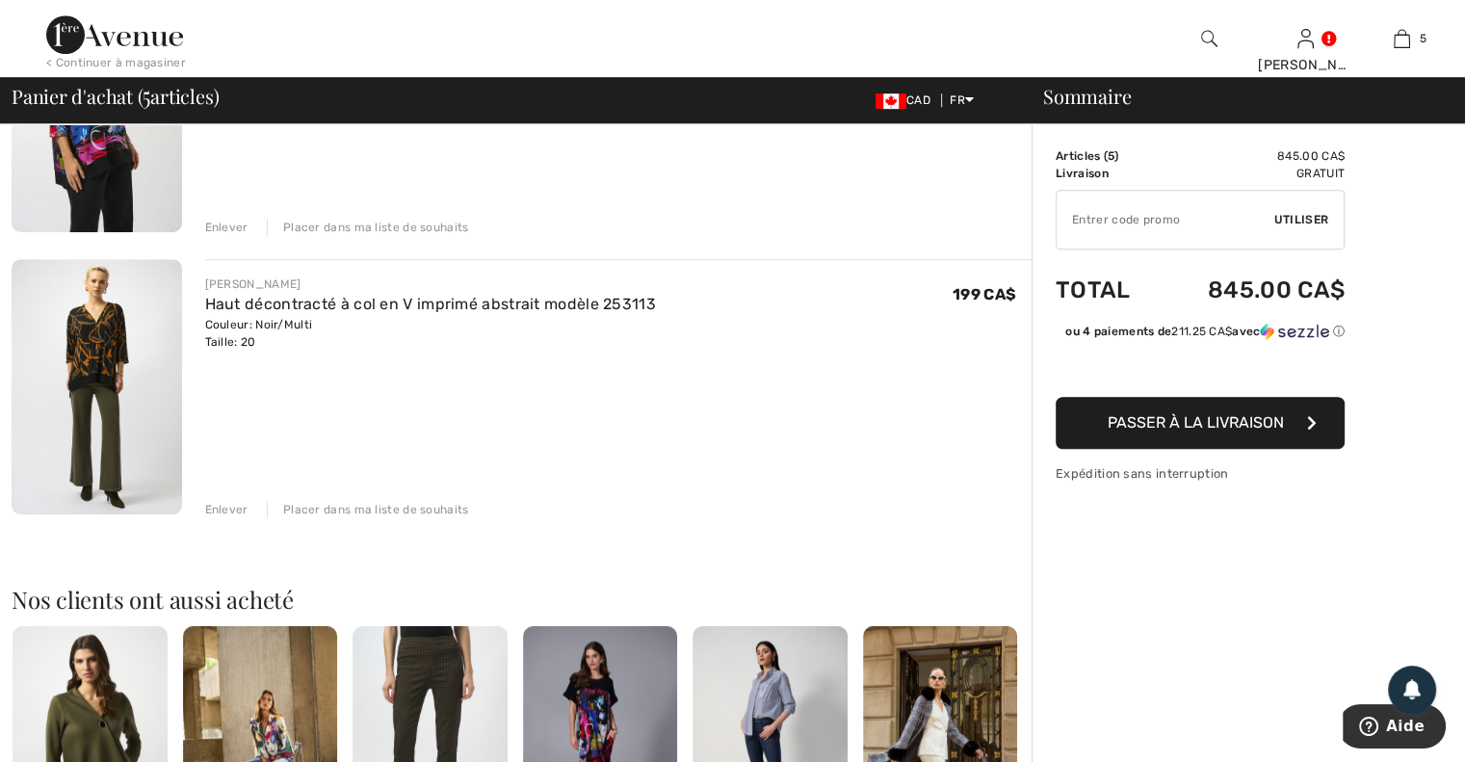
scroll to position [1059, 0]
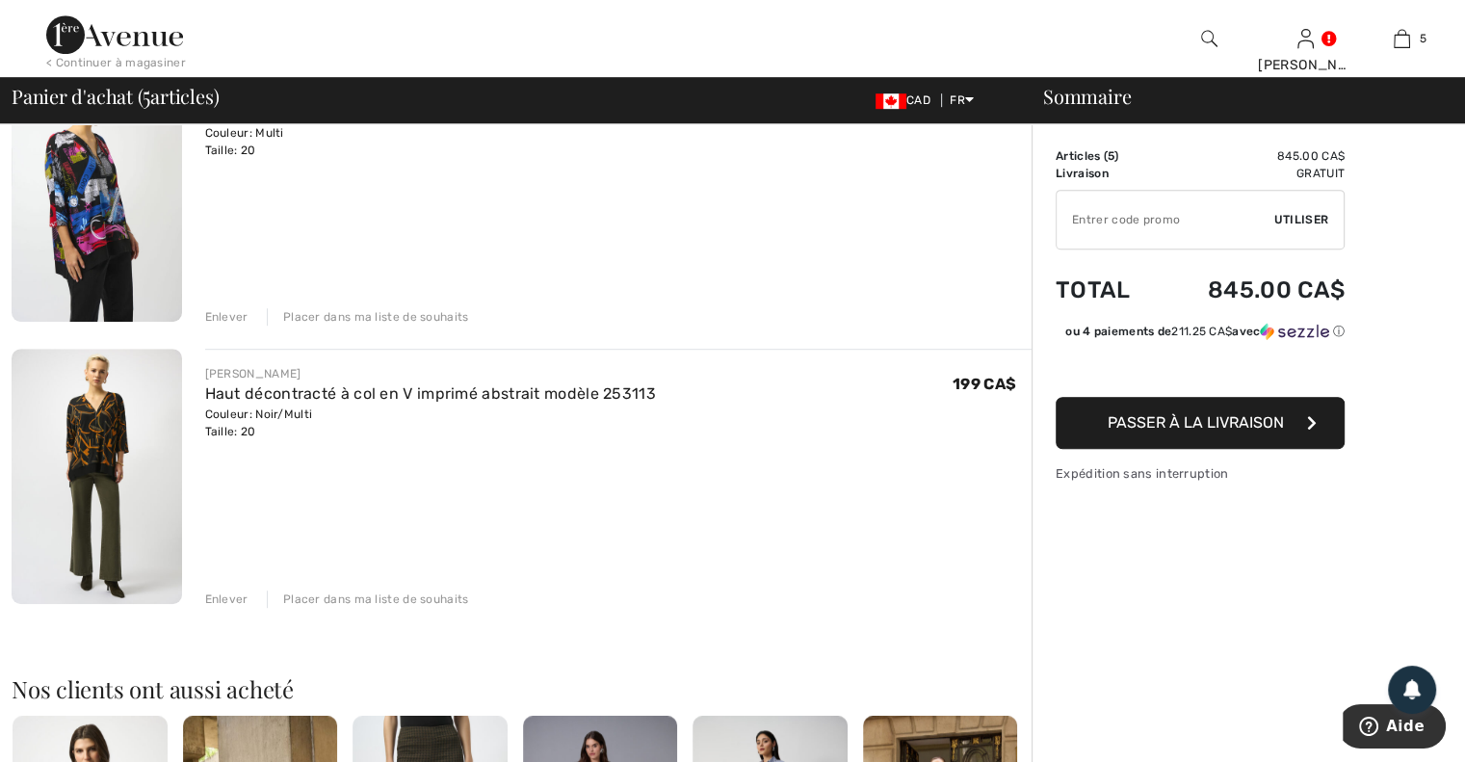
click at [230, 588] on div "Enlever Placer dans ma liste de souhaits" at bounding box center [618, 596] width 827 height 21
click at [231, 599] on div "Enlever" at bounding box center [226, 598] width 43 height 17
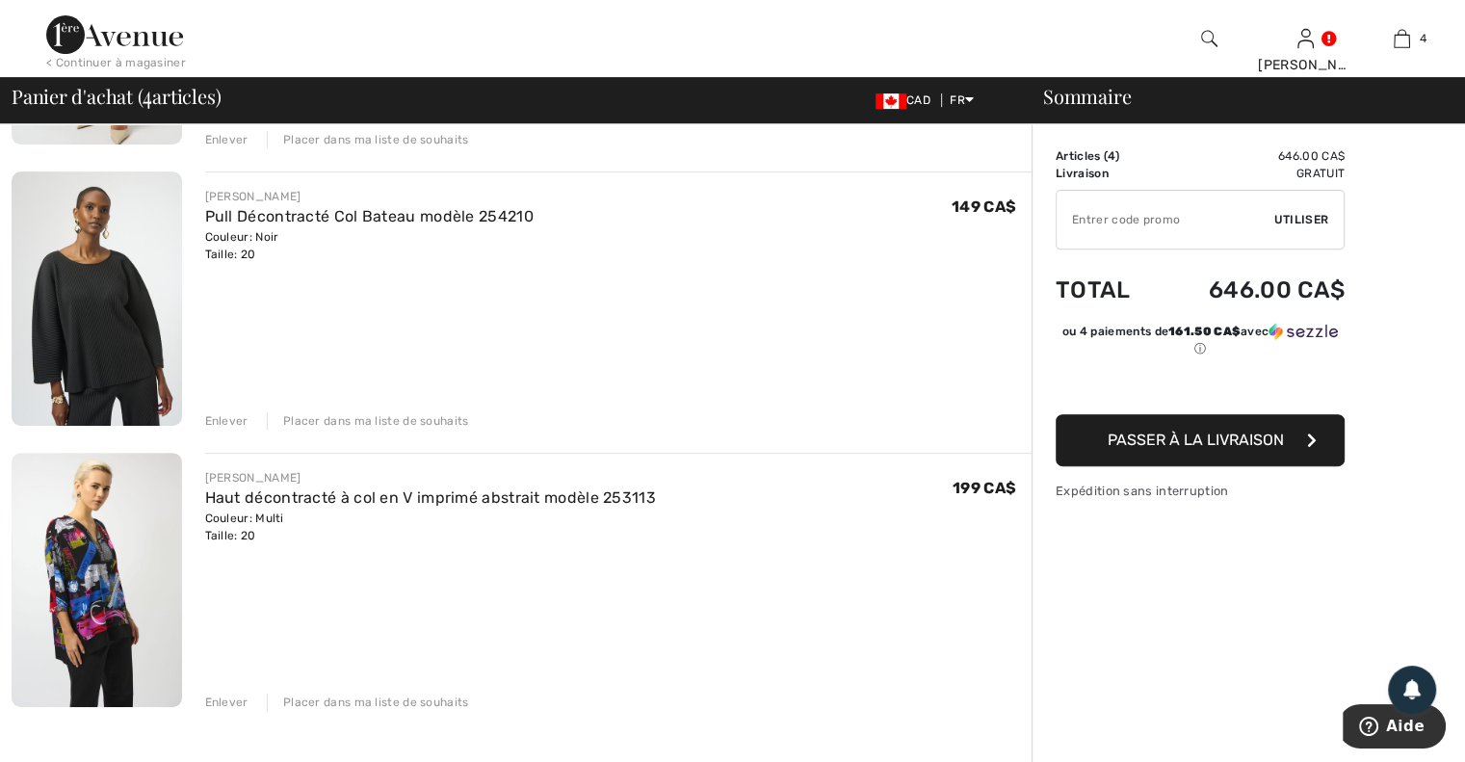
scroll to position [578, 0]
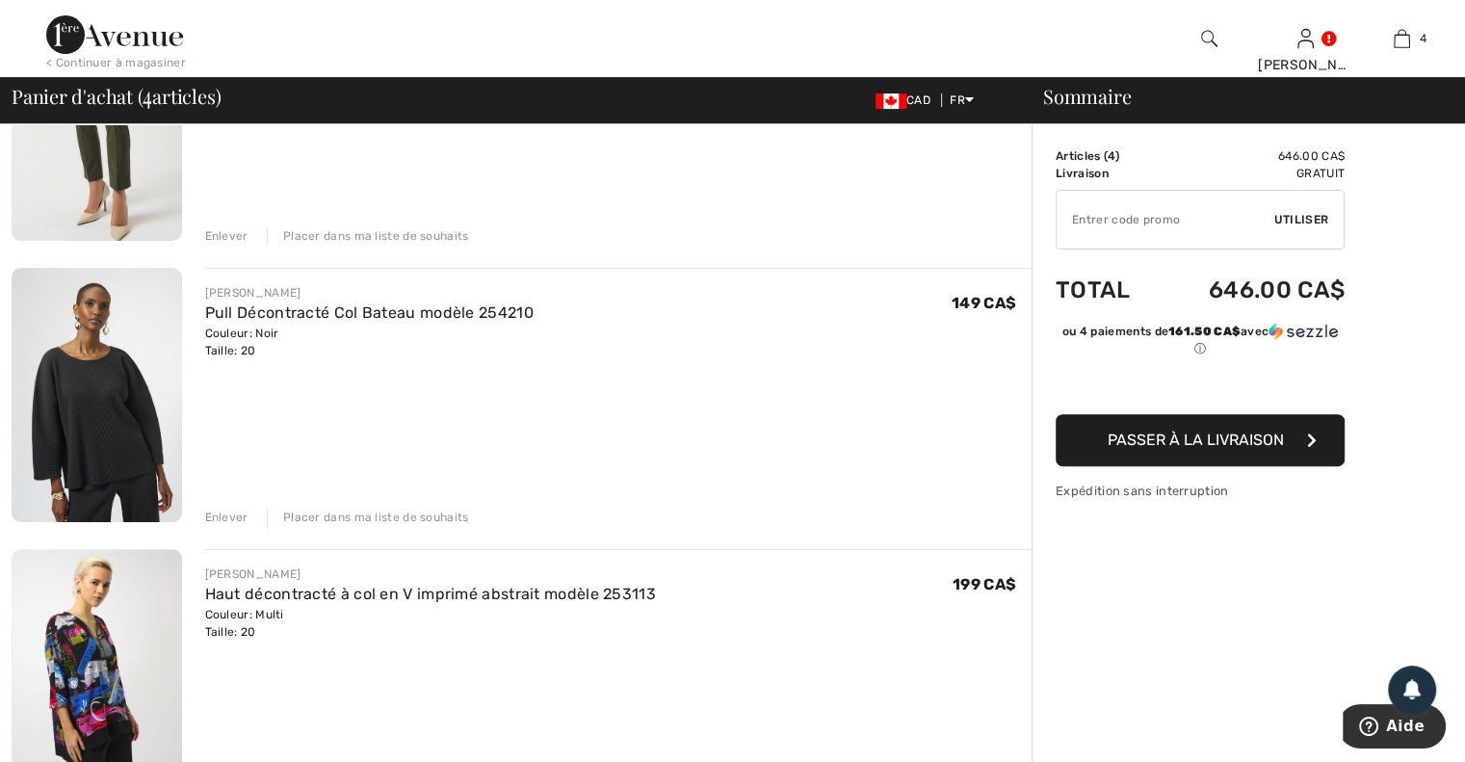
click at [228, 518] on div "Enlever" at bounding box center [226, 516] width 43 height 17
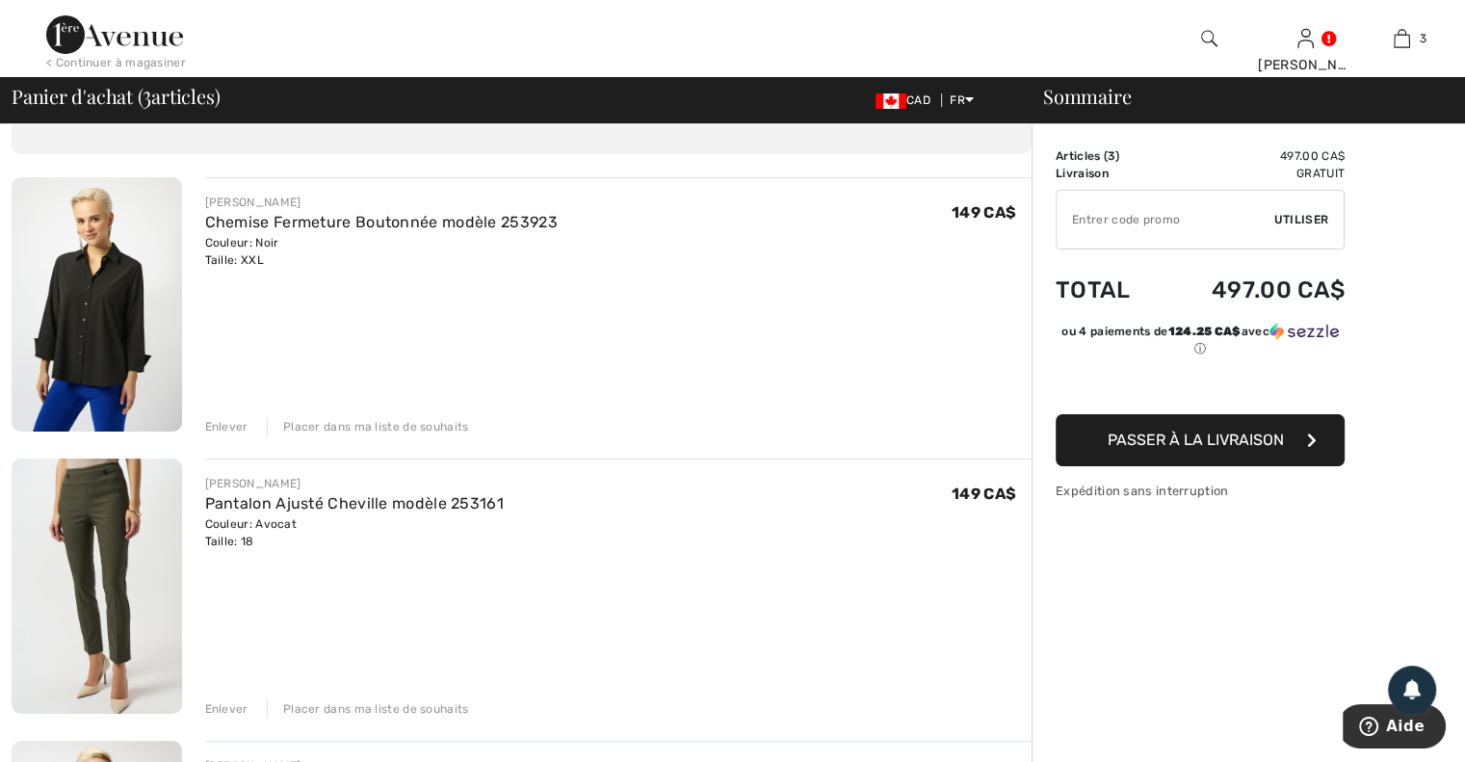
scroll to position [0, 0]
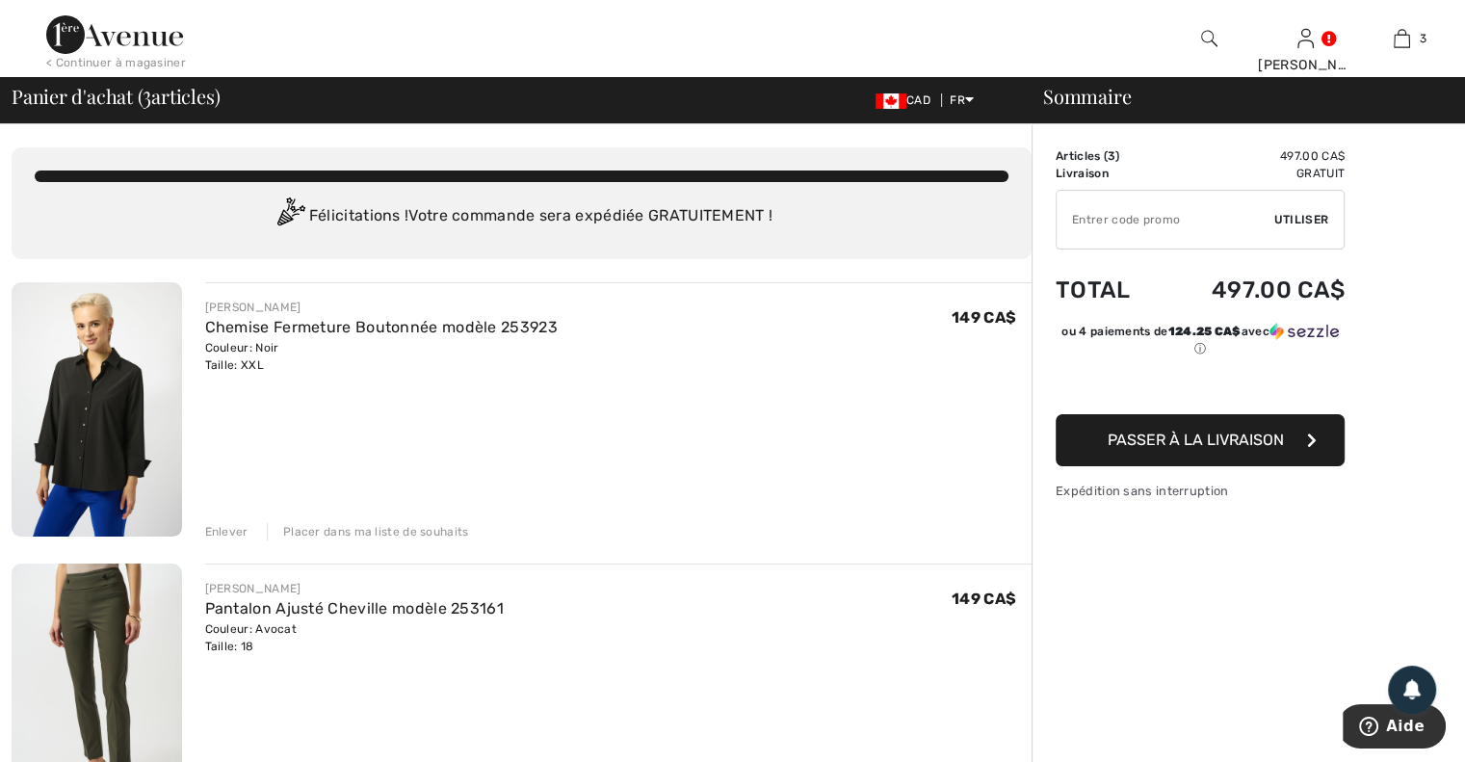
click at [1140, 451] on button "Passer à la livraison" at bounding box center [1199, 440] width 289 height 52
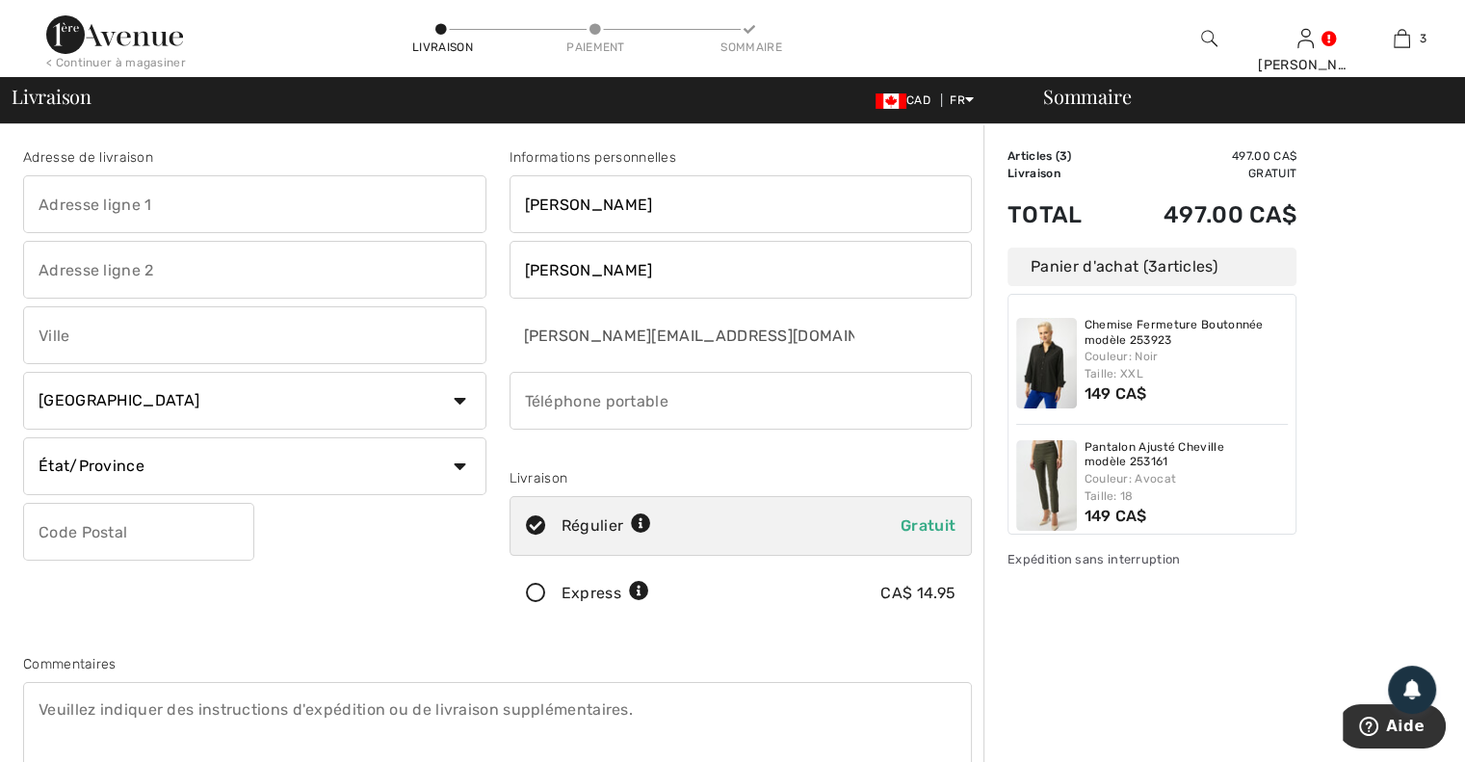
click at [126, 206] on input "text" at bounding box center [254, 204] width 463 height 58
type input "760 Carré Jean-Pierre Beaudry"
drag, startPoint x: 147, startPoint y: 347, endPoint x: 158, endPoint y: 351, distance: 11.6
click at [147, 347] on input "text" at bounding box center [254, 335] width 463 height 58
type input "Acton Vale"
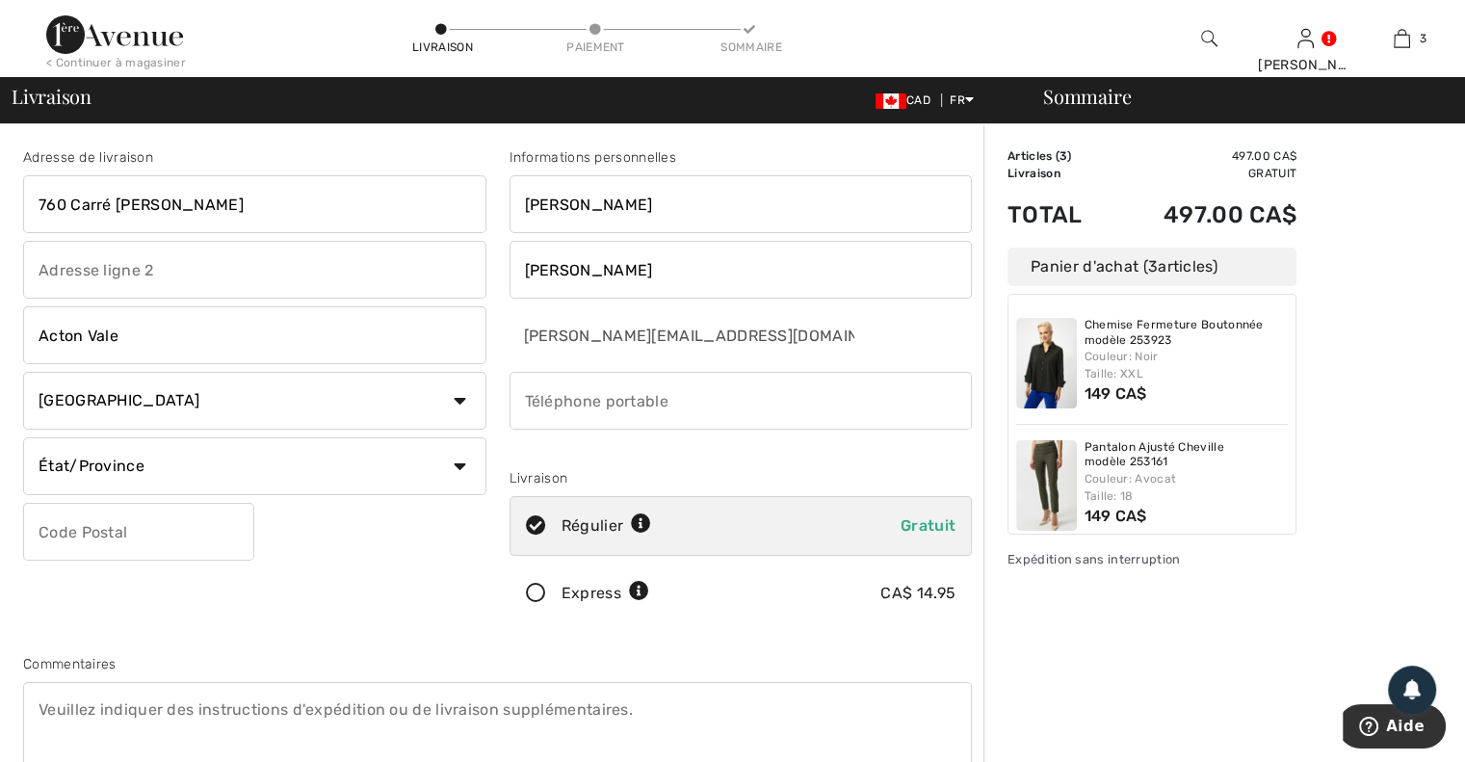
click at [168, 467] on select "État/Province Alberta Colombie-Britannique Ile-du-Prince-Edward Manitoba Nouvea…" at bounding box center [254, 466] width 463 height 58
select select "QC"
click at [23, 437] on select "État/Province Alberta Colombie-Britannique Ile-du-Prince-Edward Manitoba Nouvea…" at bounding box center [254, 466] width 463 height 58
click at [133, 547] on input "text" at bounding box center [138, 532] width 231 height 58
type input "J0H1A0"
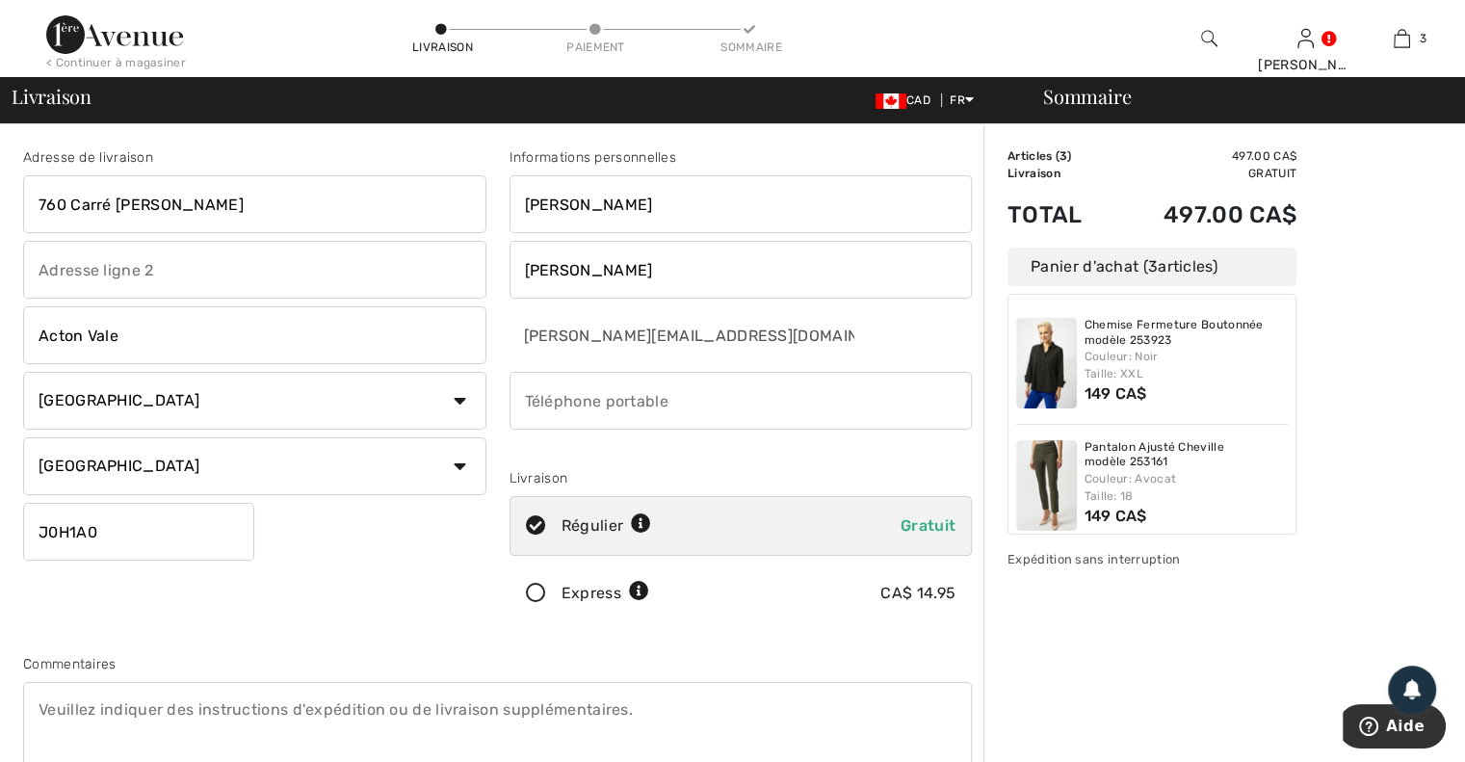
click at [643, 408] on input "phone" at bounding box center [740, 401] width 463 height 58
type input "4505010645"
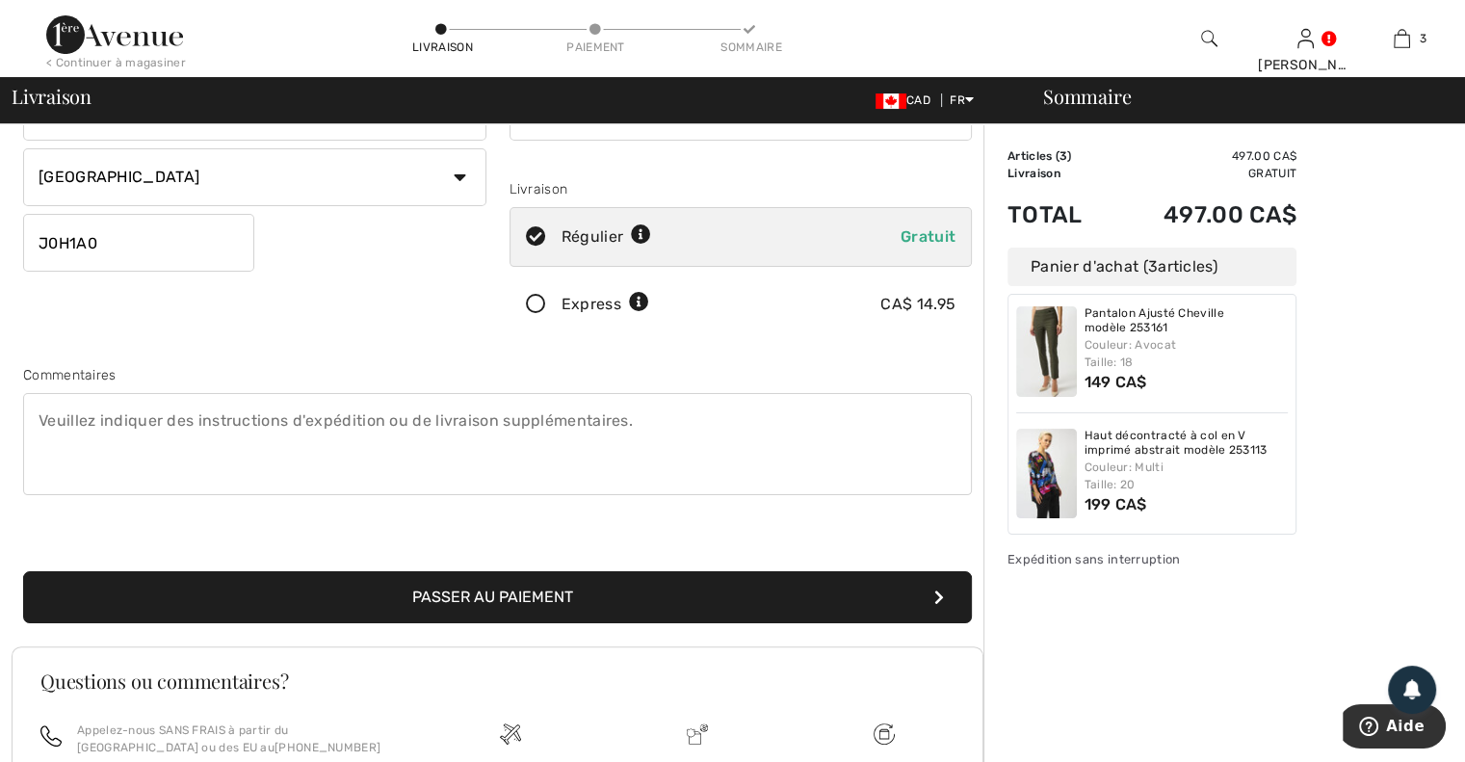
scroll to position [385, 0]
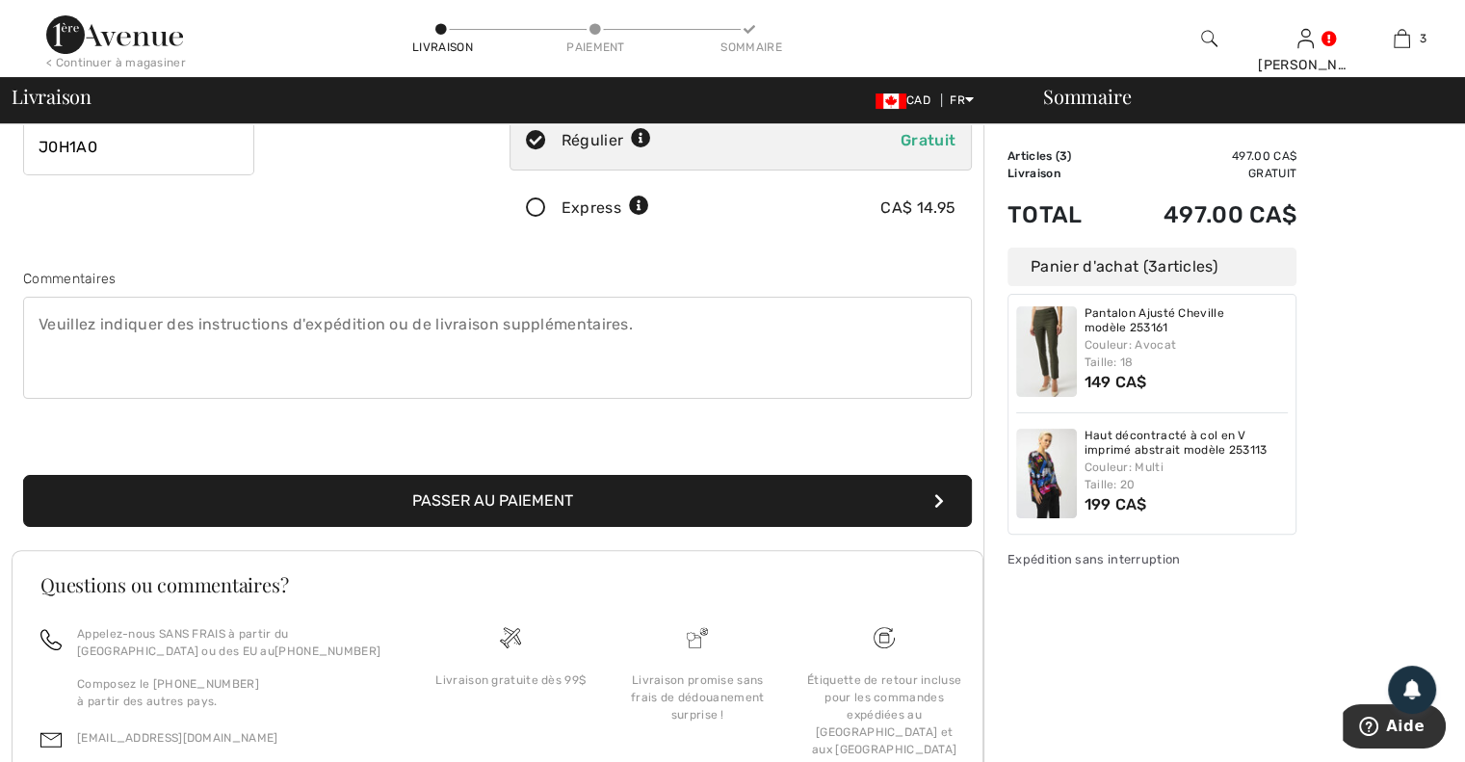
click at [458, 488] on button "Passer au paiement" at bounding box center [497, 501] width 949 height 52
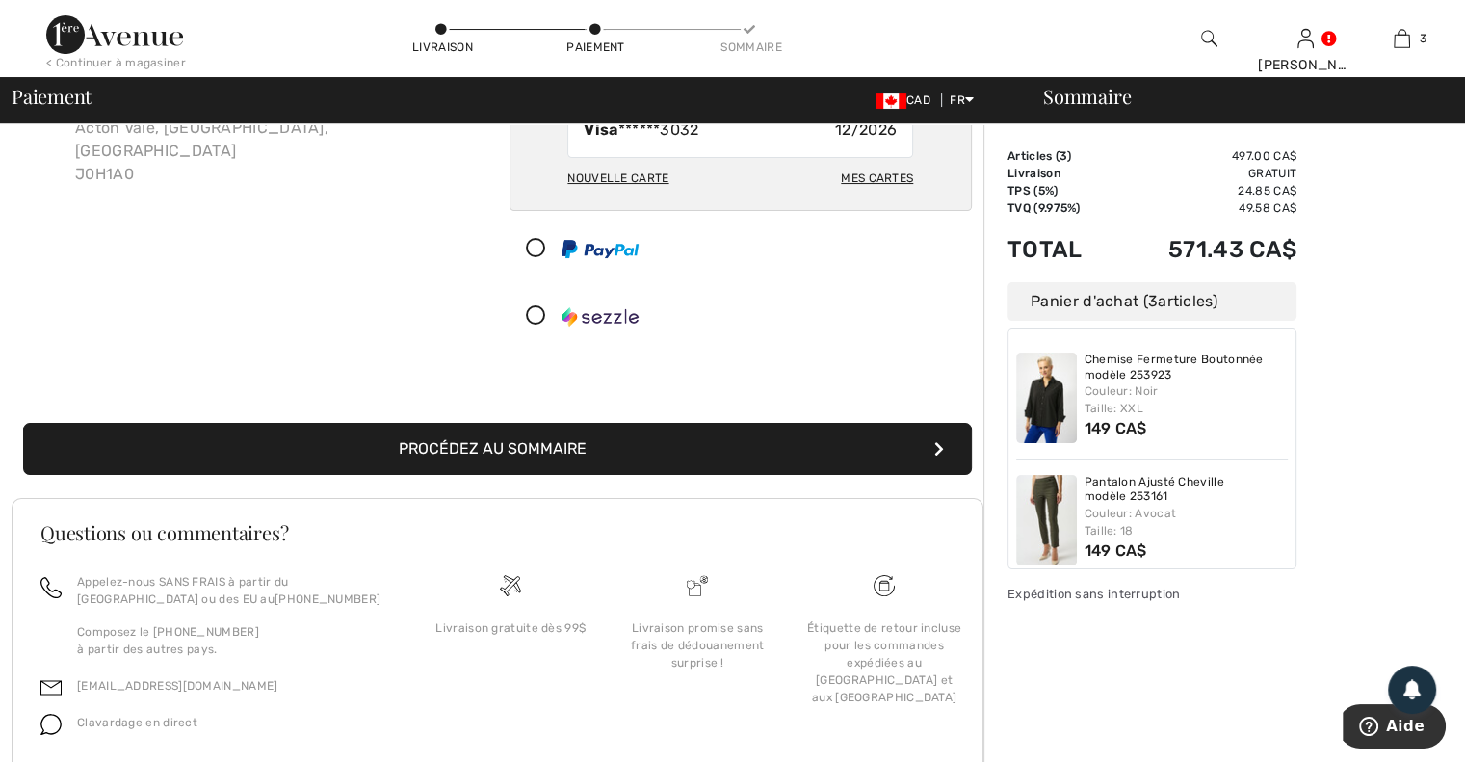
scroll to position [65, 0]
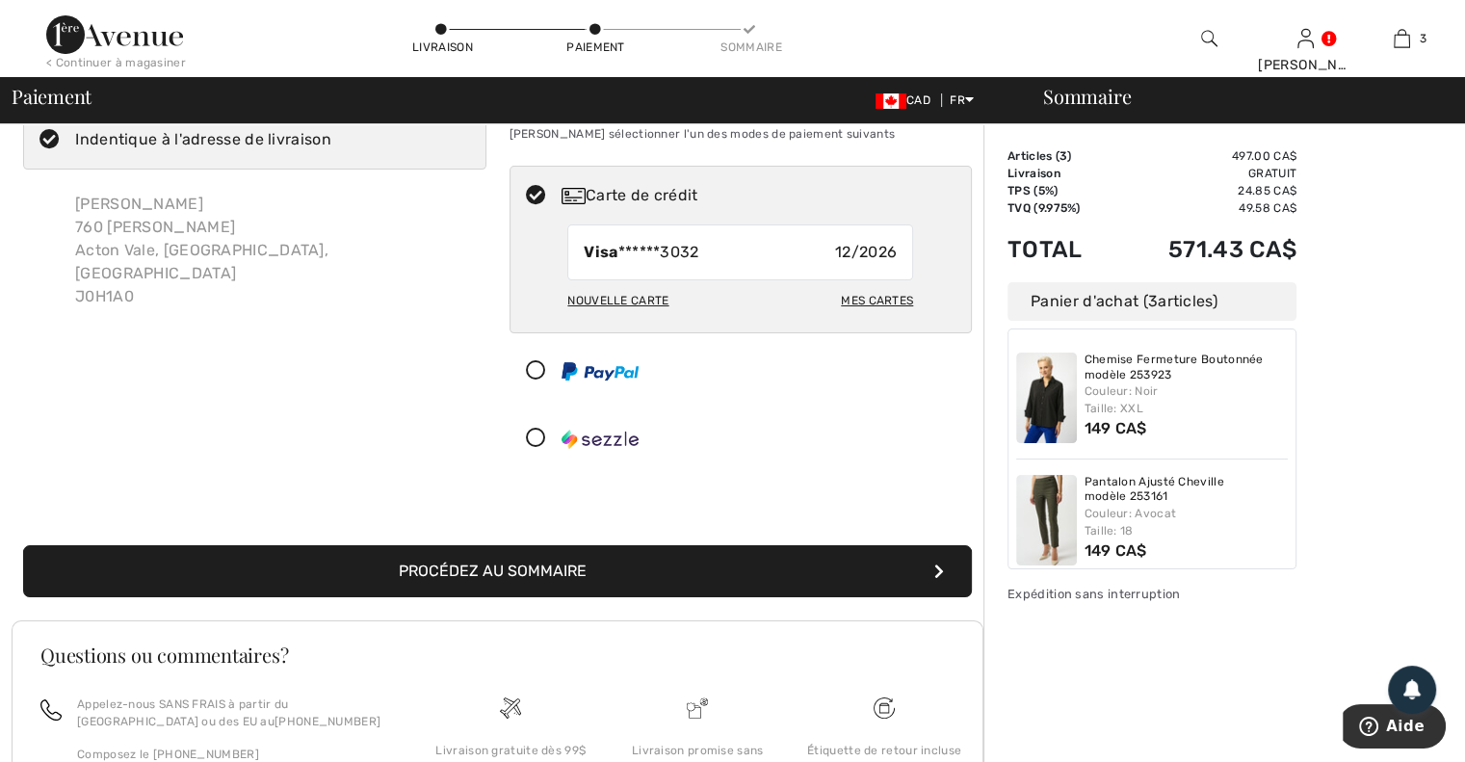
click at [602, 578] on button "Procédez au sommaire" at bounding box center [497, 571] width 949 height 52
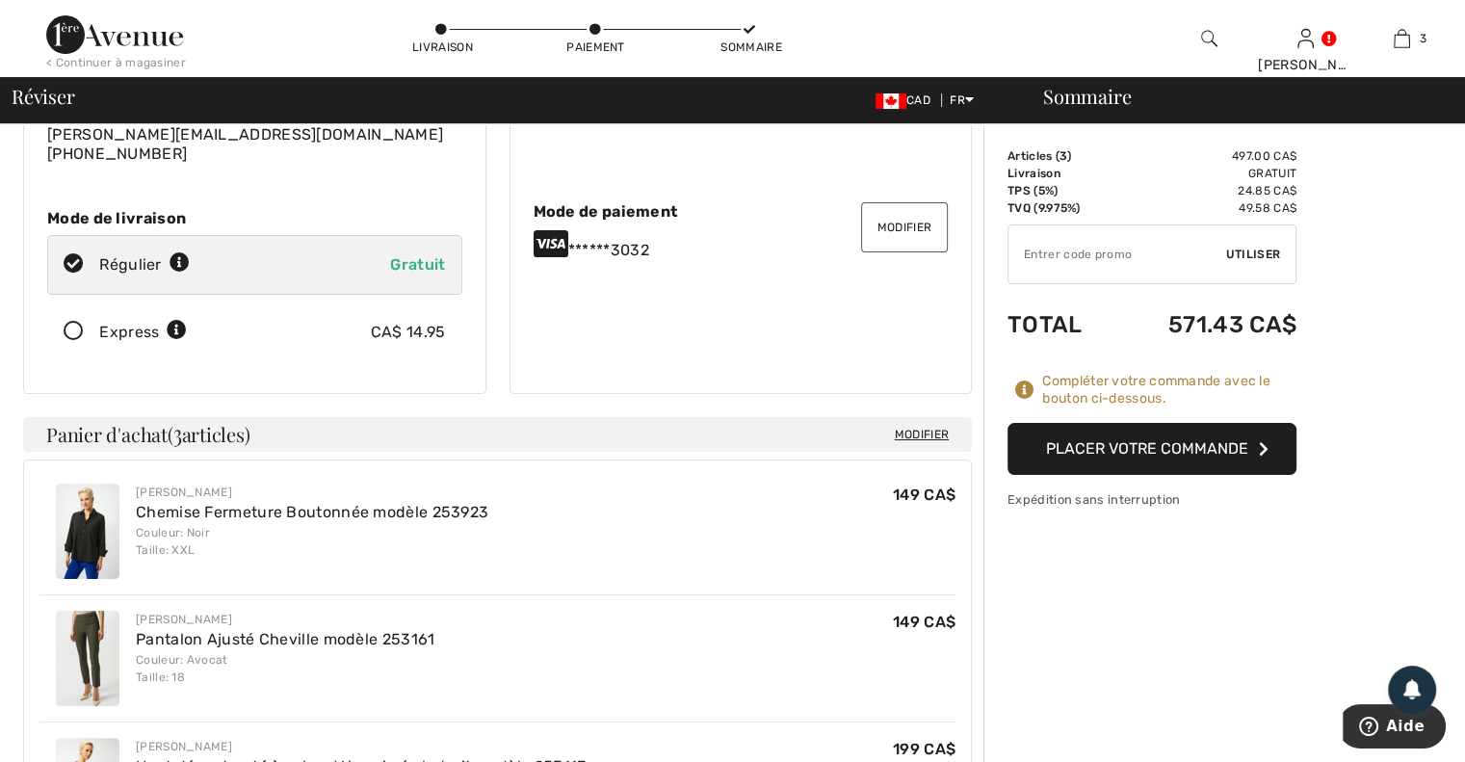
scroll to position [202, 0]
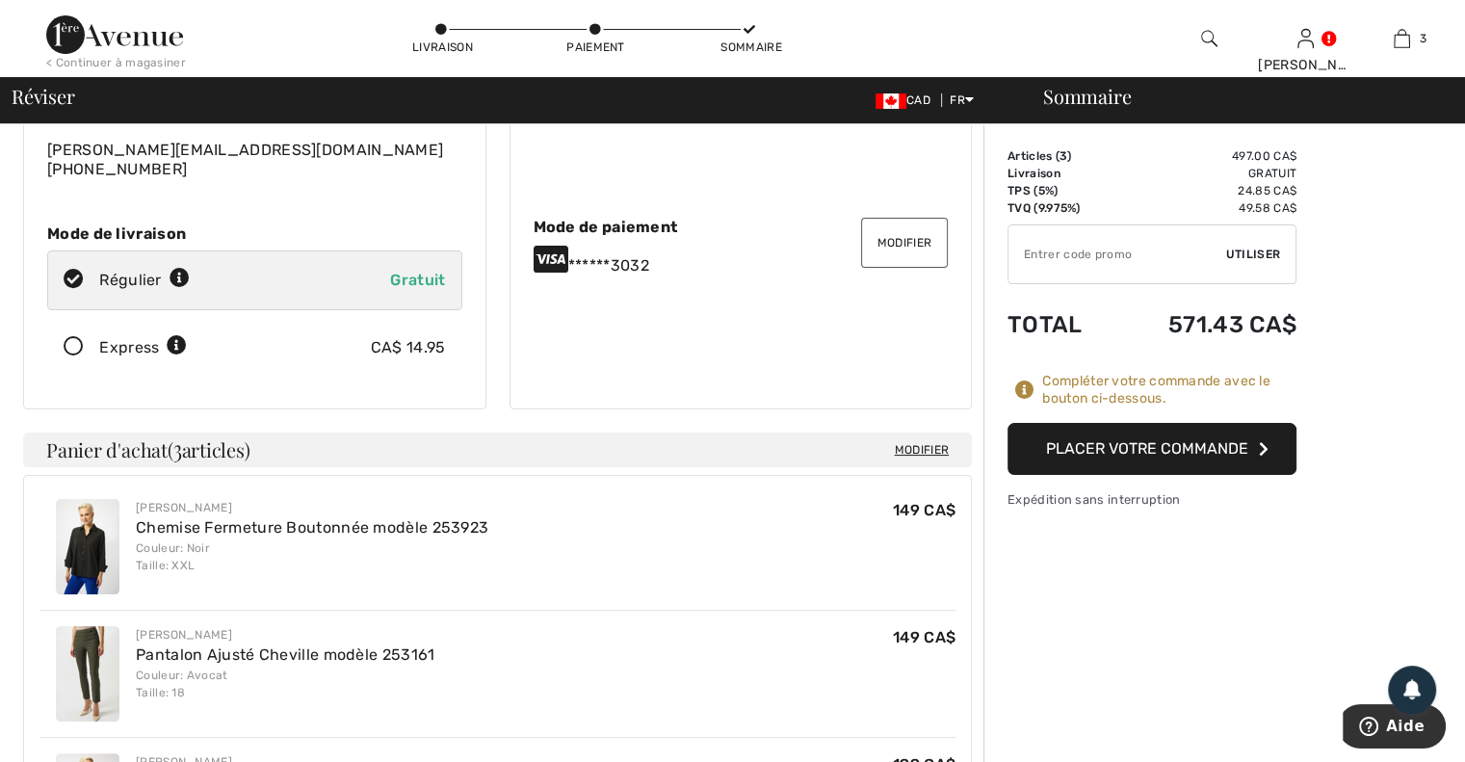
click at [1221, 446] on button "Placer votre commande" at bounding box center [1151, 449] width 289 height 52
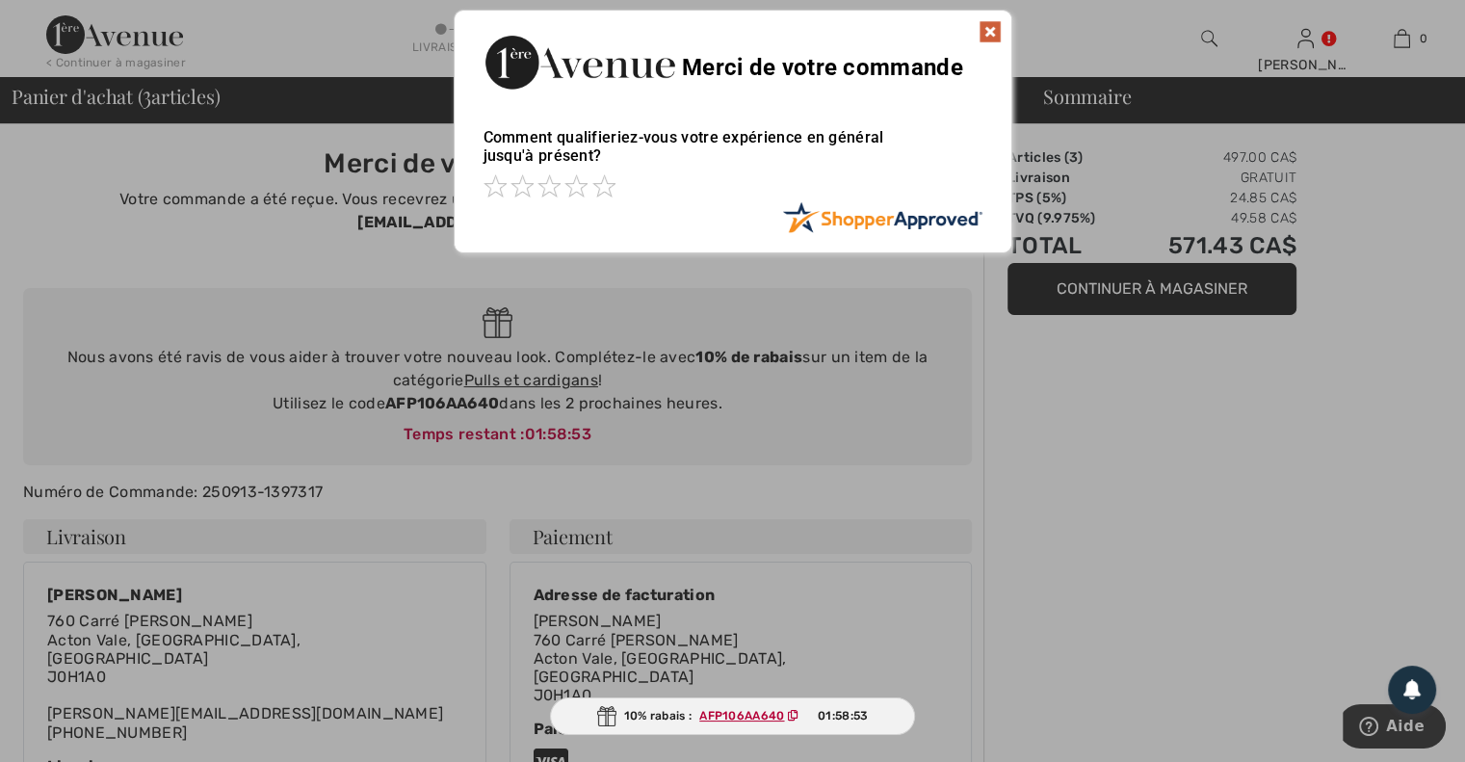
click at [990, 26] on img at bounding box center [989, 31] width 23 height 23
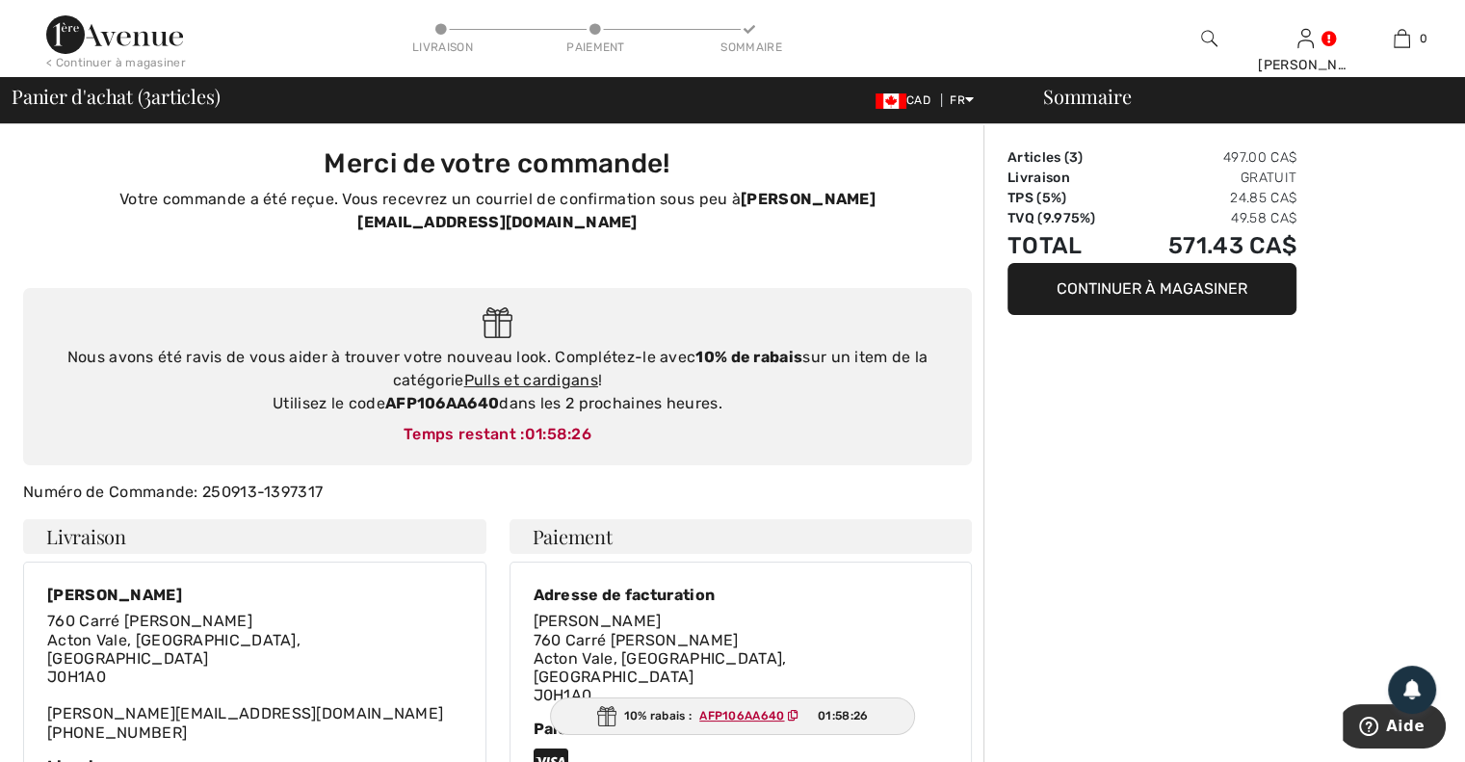
click at [1182, 290] on button "Continuer à magasiner" at bounding box center [1151, 289] width 289 height 52
